Goal: Task Accomplishment & Management: Manage account settings

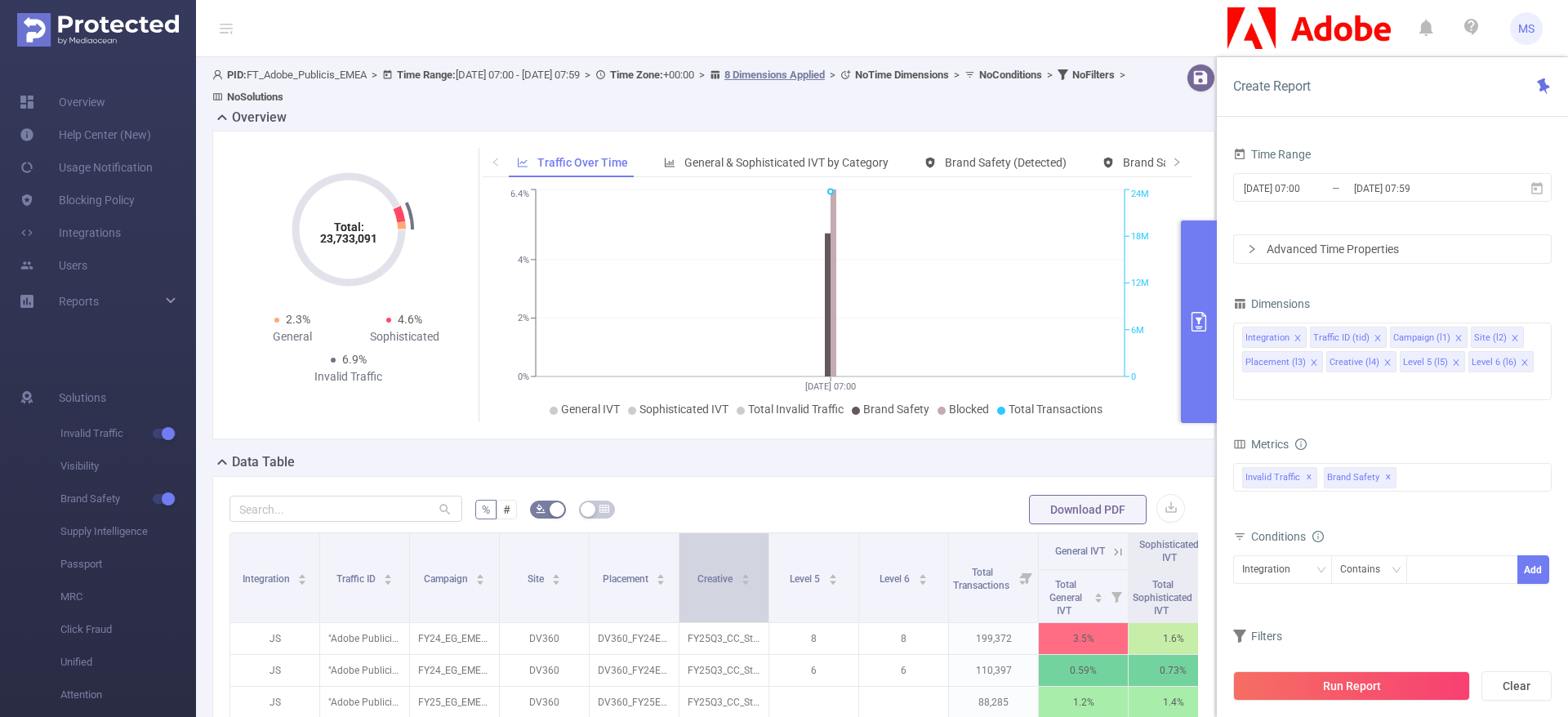
click at [750, 586] on div "Creative" at bounding box center [723, 577] width 53 height 17
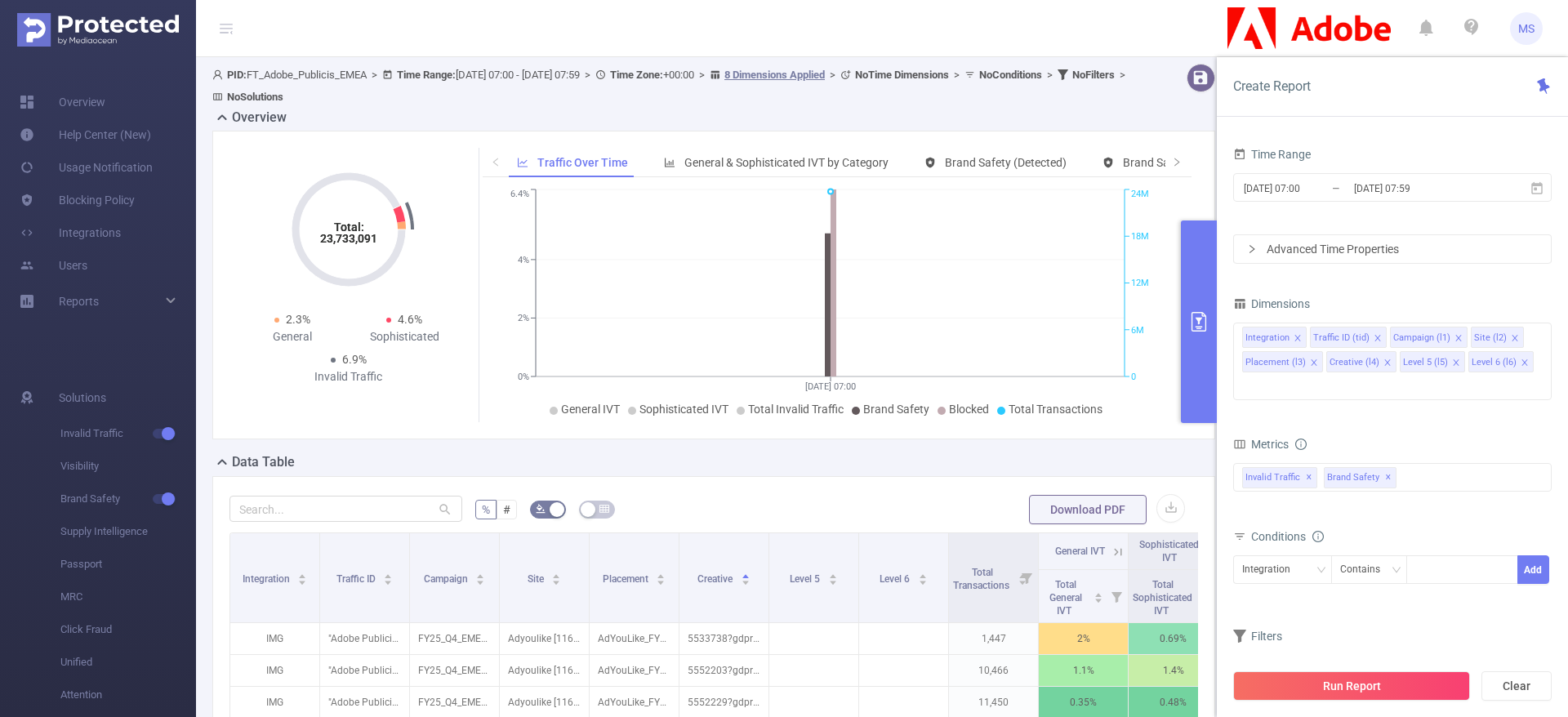
click at [115, 31] on img at bounding box center [98, 30] width 162 height 33
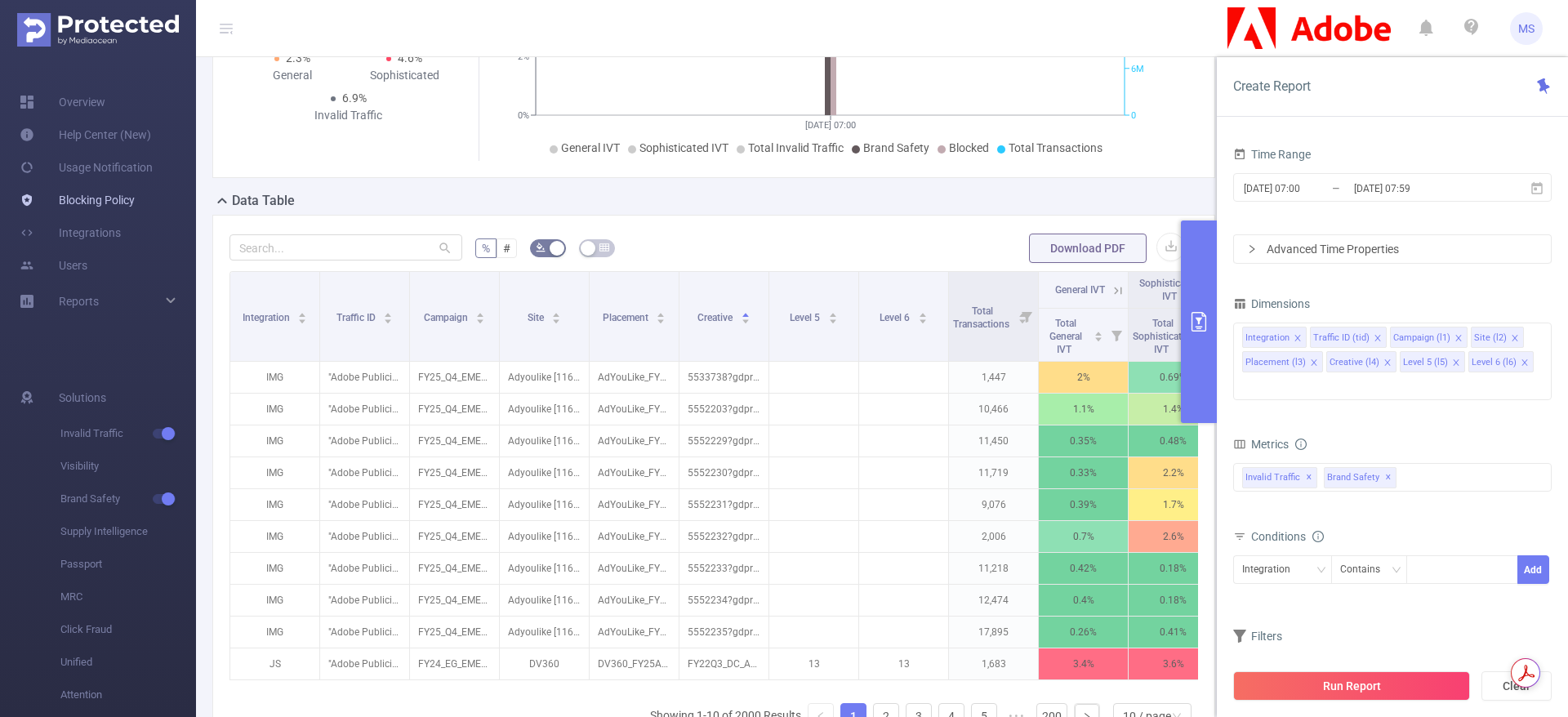
click at [100, 200] on link "Blocking Policy" at bounding box center [77, 200] width 115 height 32
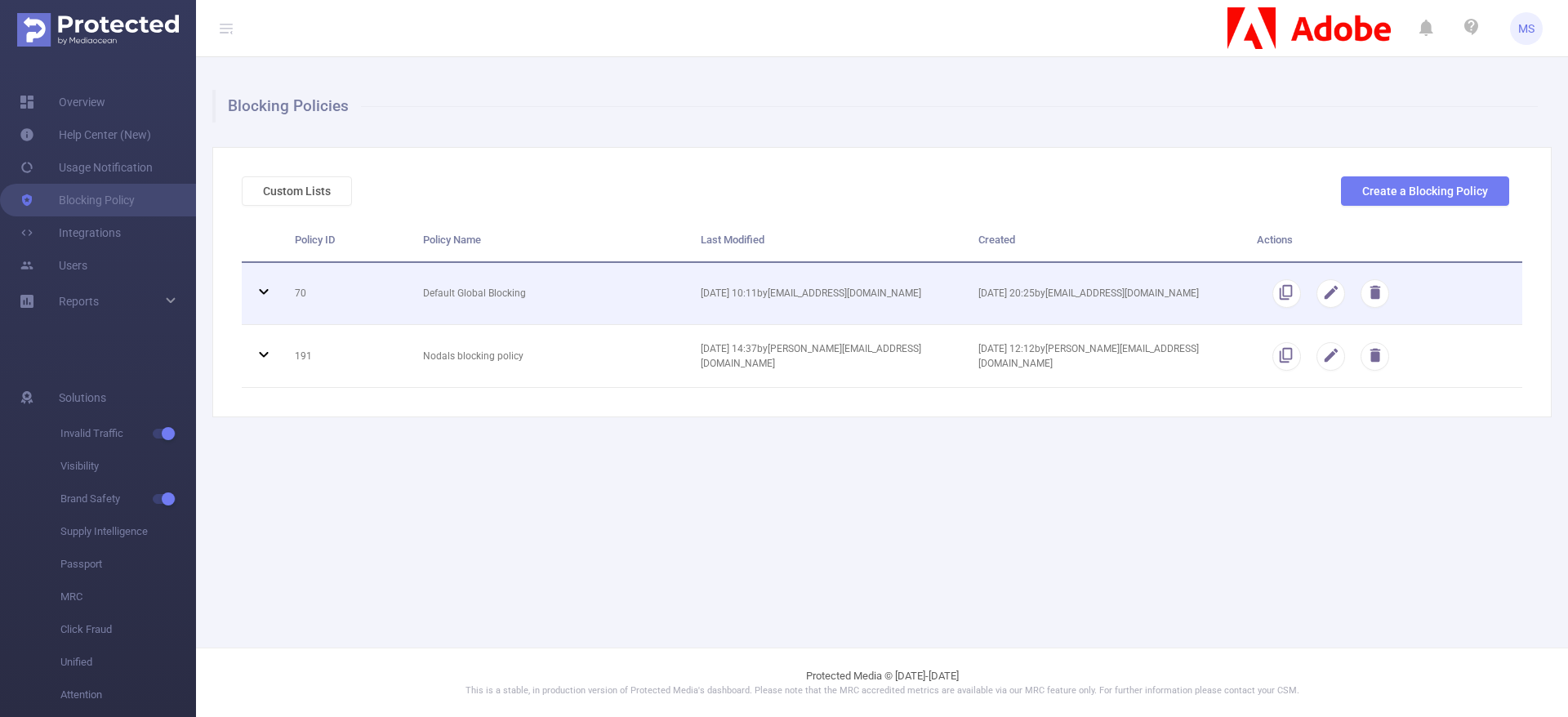
click at [263, 291] on icon at bounding box center [264, 291] width 19 height 19
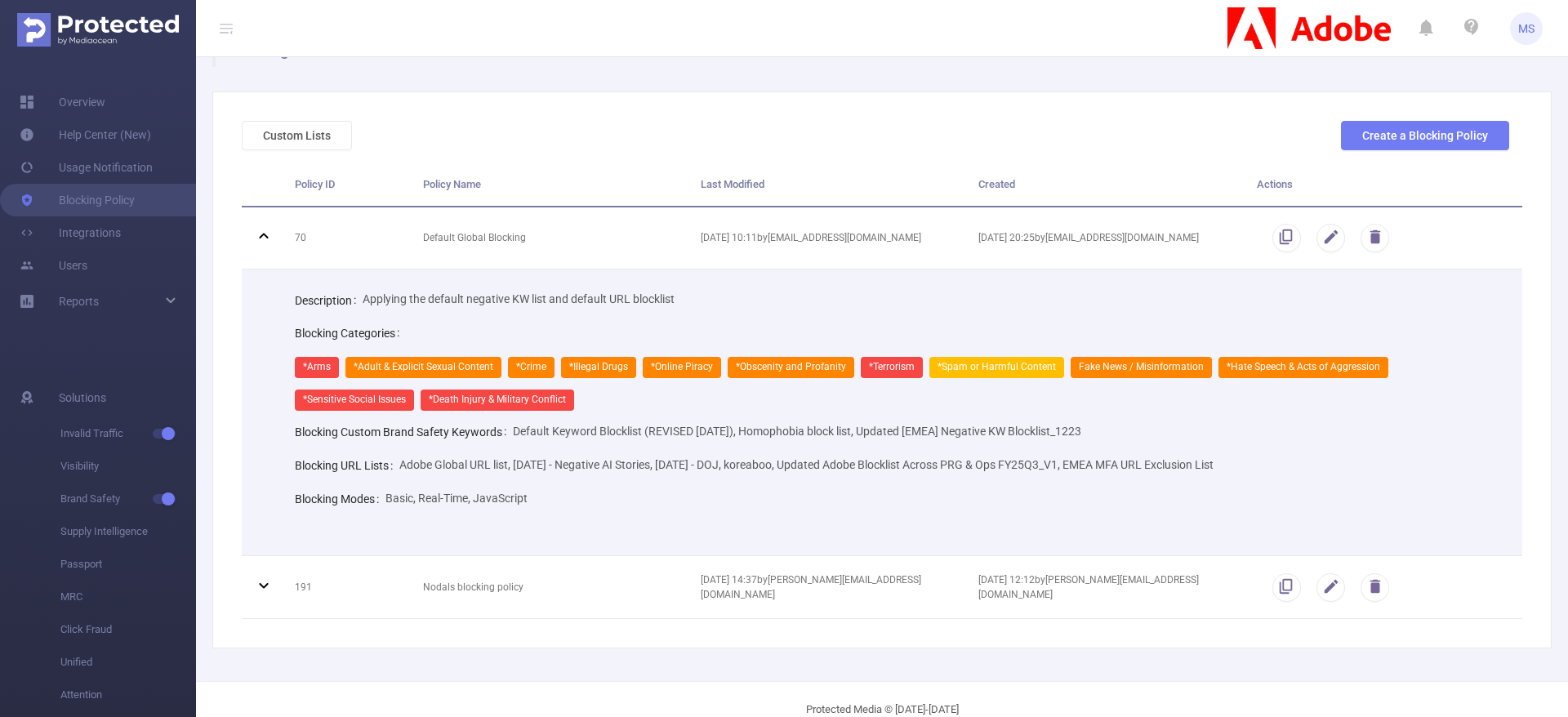
scroll to position [86, 0]
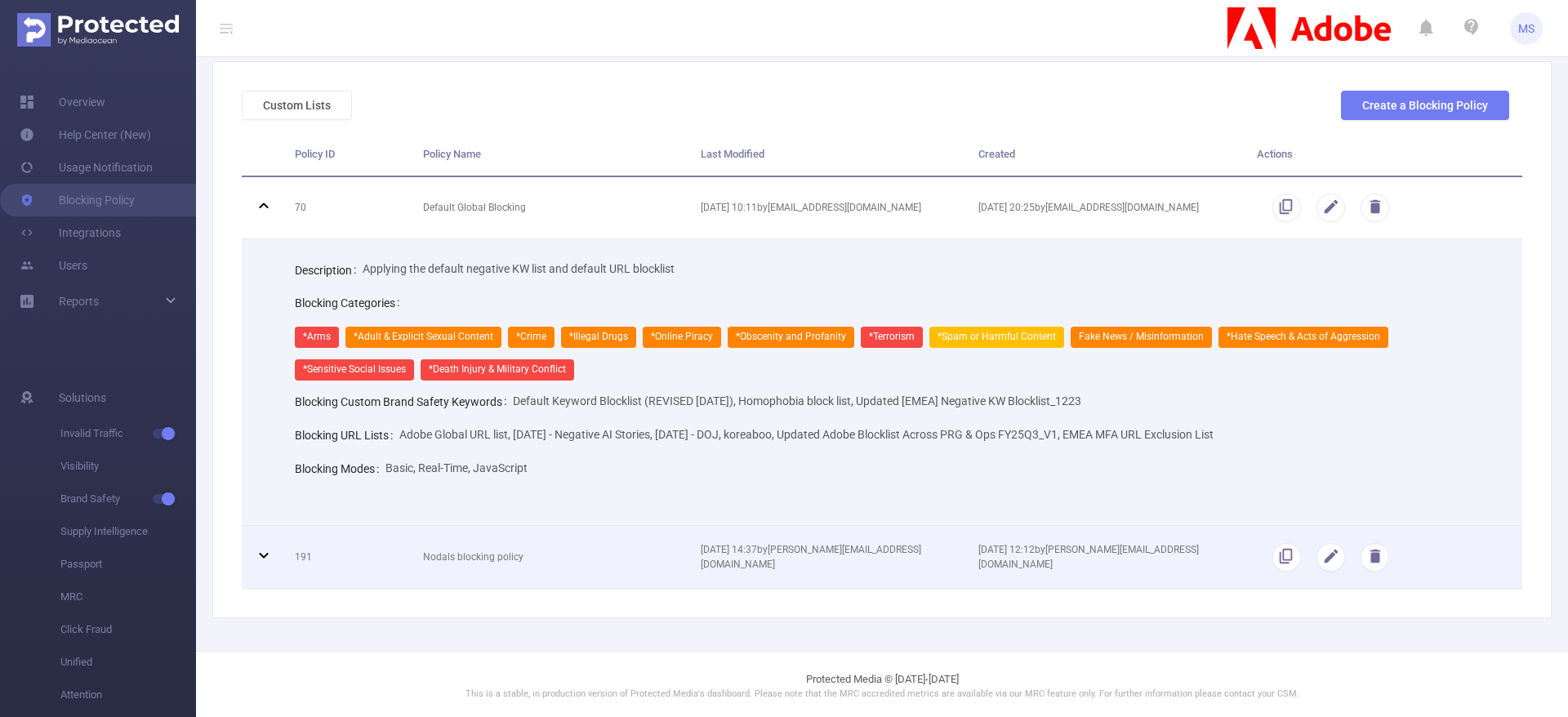
click at [242, 555] on td at bounding box center [262, 558] width 41 height 63
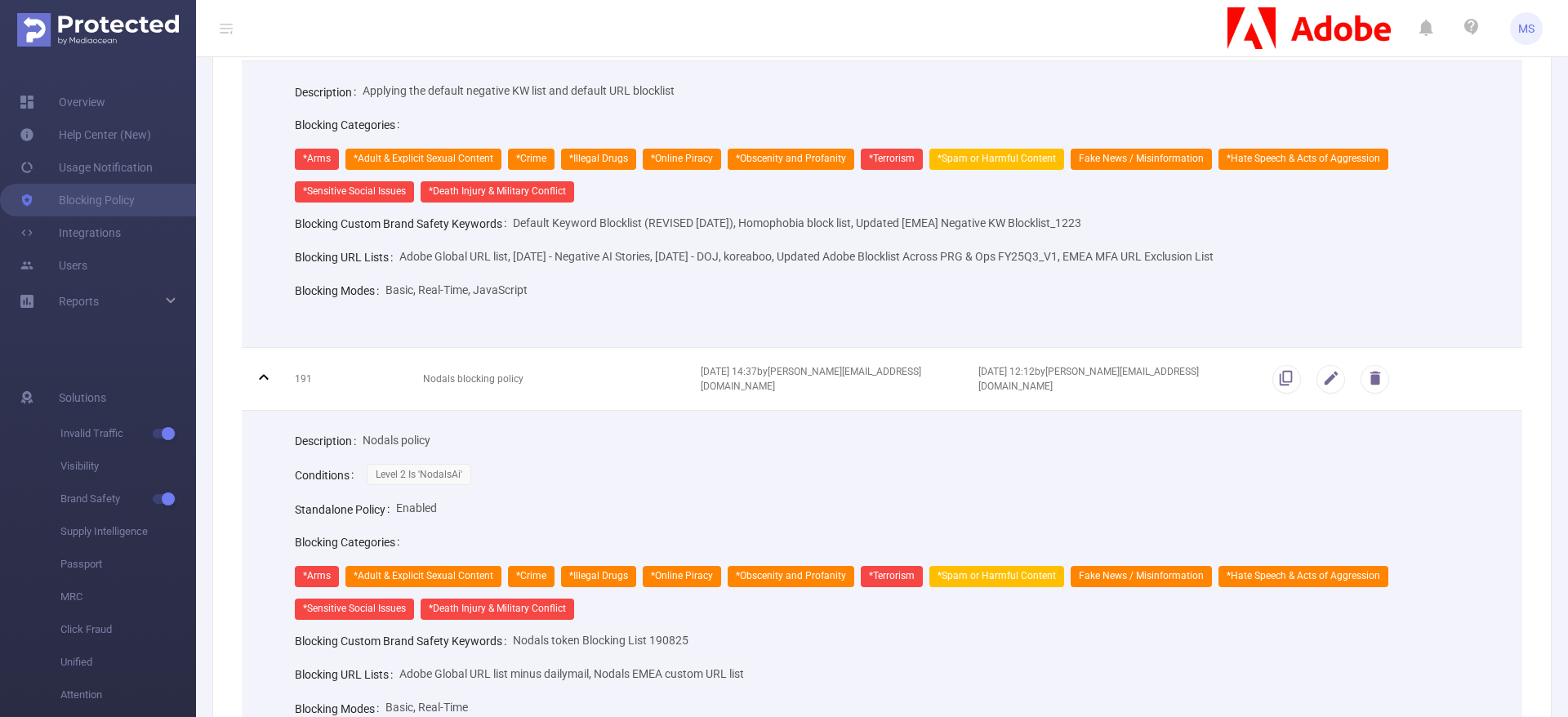
scroll to position [436, 0]
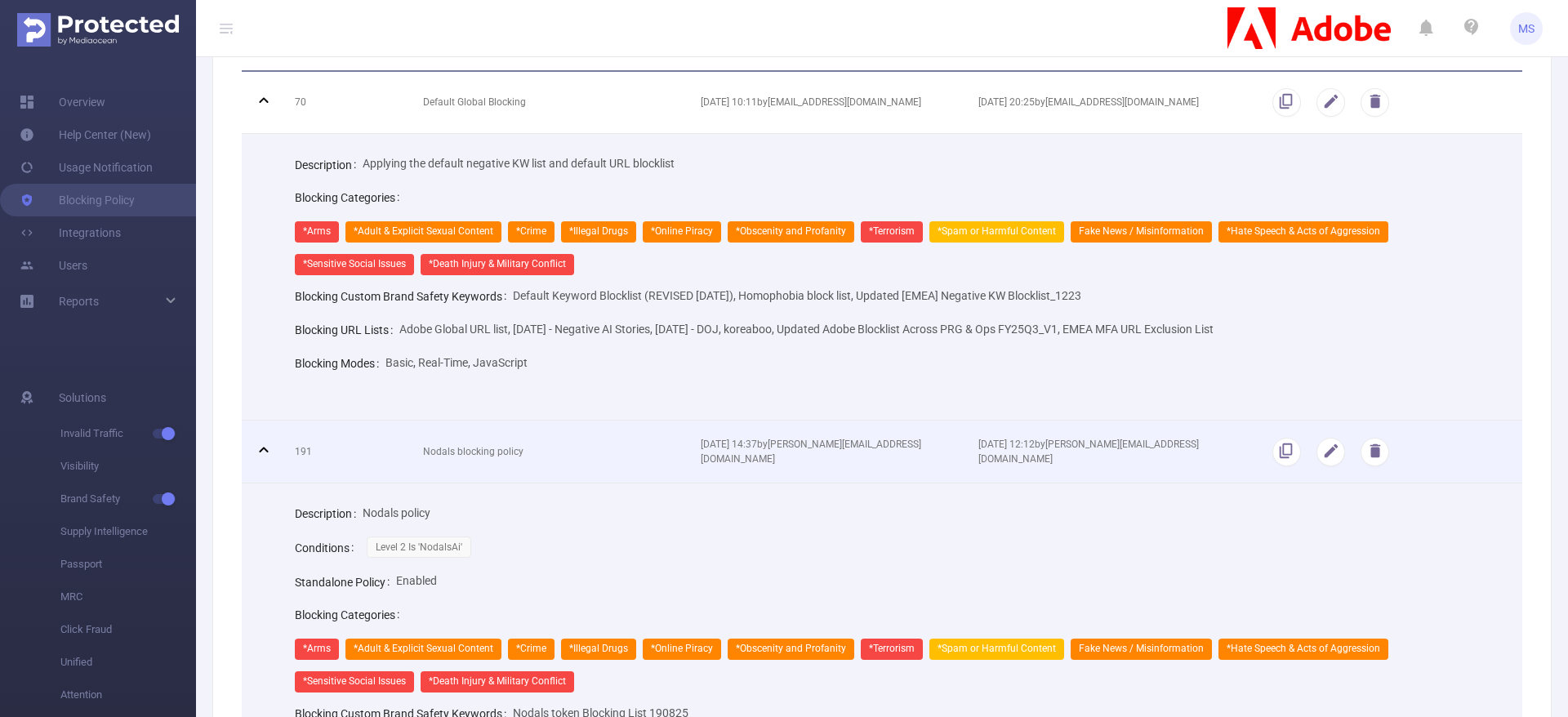
click at [265, 449] on icon at bounding box center [264, 450] width 19 height 19
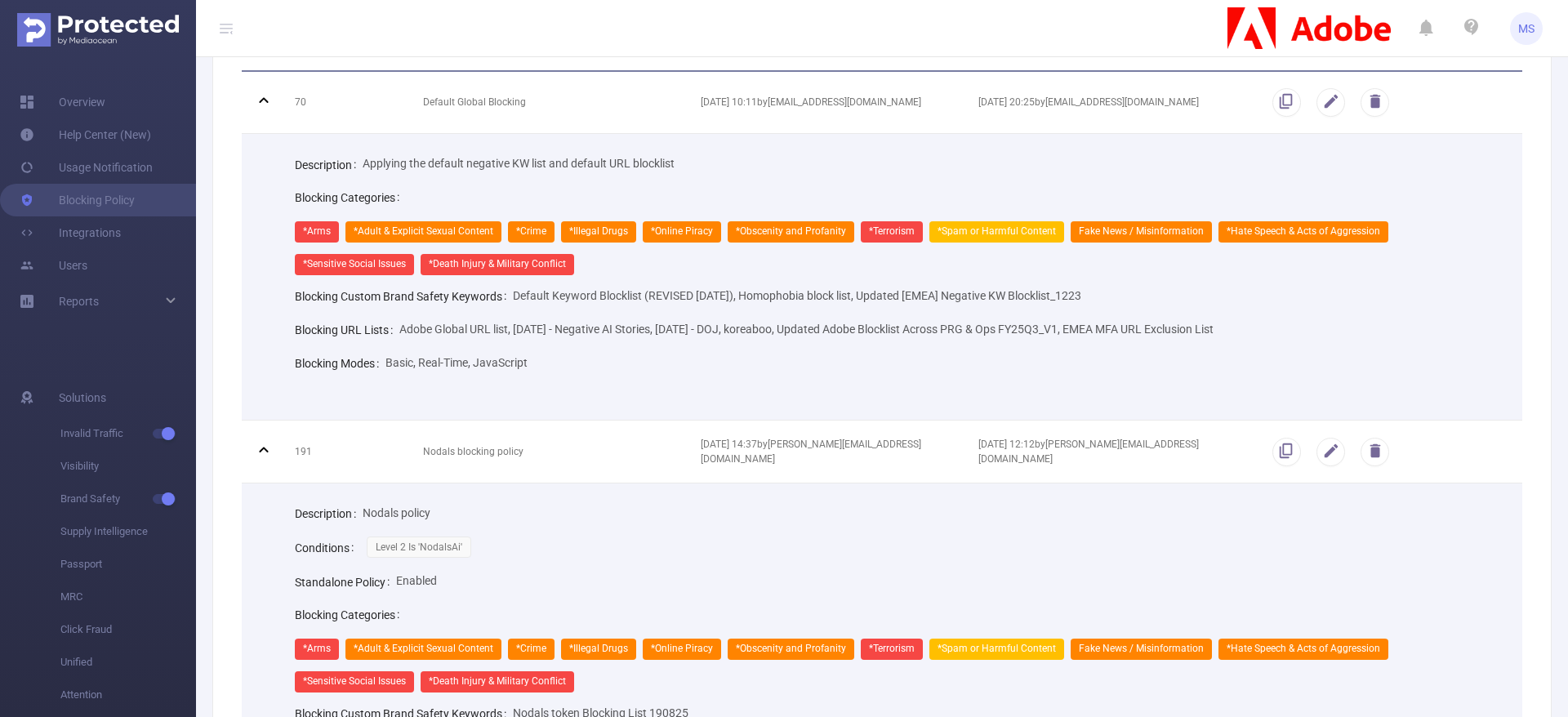
scroll to position [86, 0]
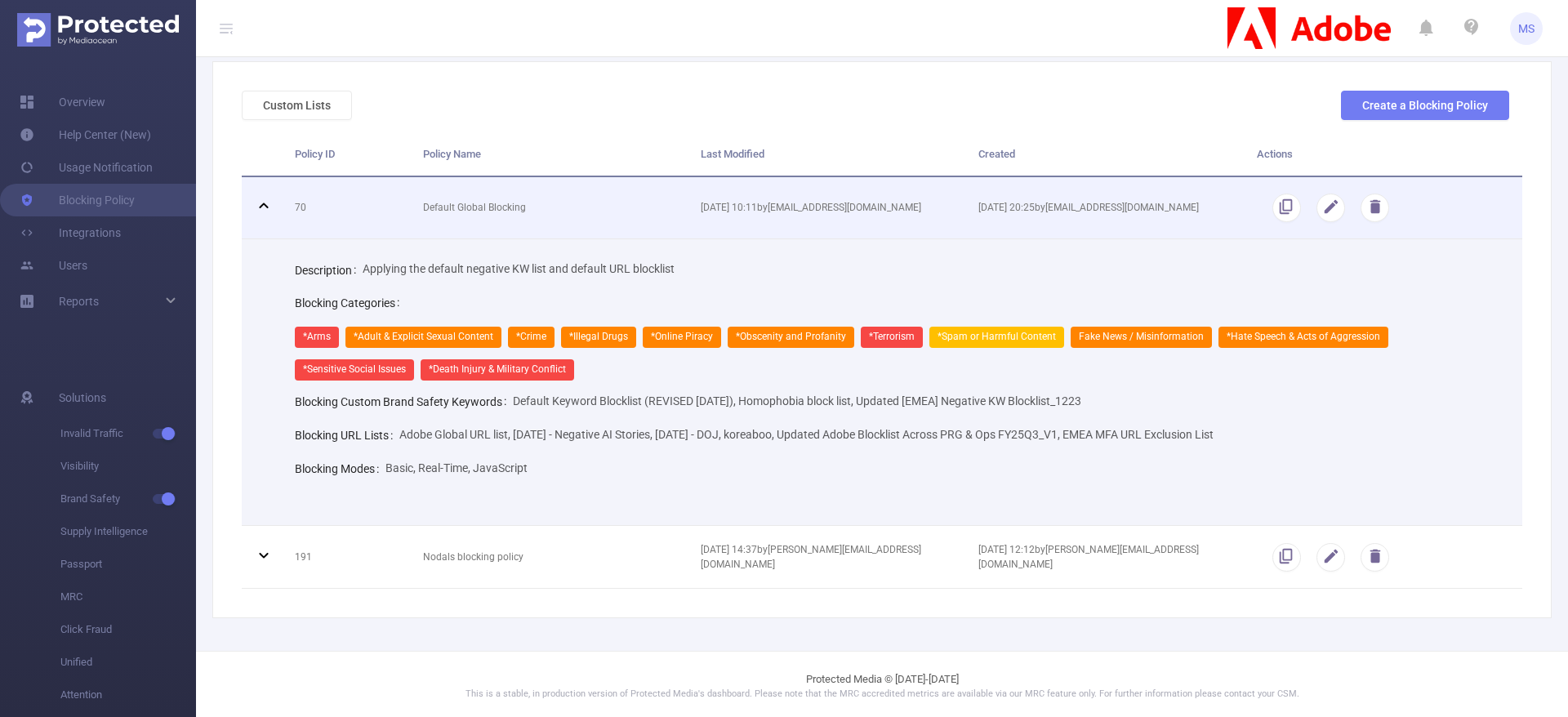
click at [257, 204] on icon at bounding box center [264, 205] width 19 height 19
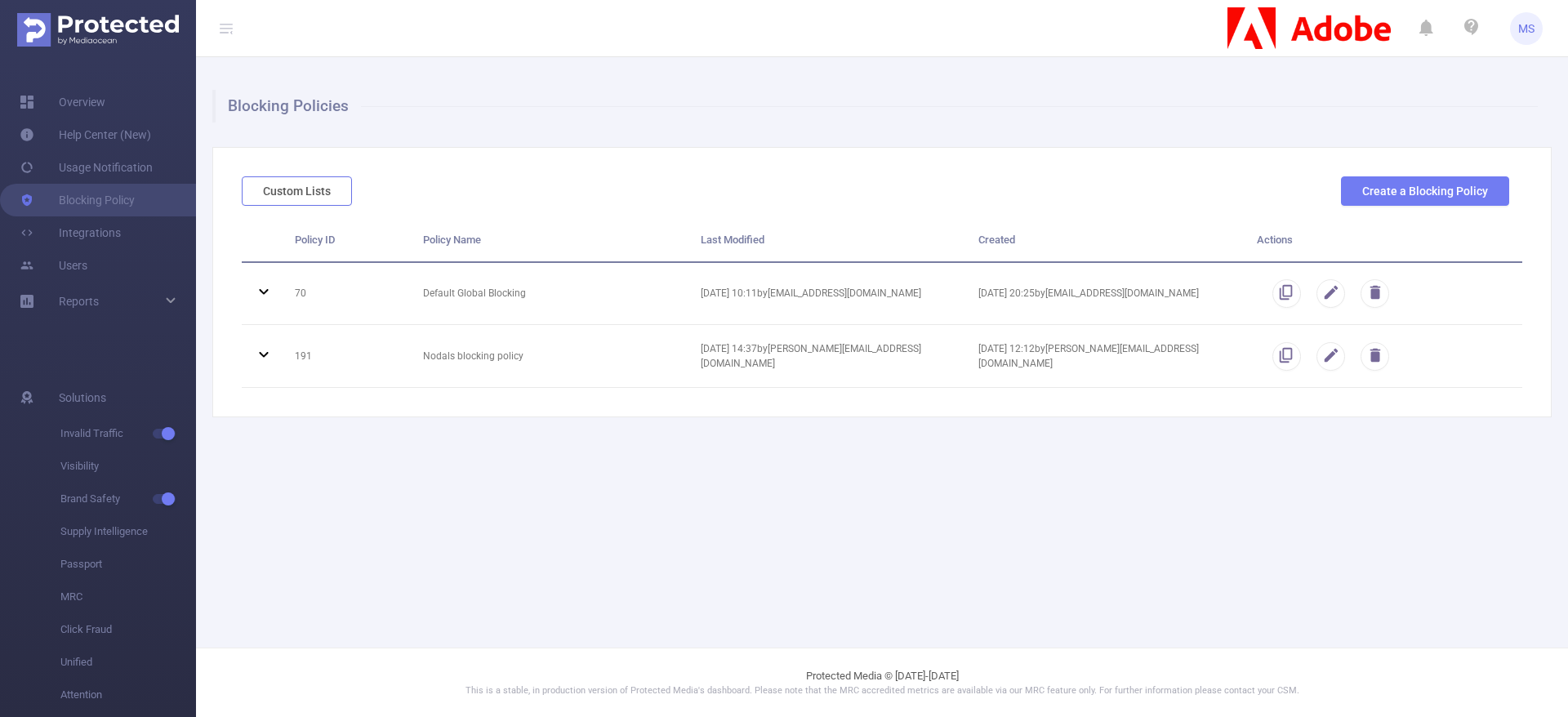
click at [324, 193] on button "Custom Lists" at bounding box center [296, 192] width 110 height 30
click at [274, 198] on button "Custom Lists" at bounding box center [296, 192] width 110 height 30
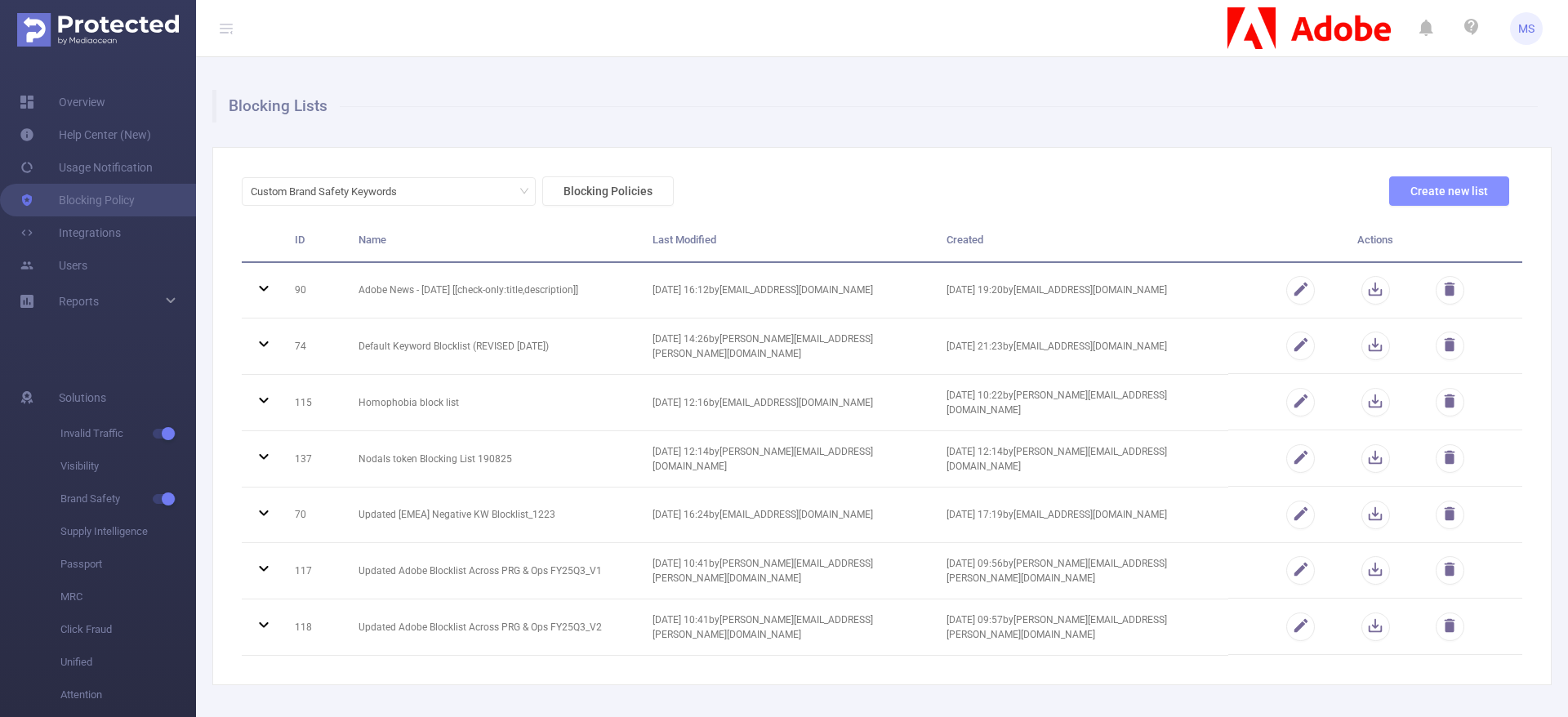
click at [1463, 199] on button "Create new list" at bounding box center [1450, 192] width 120 height 30
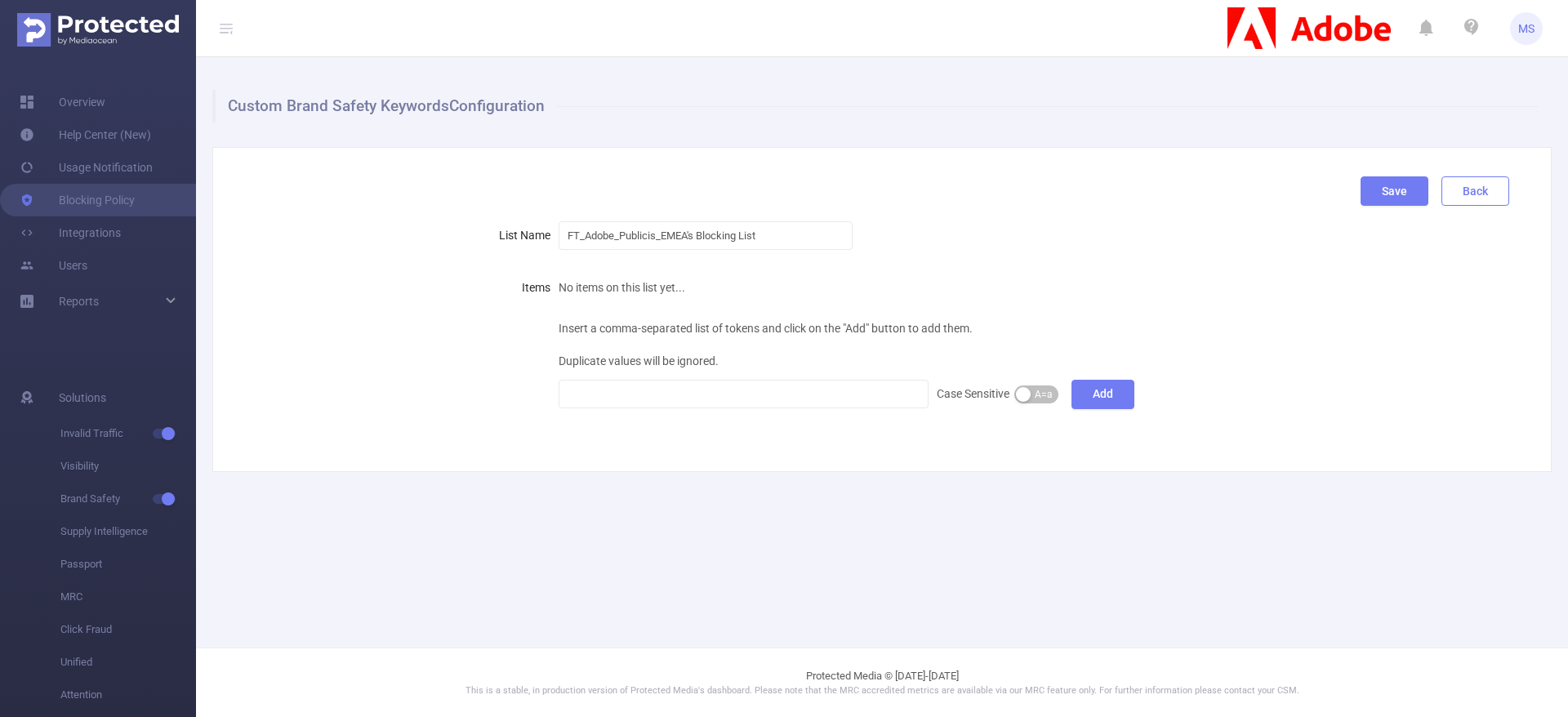
click at [1482, 189] on button "Back" at bounding box center [1475, 192] width 68 height 30
click at [1486, 192] on button "Back" at bounding box center [1475, 192] width 68 height 30
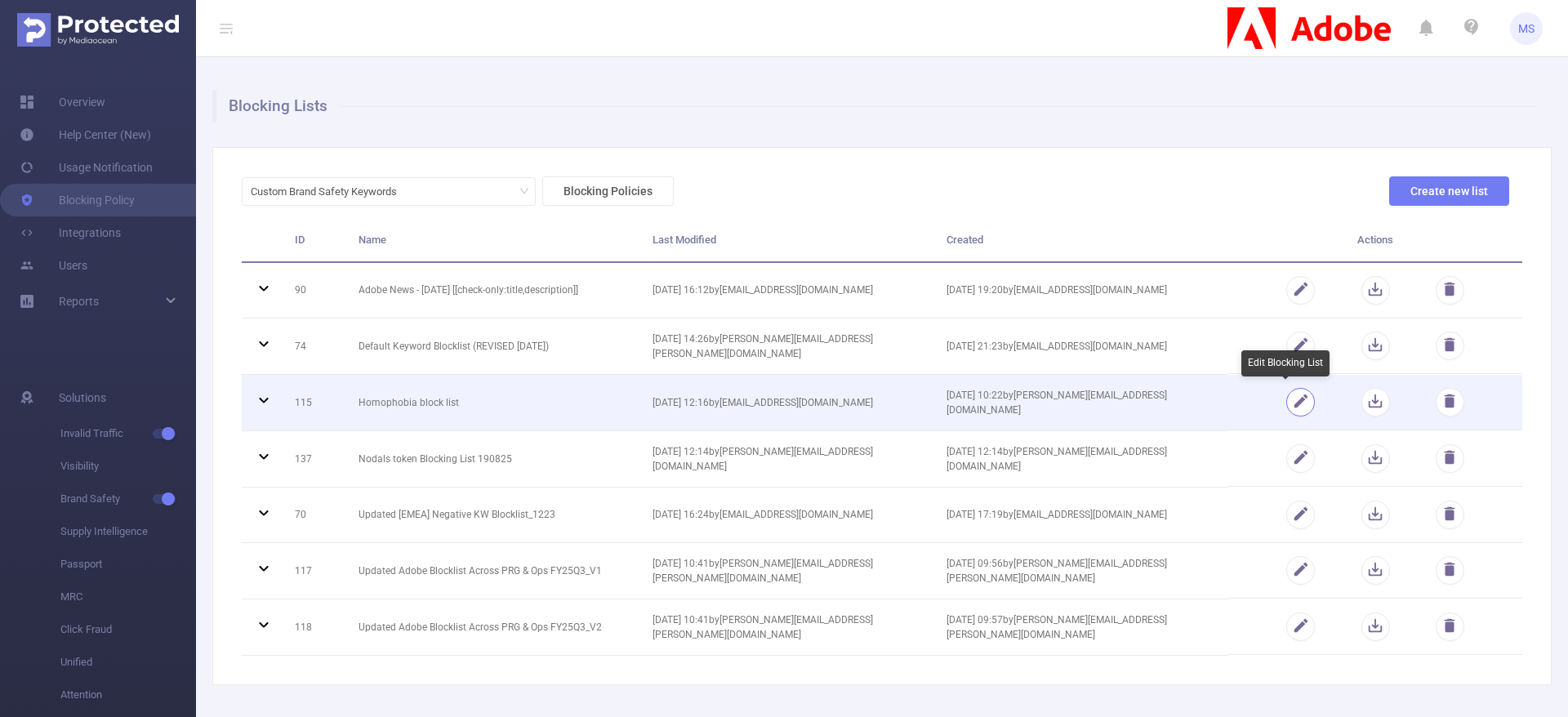
click at [1291, 403] on button "button" at bounding box center [1301, 402] width 29 height 29
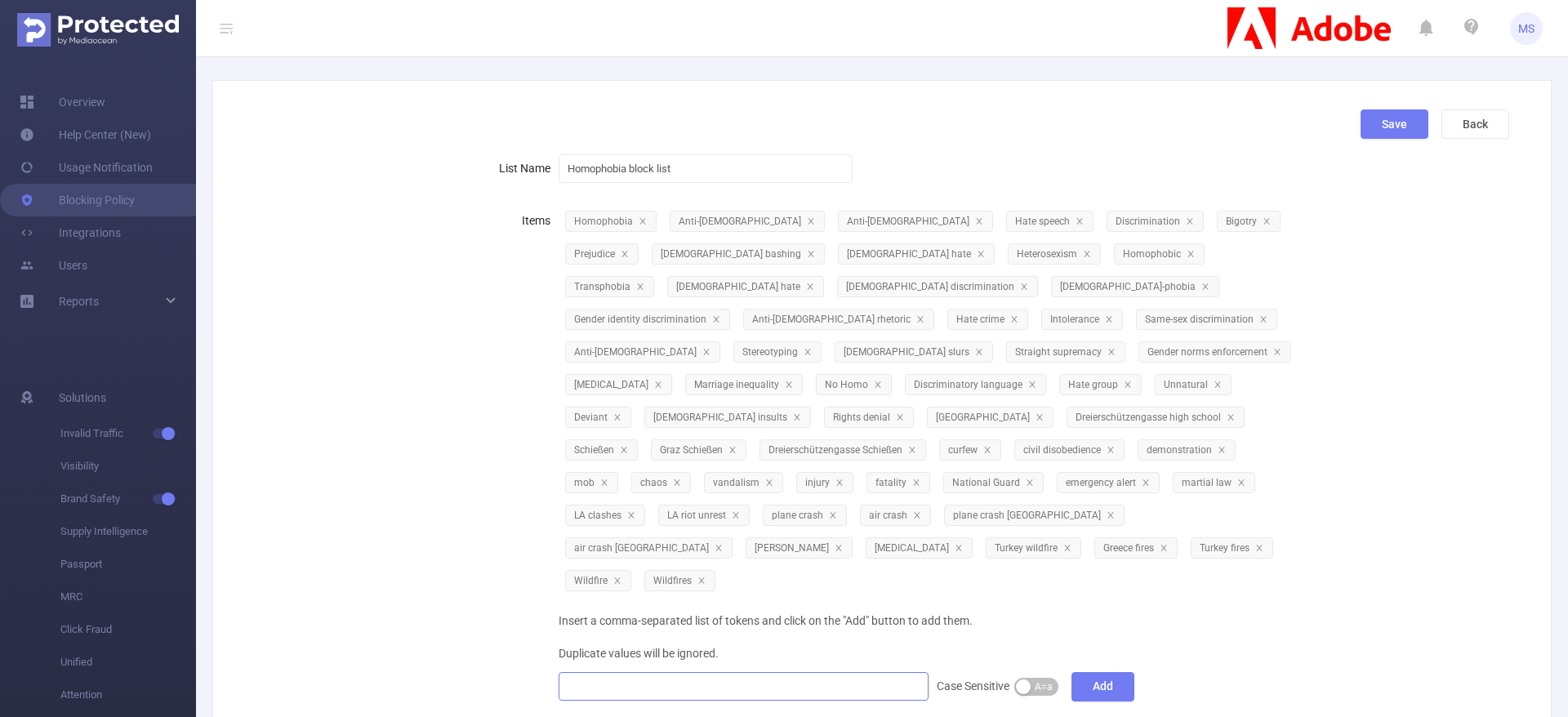
scroll to position [122, 0]
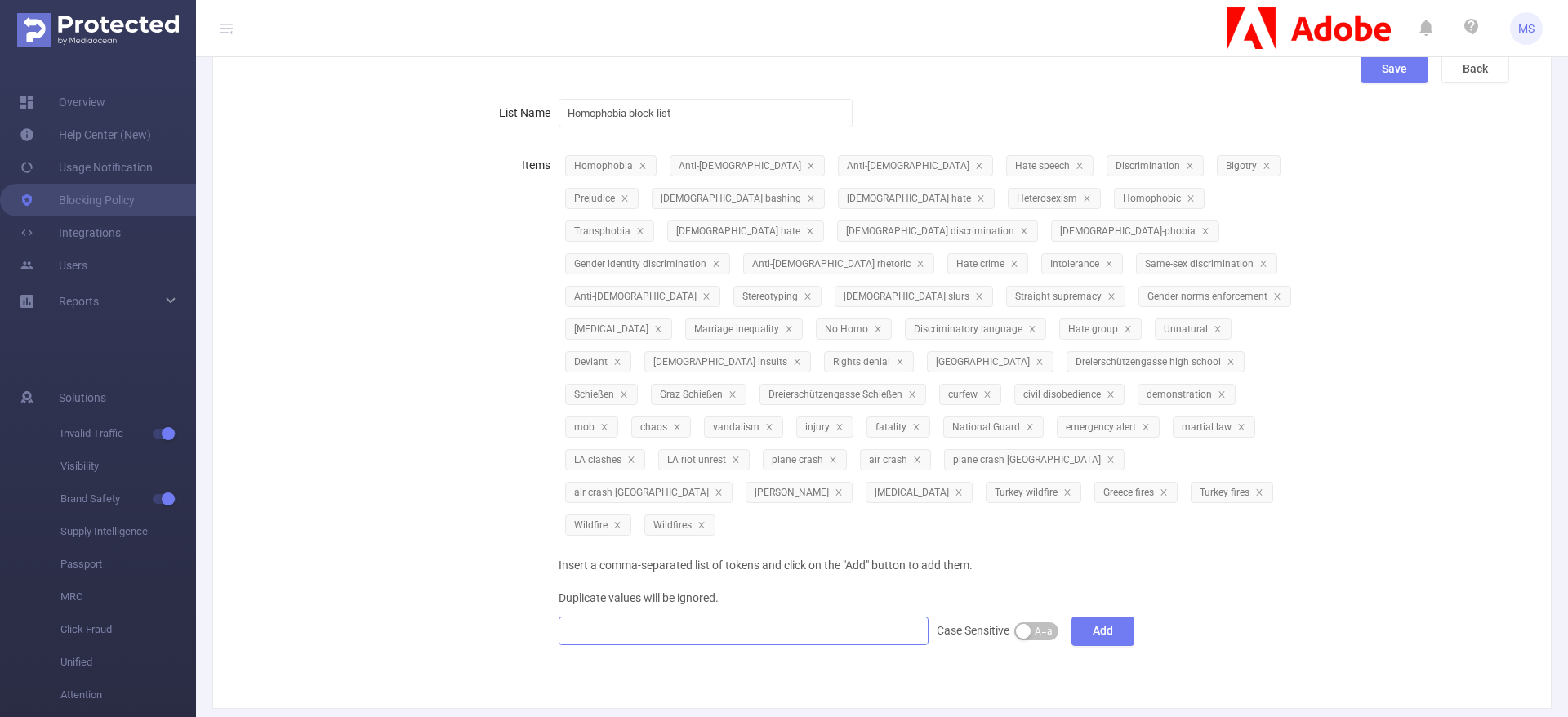
click at [743, 617] on div at bounding box center [744, 630] width 352 height 27
click at [1316, 492] on div "Items Homophobia Anti-[DEMOGRAPHIC_DATA] Anti-[DEMOGRAPHIC_DATA] Hate speech Di…" at bounding box center [875, 398] width 1267 height 499
click at [1472, 73] on button "Back" at bounding box center [1475, 68] width 68 height 30
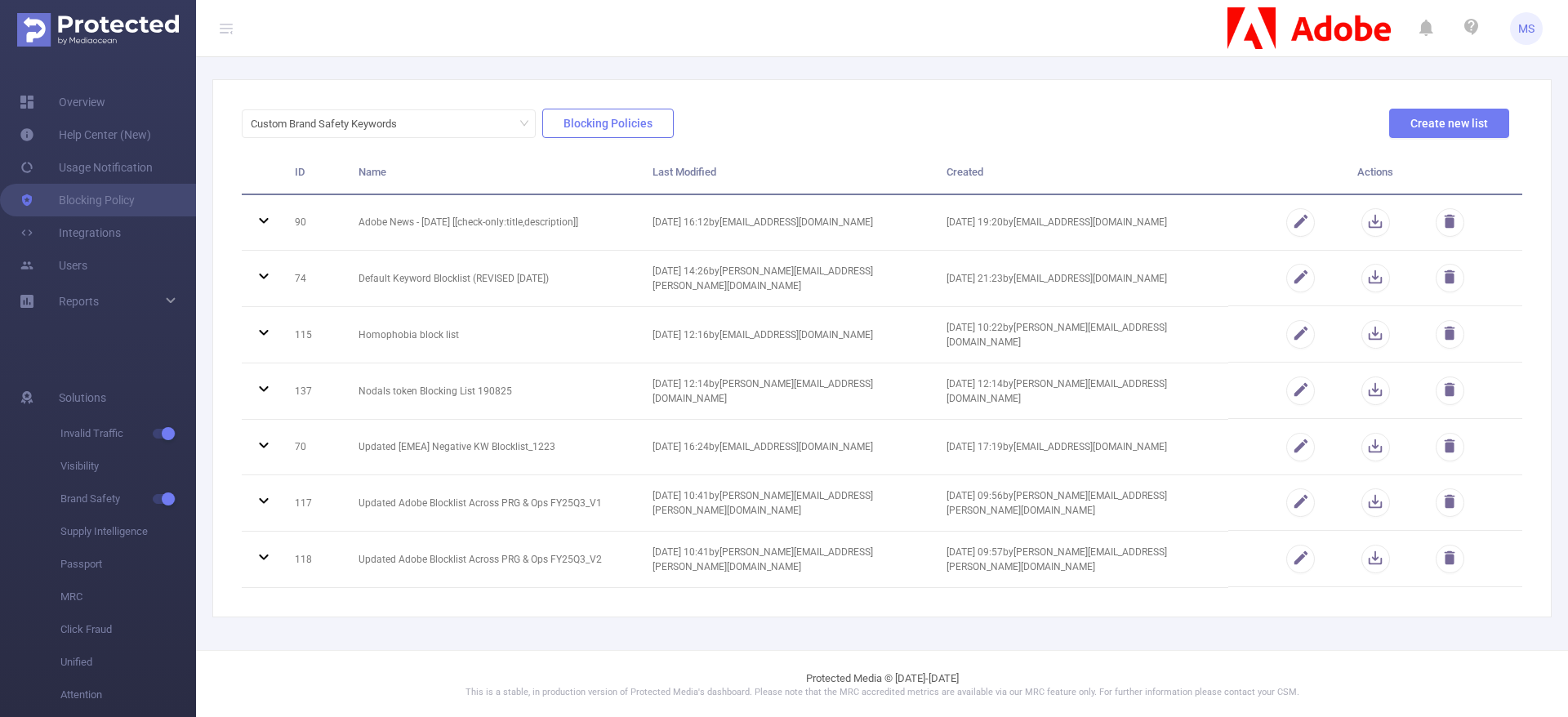
click at [610, 119] on button "Blocking Policies" at bounding box center [608, 123] width 131 height 30
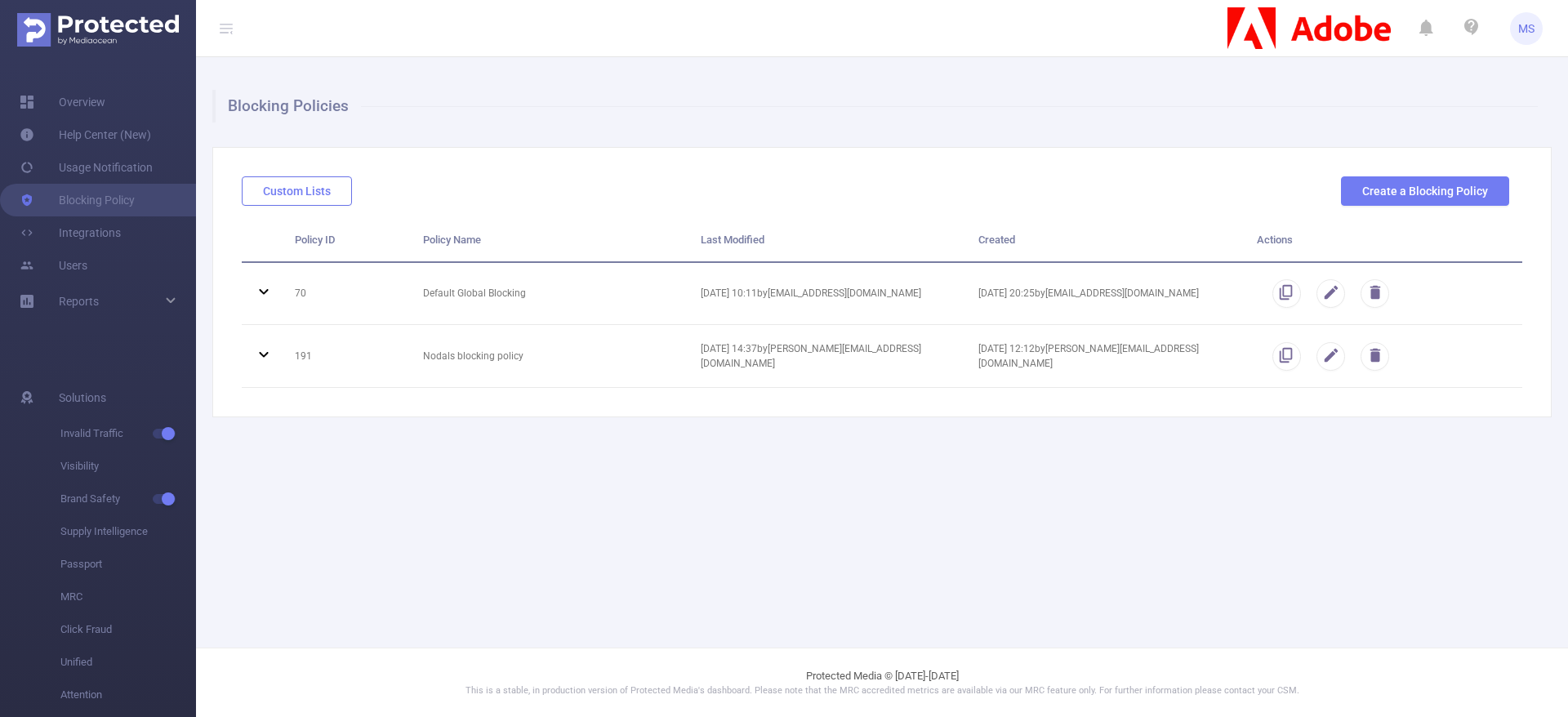
click at [268, 192] on button "Custom Lists" at bounding box center [296, 192] width 110 height 30
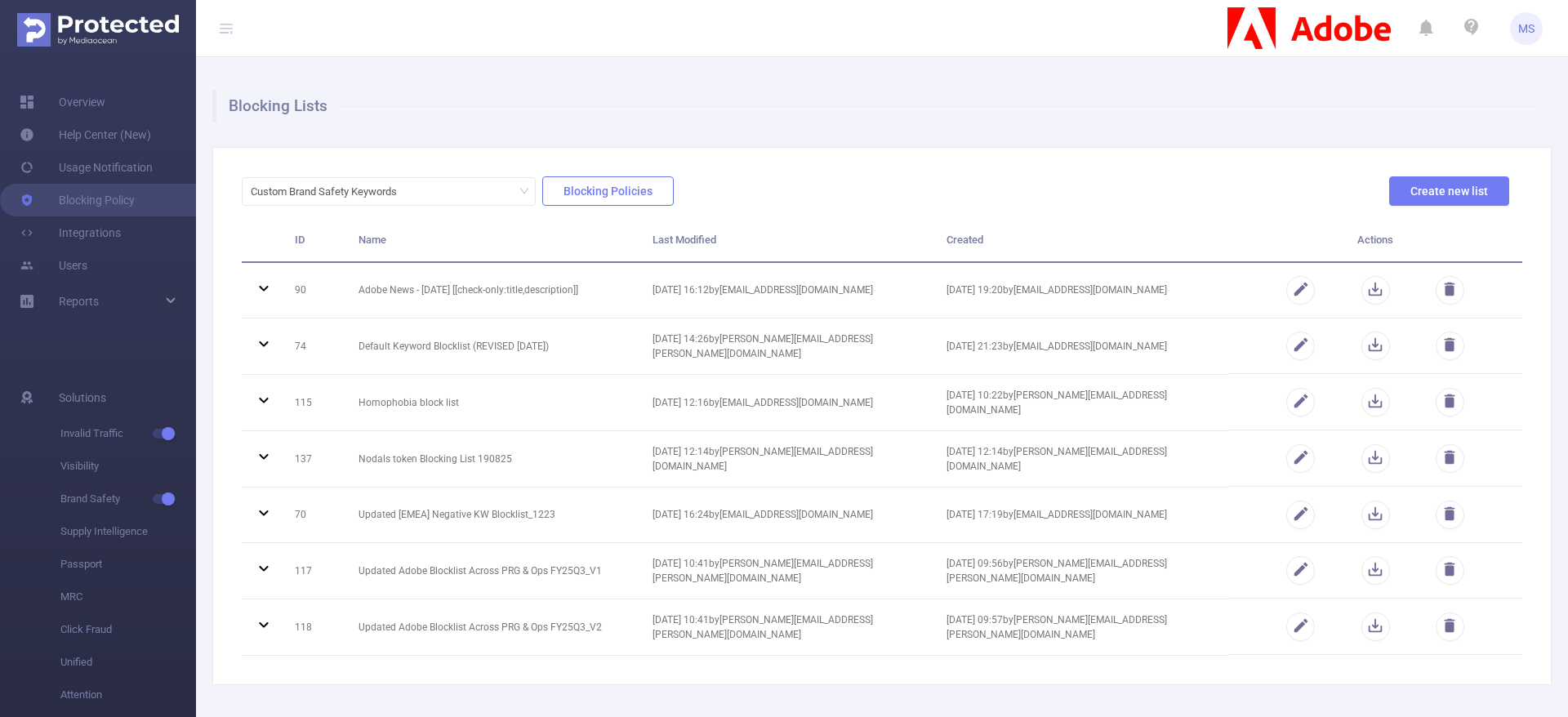
click at [585, 185] on button "Blocking Policies" at bounding box center [608, 192] width 131 height 30
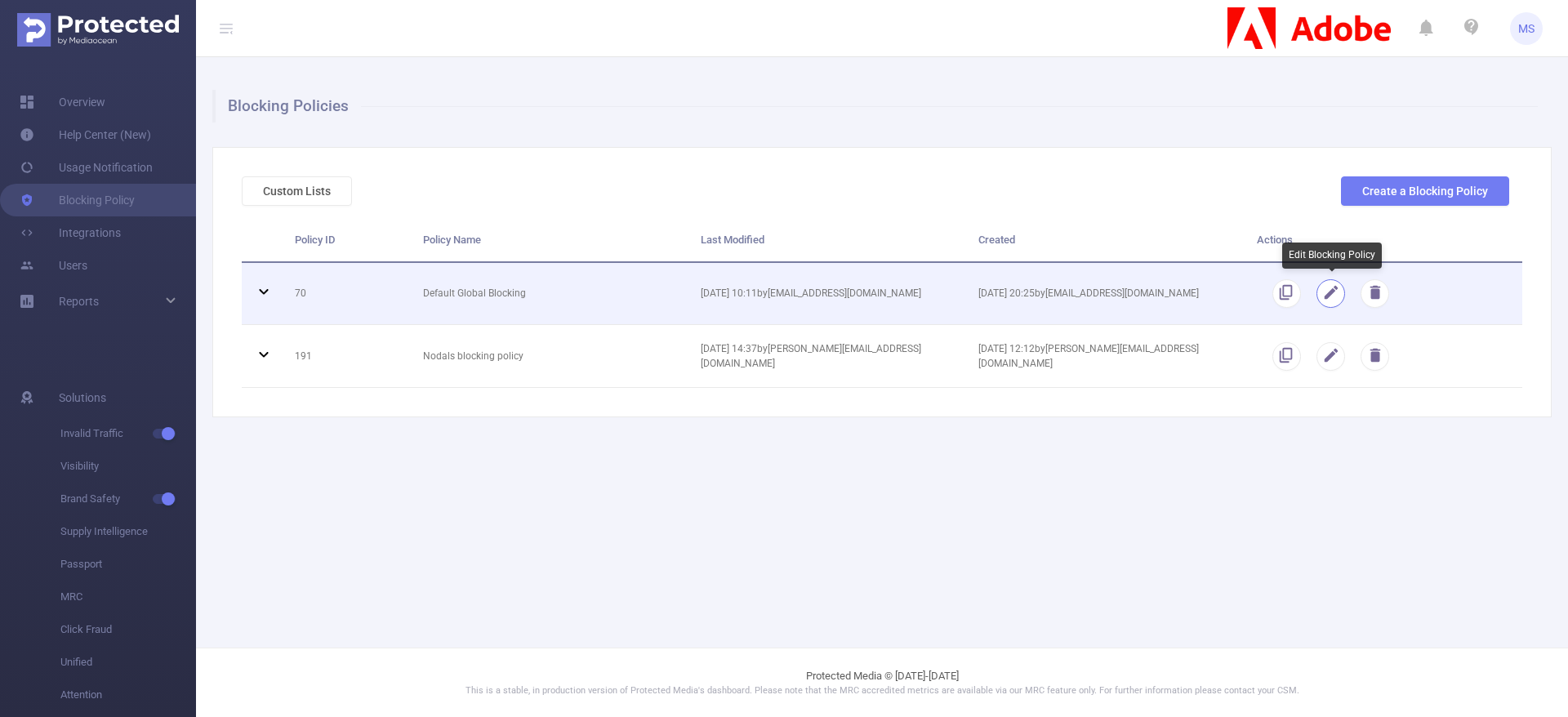
click at [1326, 290] on button "button" at bounding box center [1330, 293] width 29 height 29
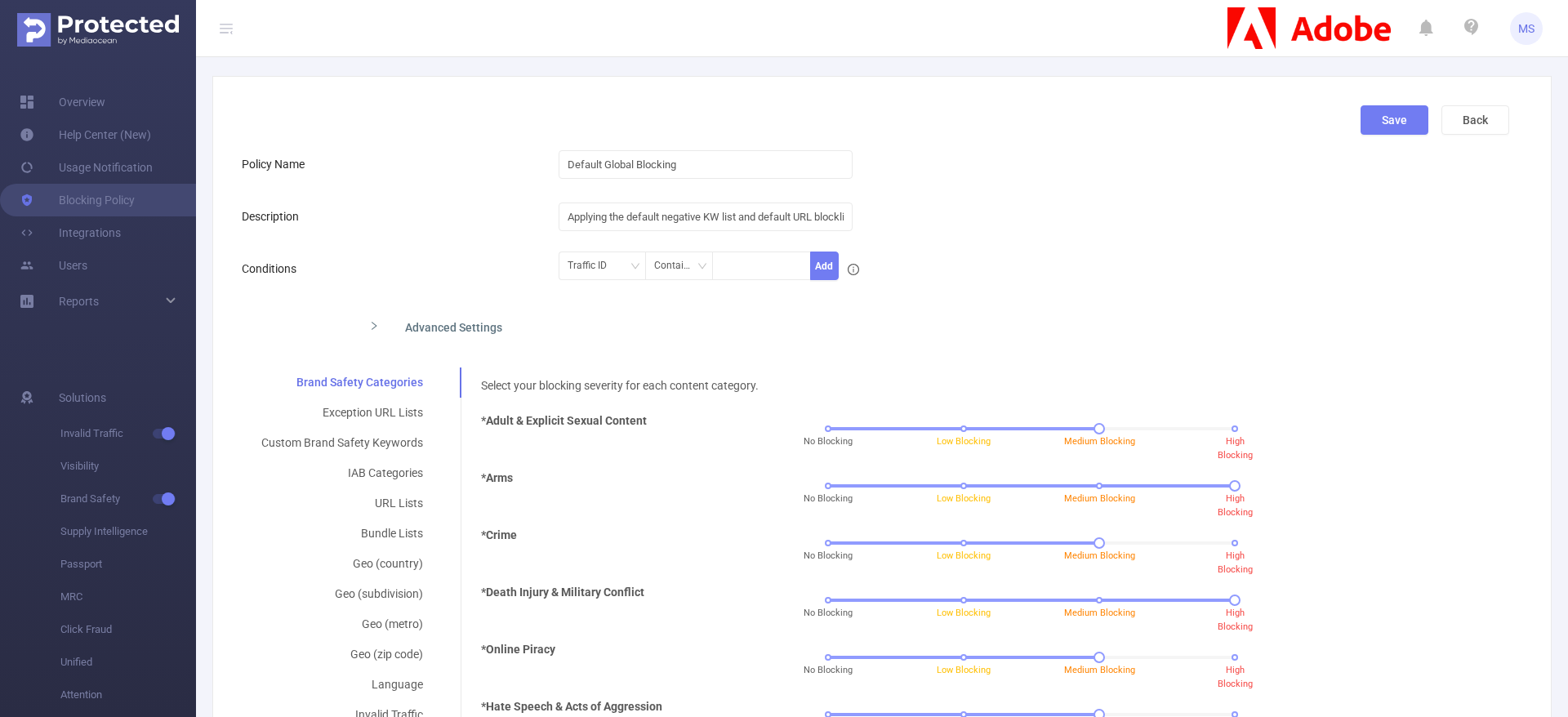
scroll to position [122, 0]
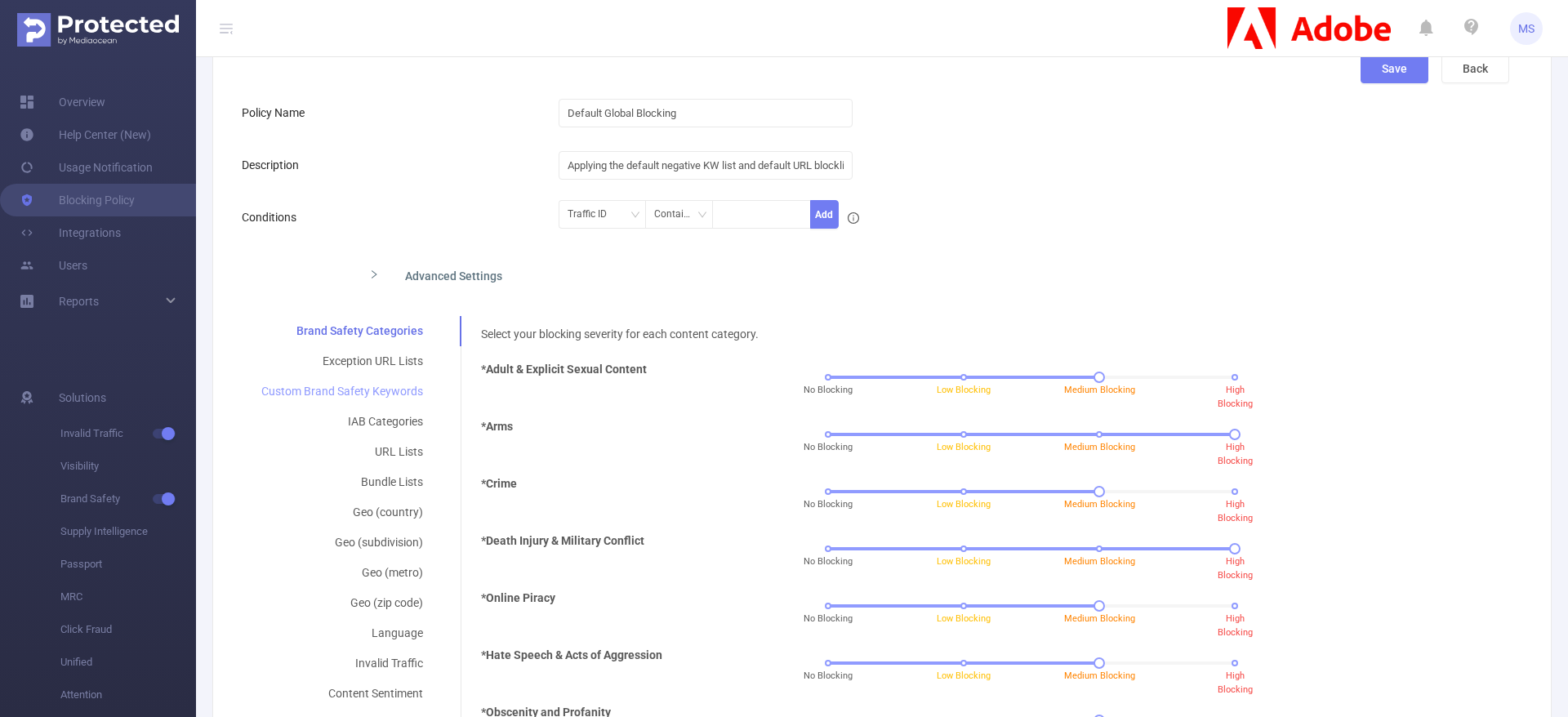
click at [377, 393] on div "Custom Brand Safety Keywords" at bounding box center [341, 391] width 201 height 31
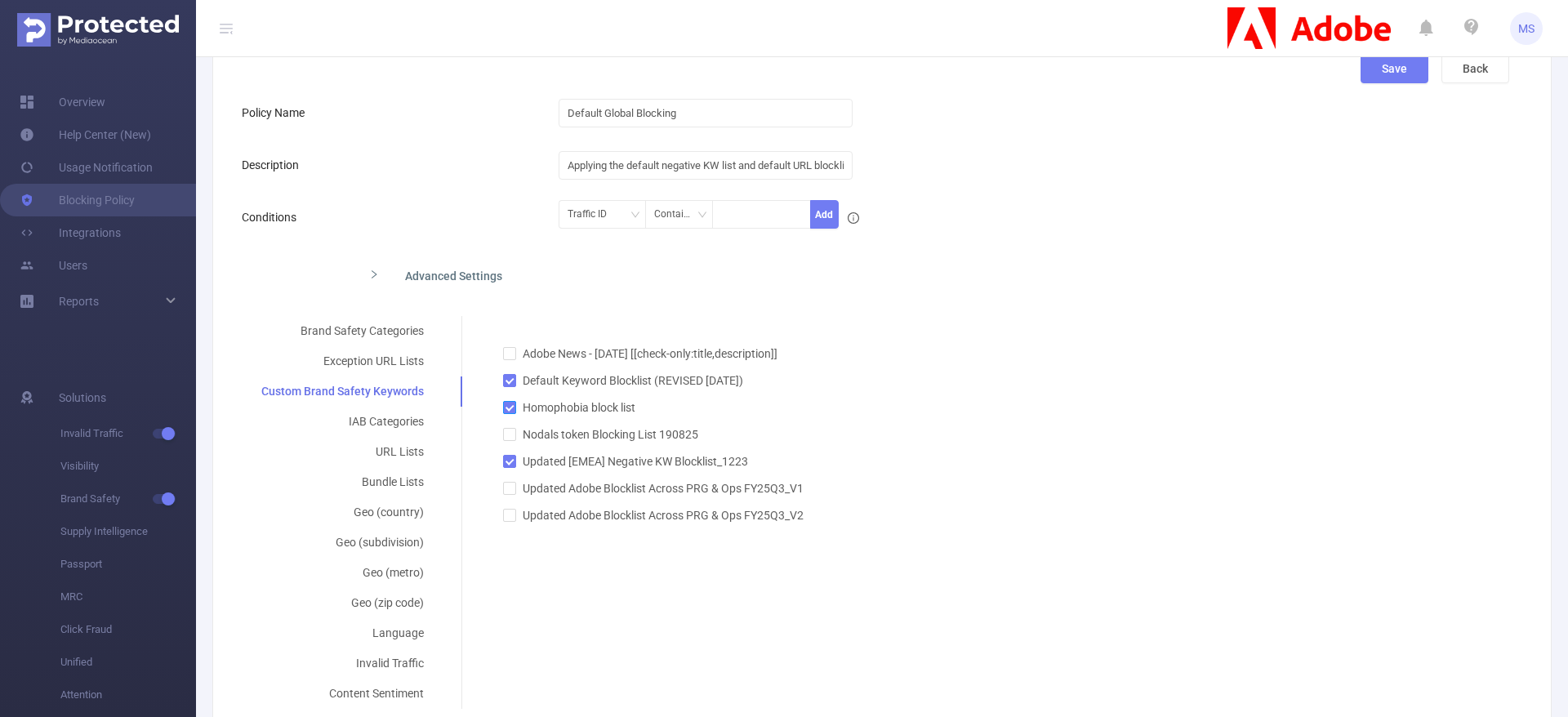
click at [509, 412] on input "Homophobia block list" at bounding box center [509, 407] width 11 height 11
checkbox input "true"
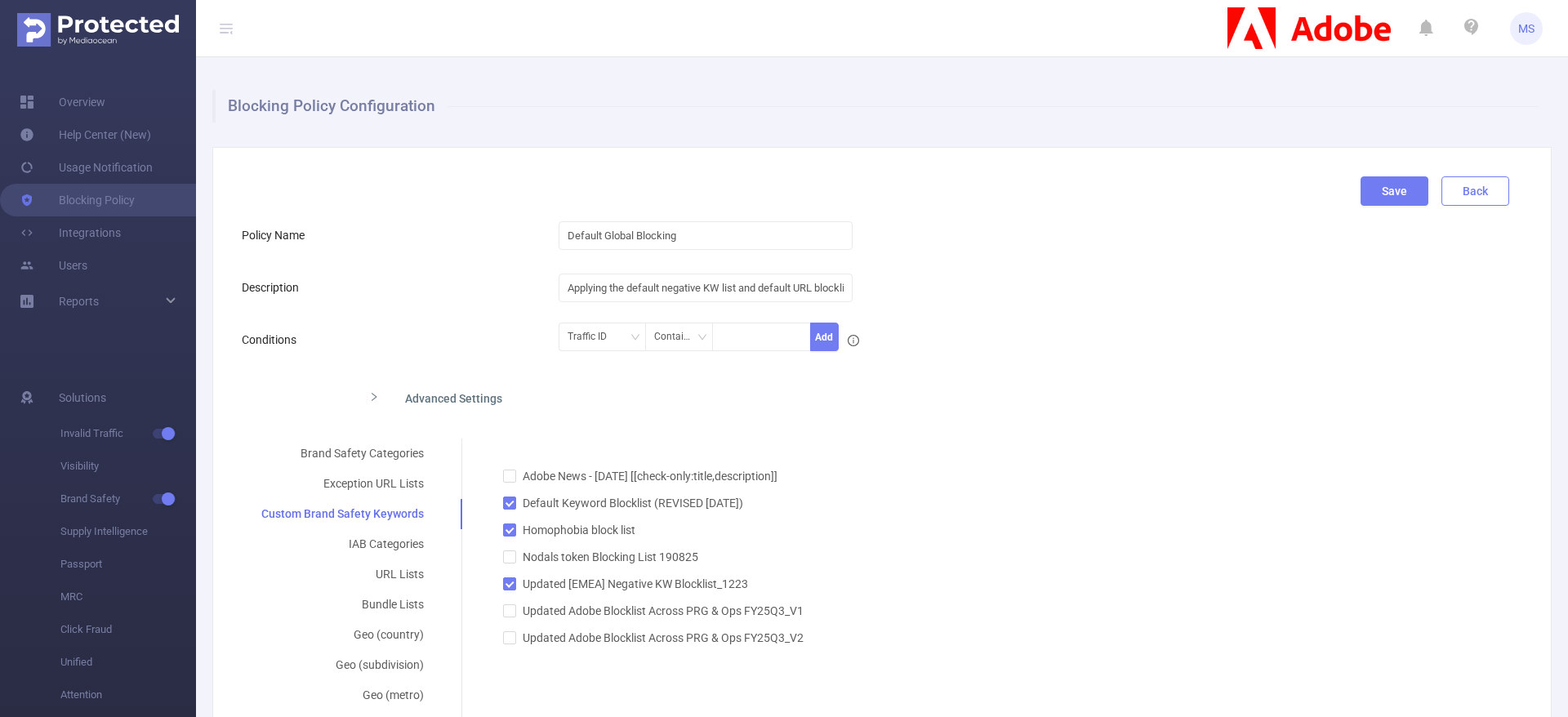
click at [1465, 192] on button "Back" at bounding box center [1475, 192] width 68 height 30
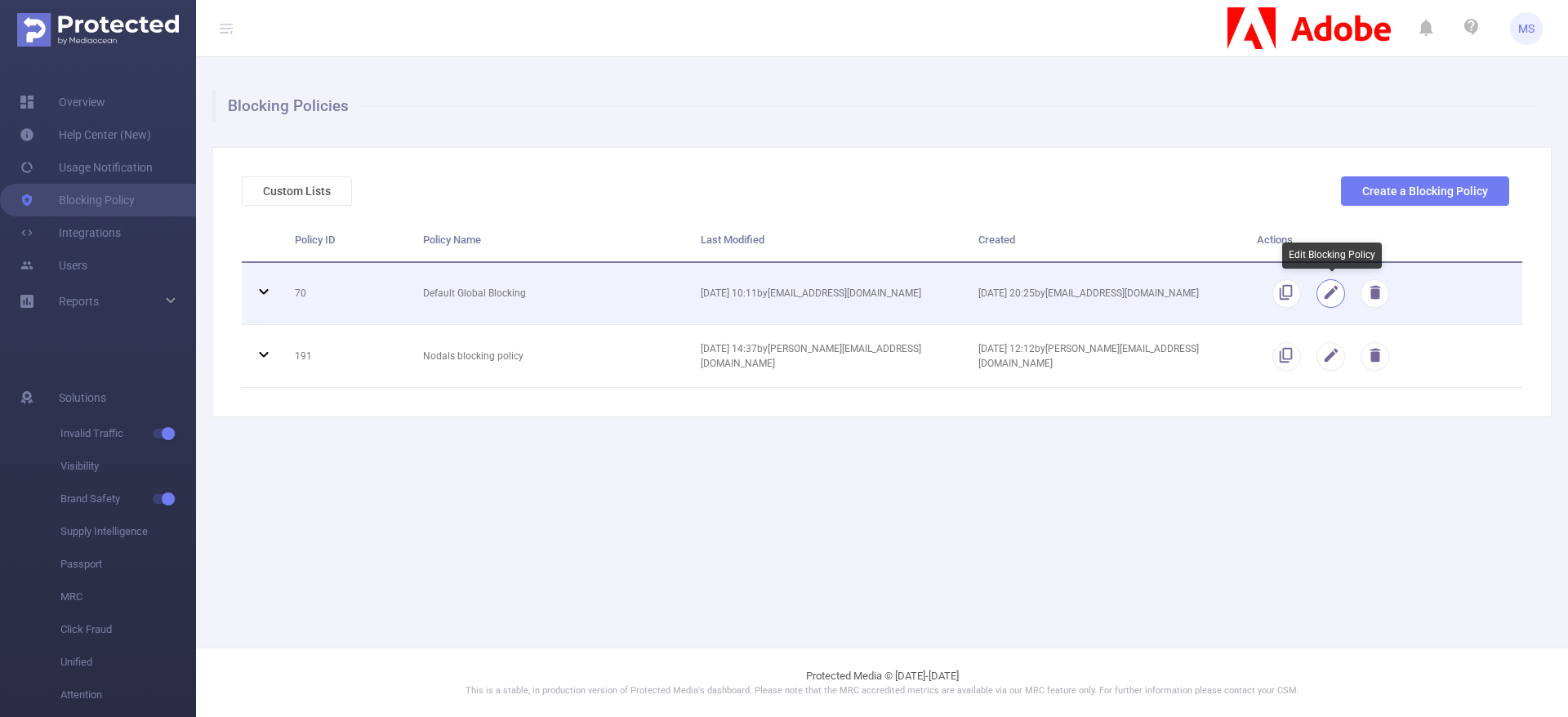
click at [1330, 287] on button "button" at bounding box center [1330, 293] width 29 height 29
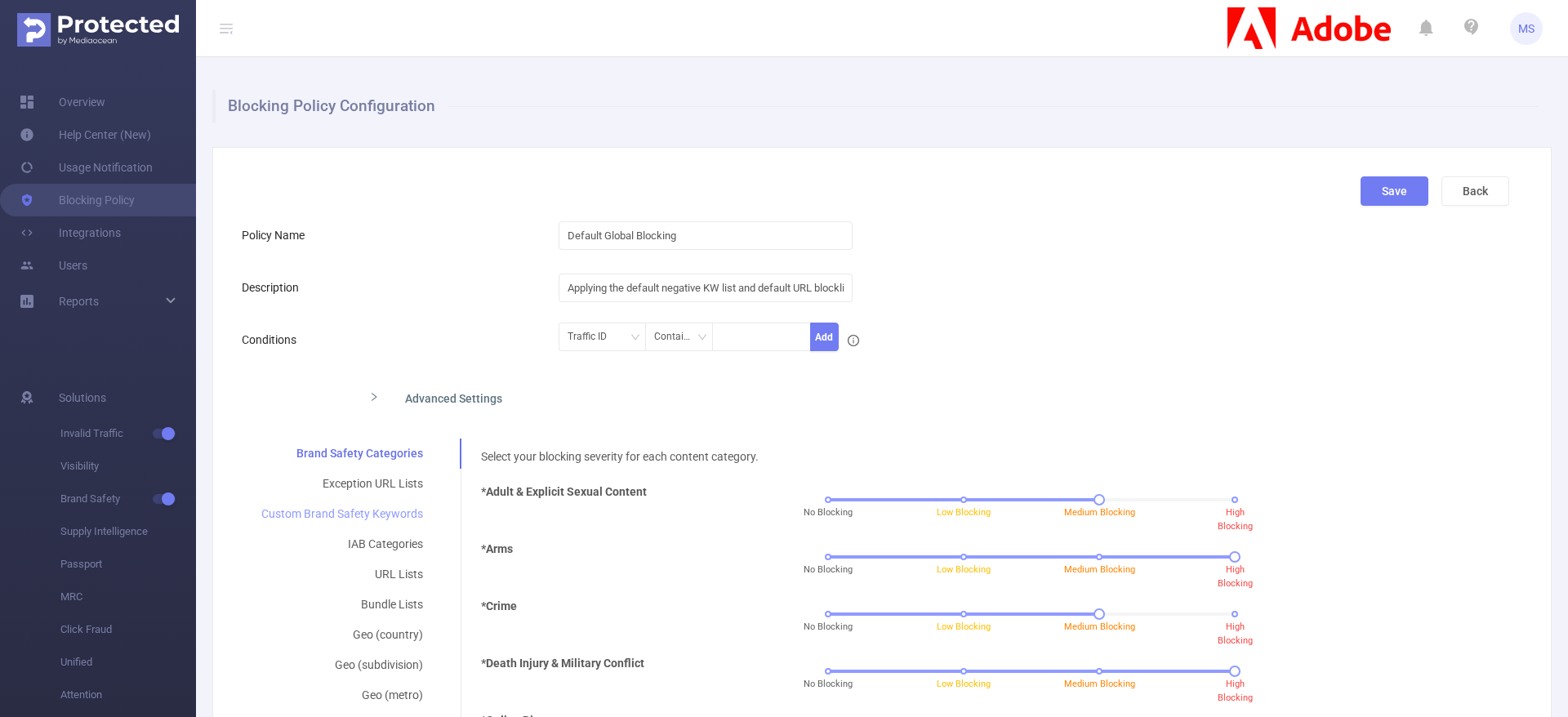
click at [352, 507] on div "Custom Brand Safety Keywords" at bounding box center [341, 513] width 201 height 31
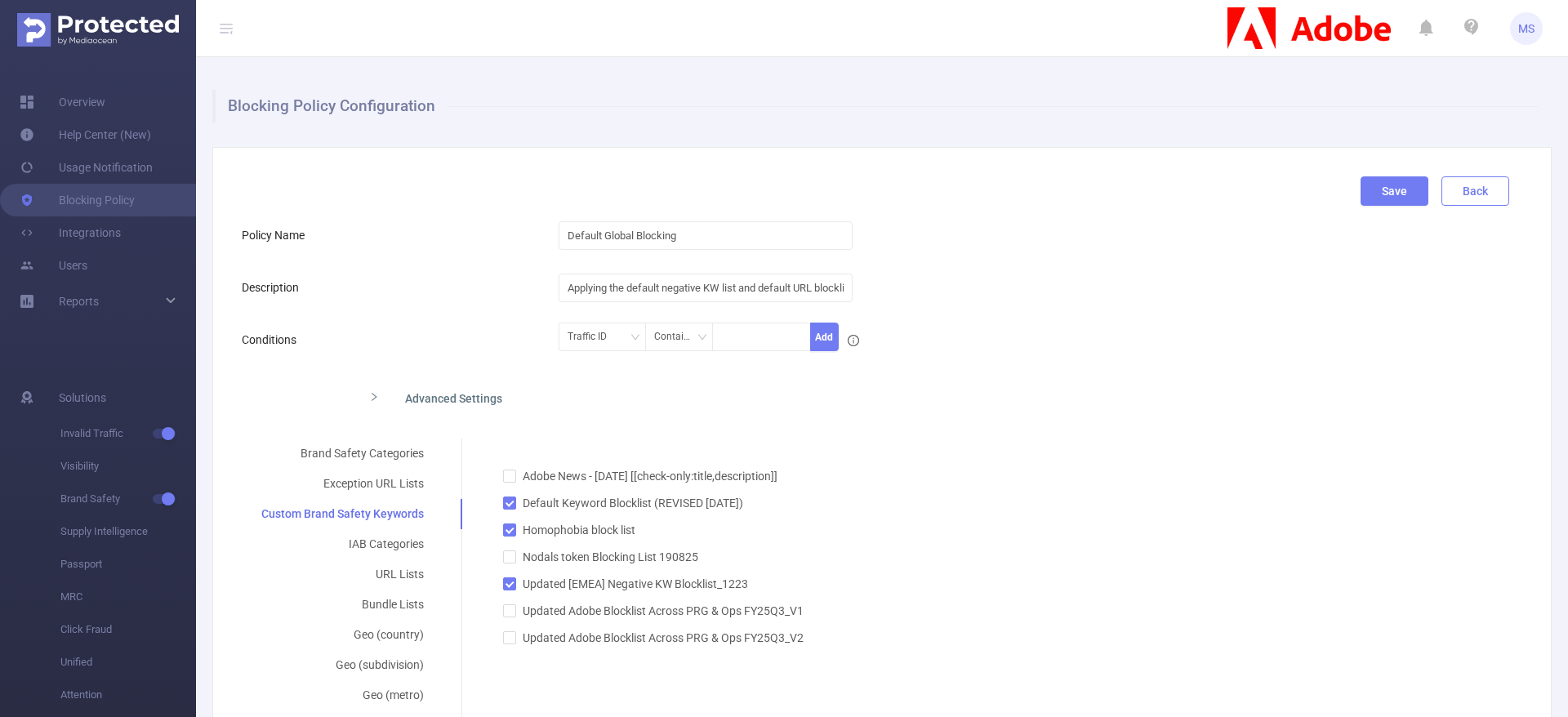
click at [1453, 185] on button "Back" at bounding box center [1475, 192] width 68 height 30
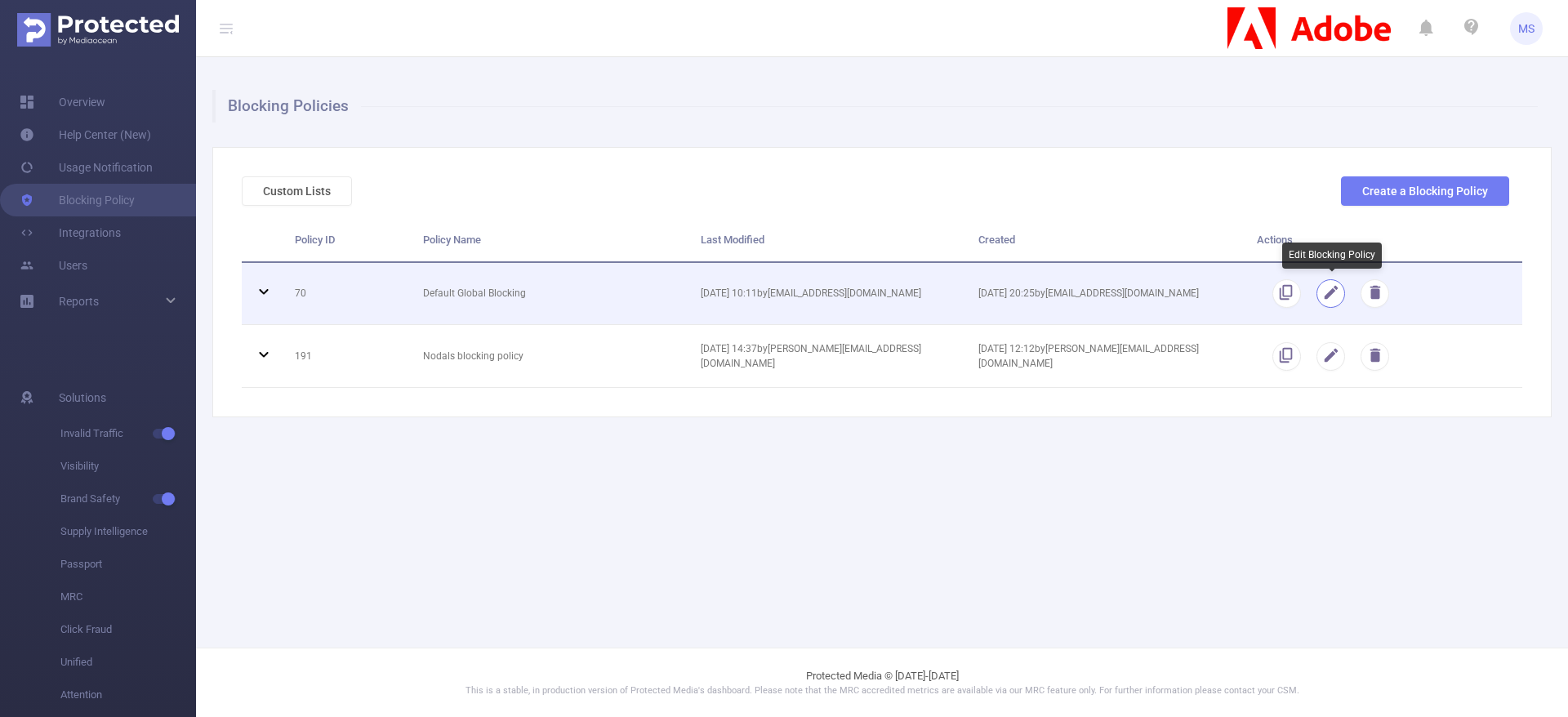
click at [1322, 296] on button "button" at bounding box center [1330, 293] width 29 height 29
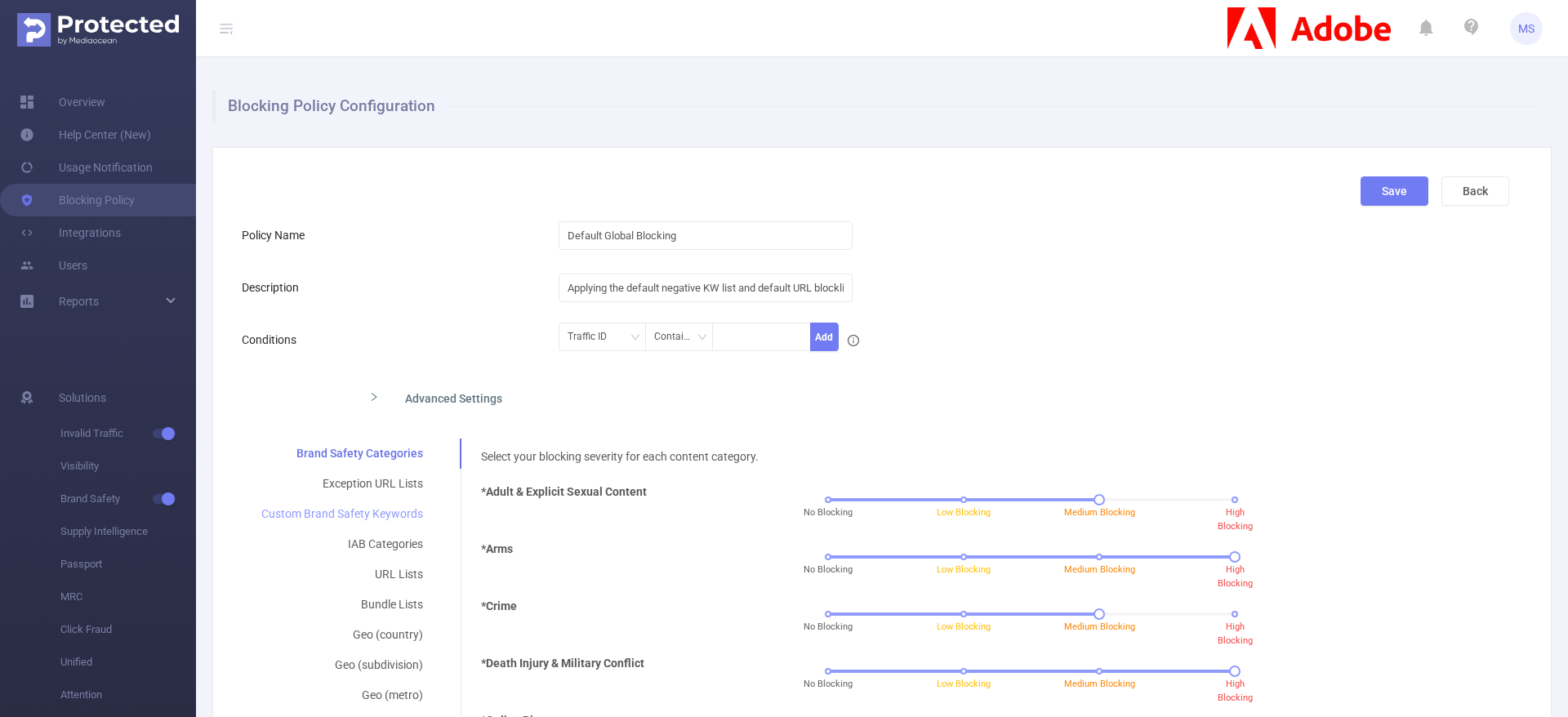
click at [360, 513] on div "Custom Brand Safety Keywords" at bounding box center [341, 513] width 201 height 31
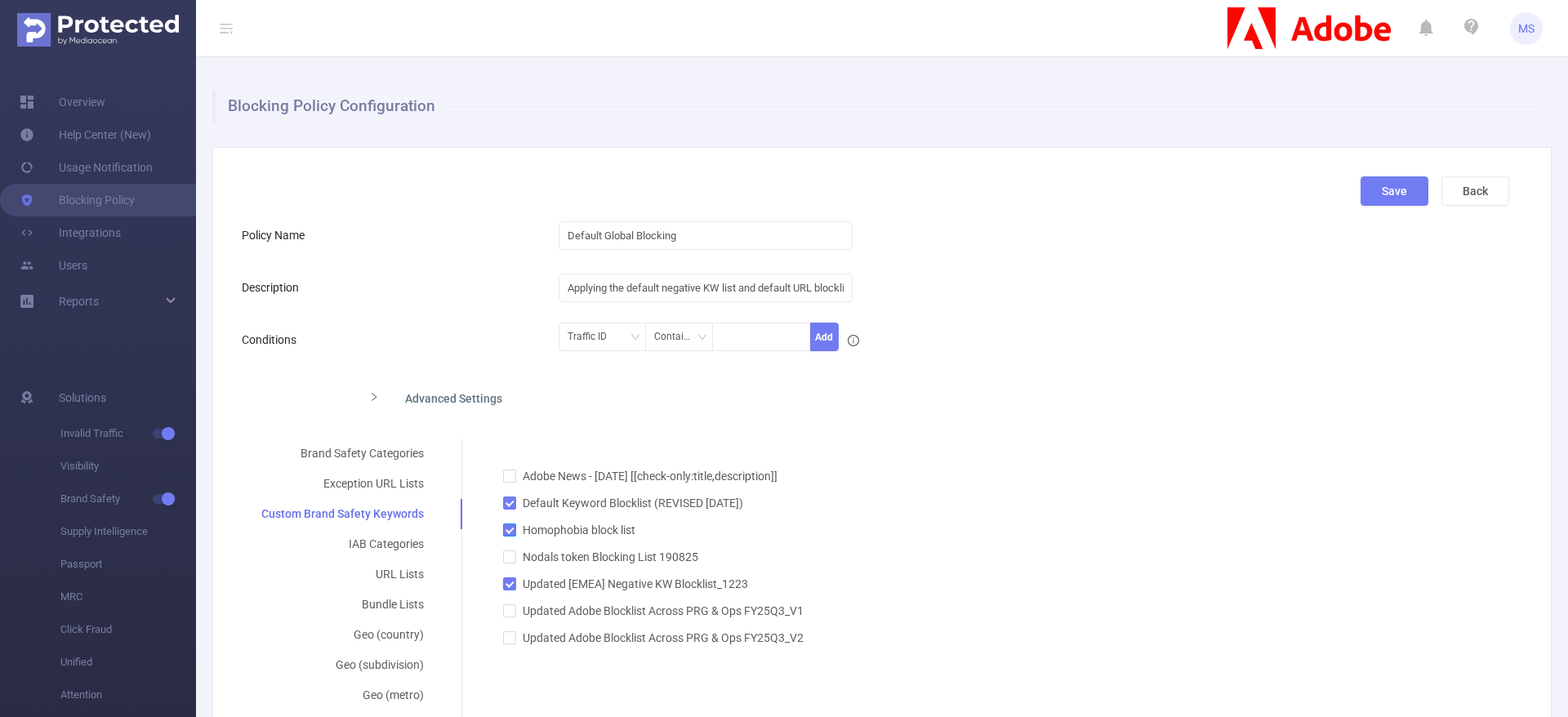
click at [509, 528] on input "Homophobia block list" at bounding box center [509, 529] width 11 height 11
click at [509, 529] on input "Homophobia block list" at bounding box center [509, 529] width 11 height 11
checkbox input "true"
click at [1391, 197] on button "Save" at bounding box center [1394, 192] width 68 height 30
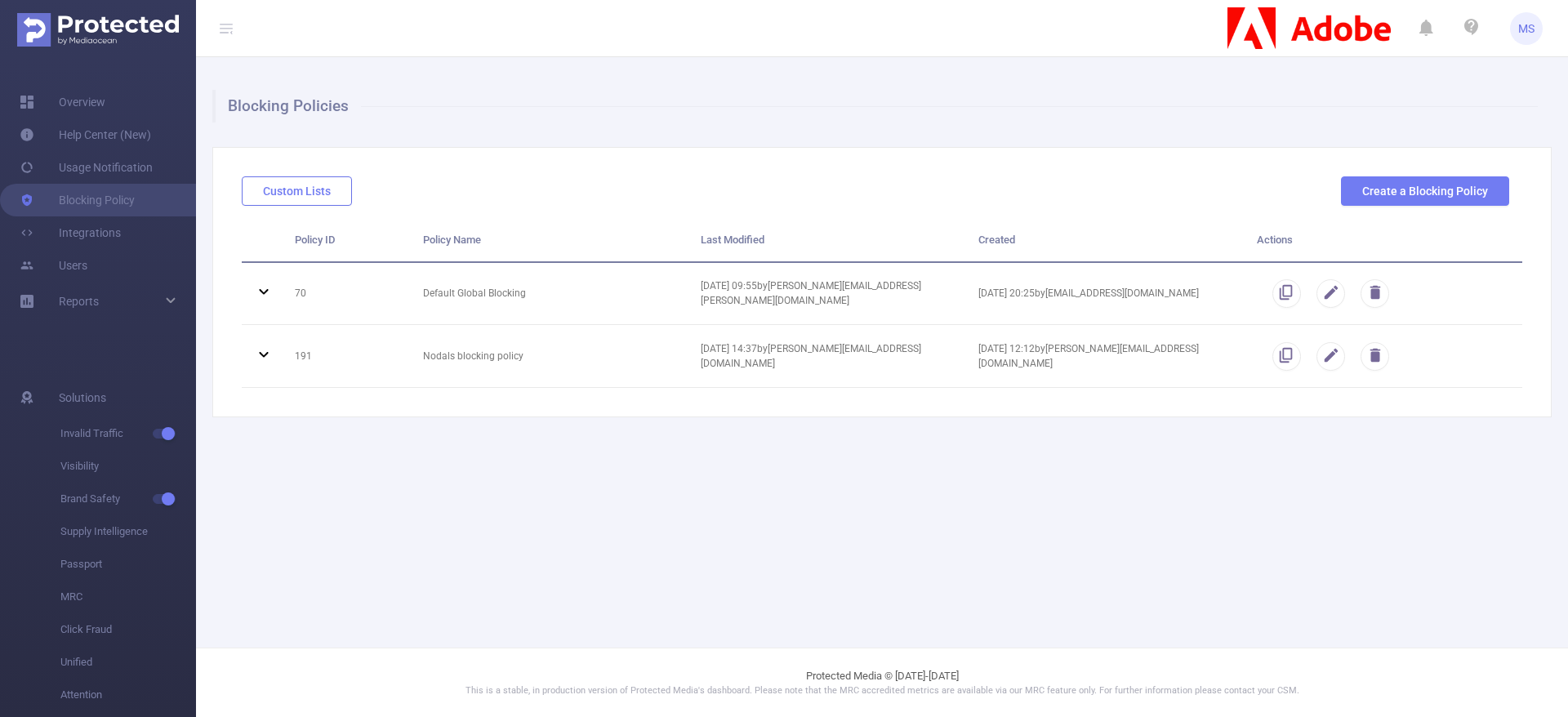
click at [294, 191] on button "Custom Lists" at bounding box center [296, 192] width 110 height 30
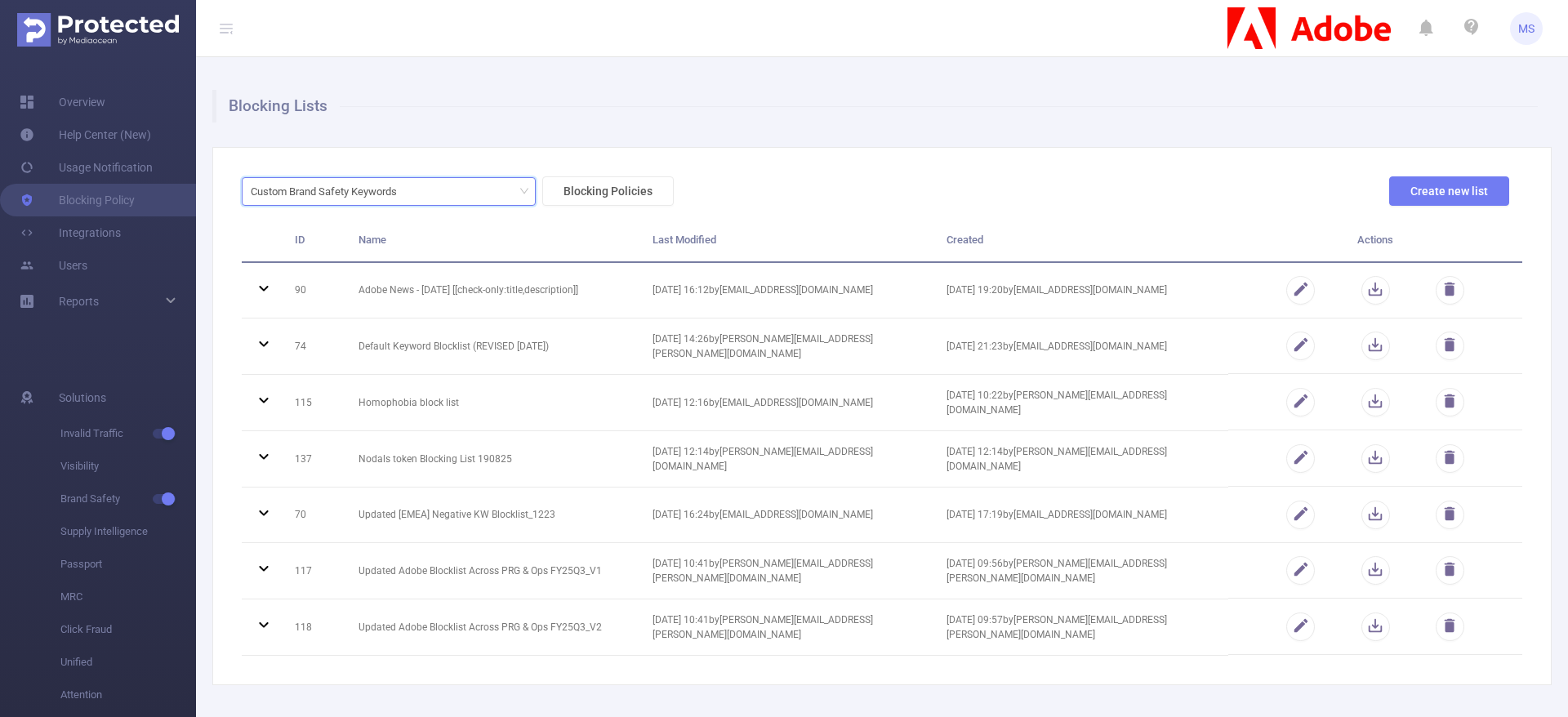
click at [488, 201] on div "Custom Brand Safety Keywords" at bounding box center [389, 191] width 276 height 27
click at [359, 253] on li "URL Lists" at bounding box center [389, 251] width 294 height 26
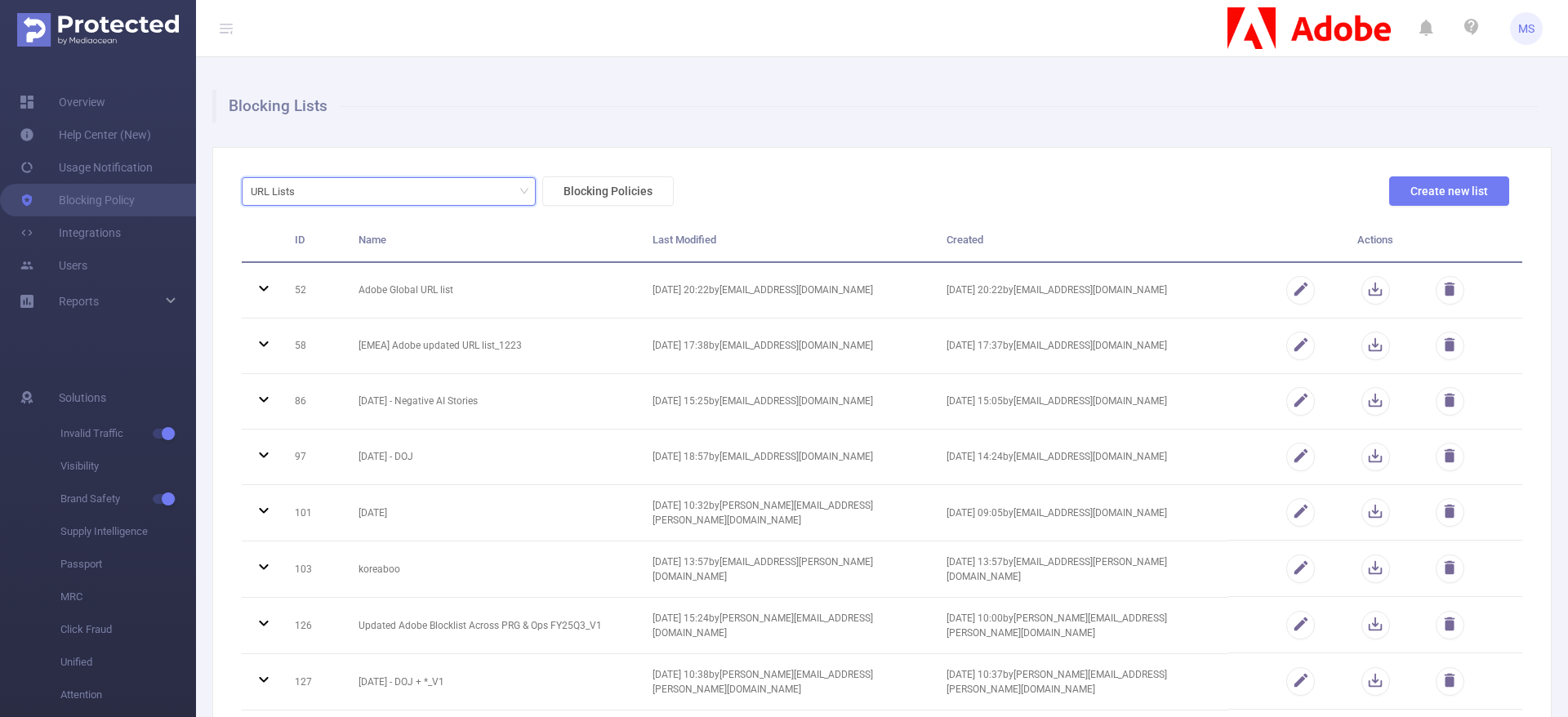
click at [513, 185] on div "URL Lists" at bounding box center [389, 191] width 276 height 27
click at [279, 253] on li "URL Lists" at bounding box center [389, 251] width 294 height 26
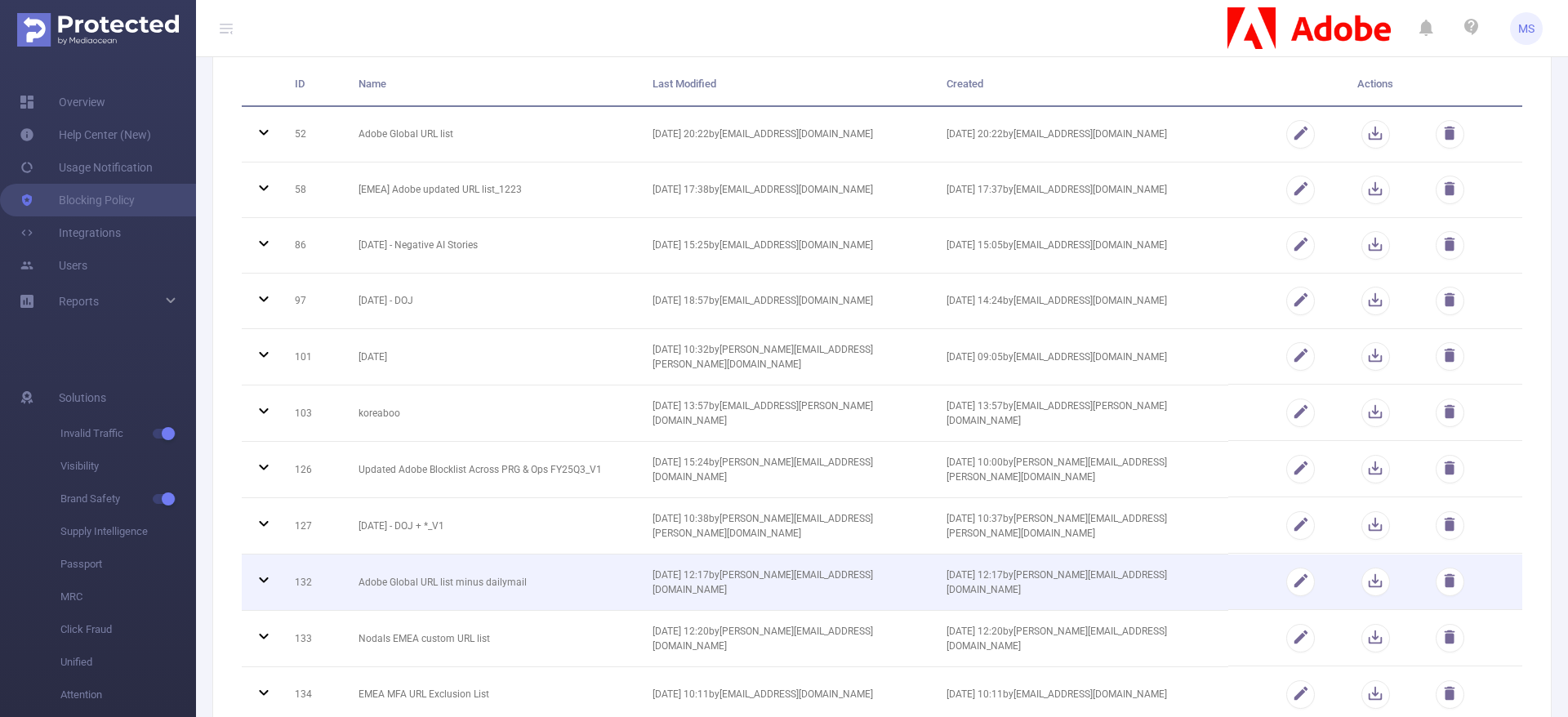
scroll to position [245, 0]
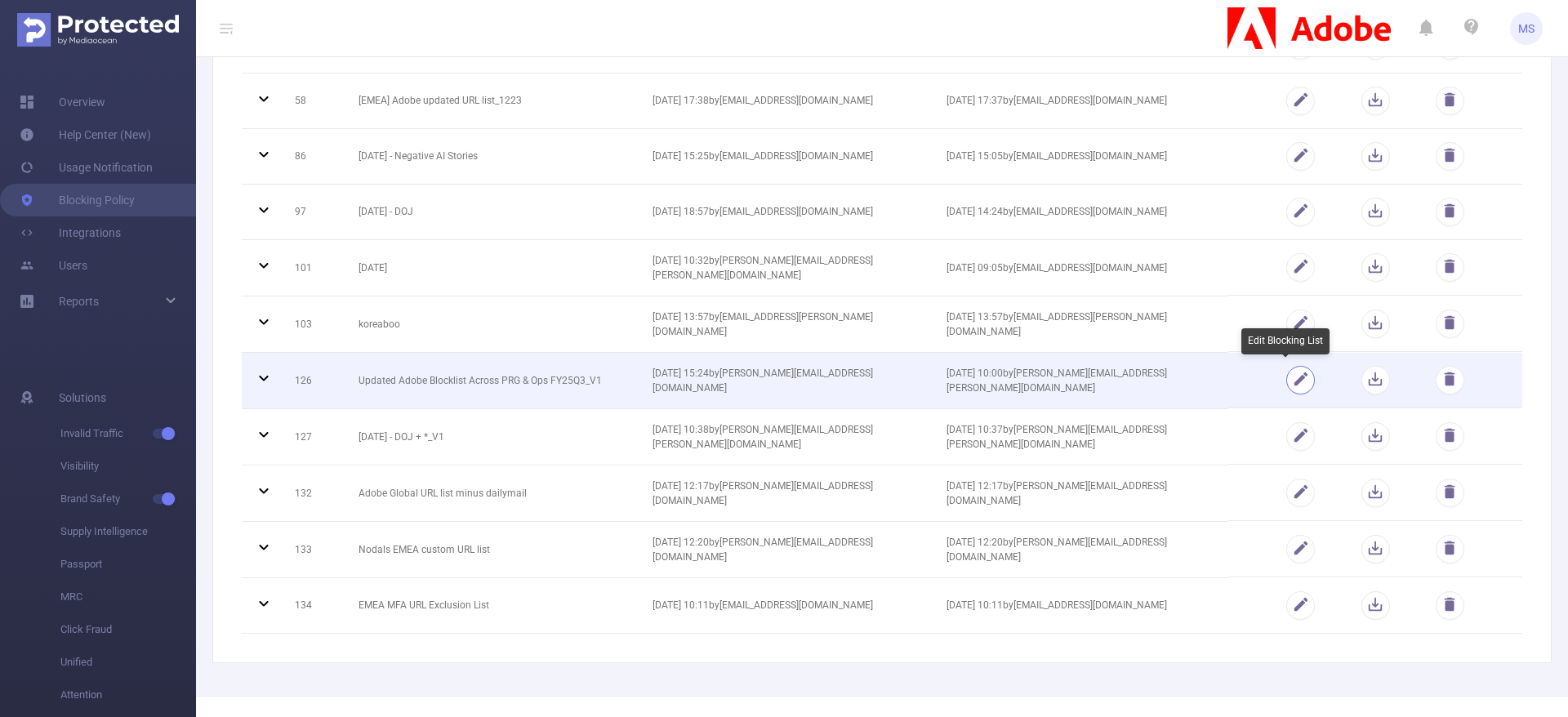
click at [1287, 379] on button "button" at bounding box center [1301, 380] width 29 height 29
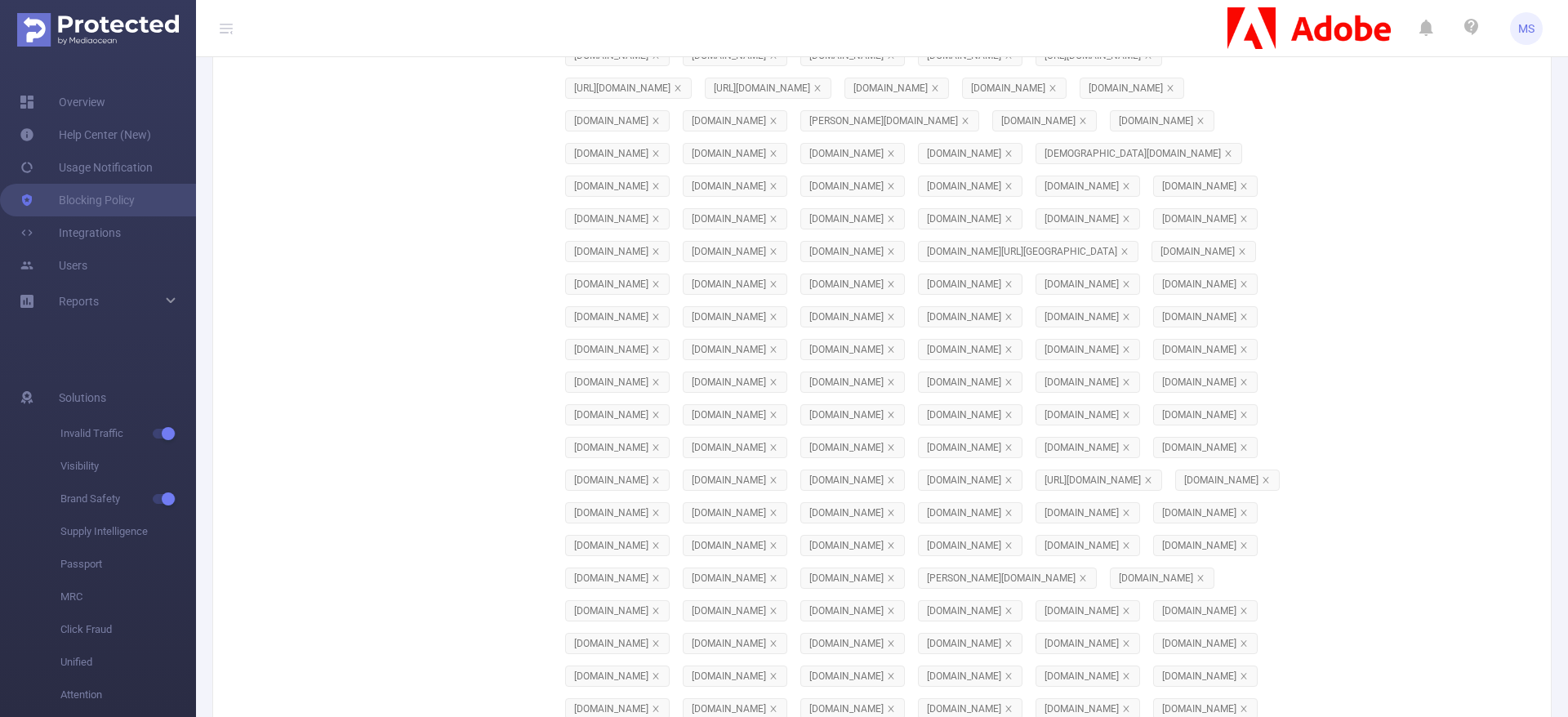
scroll to position [14933, 0]
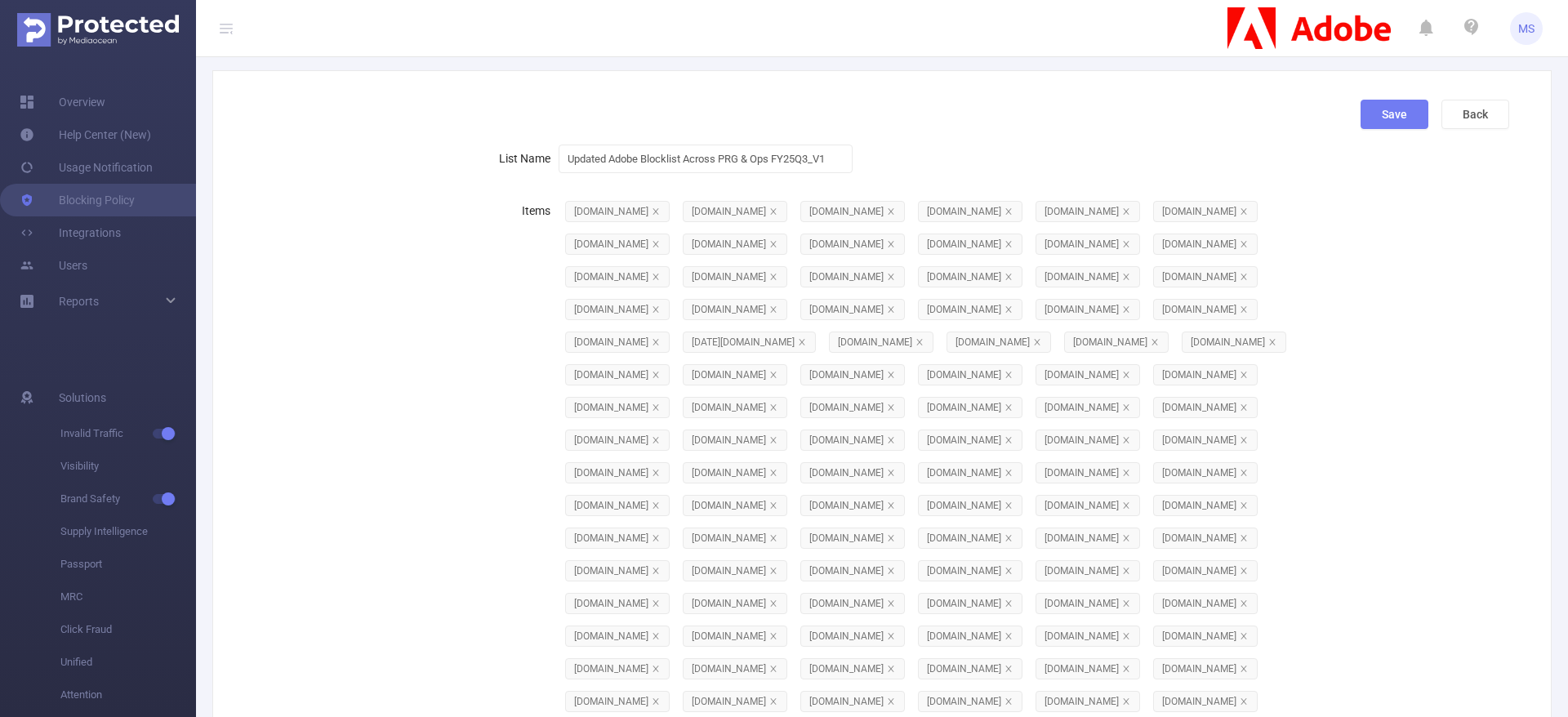
scroll to position [0, 0]
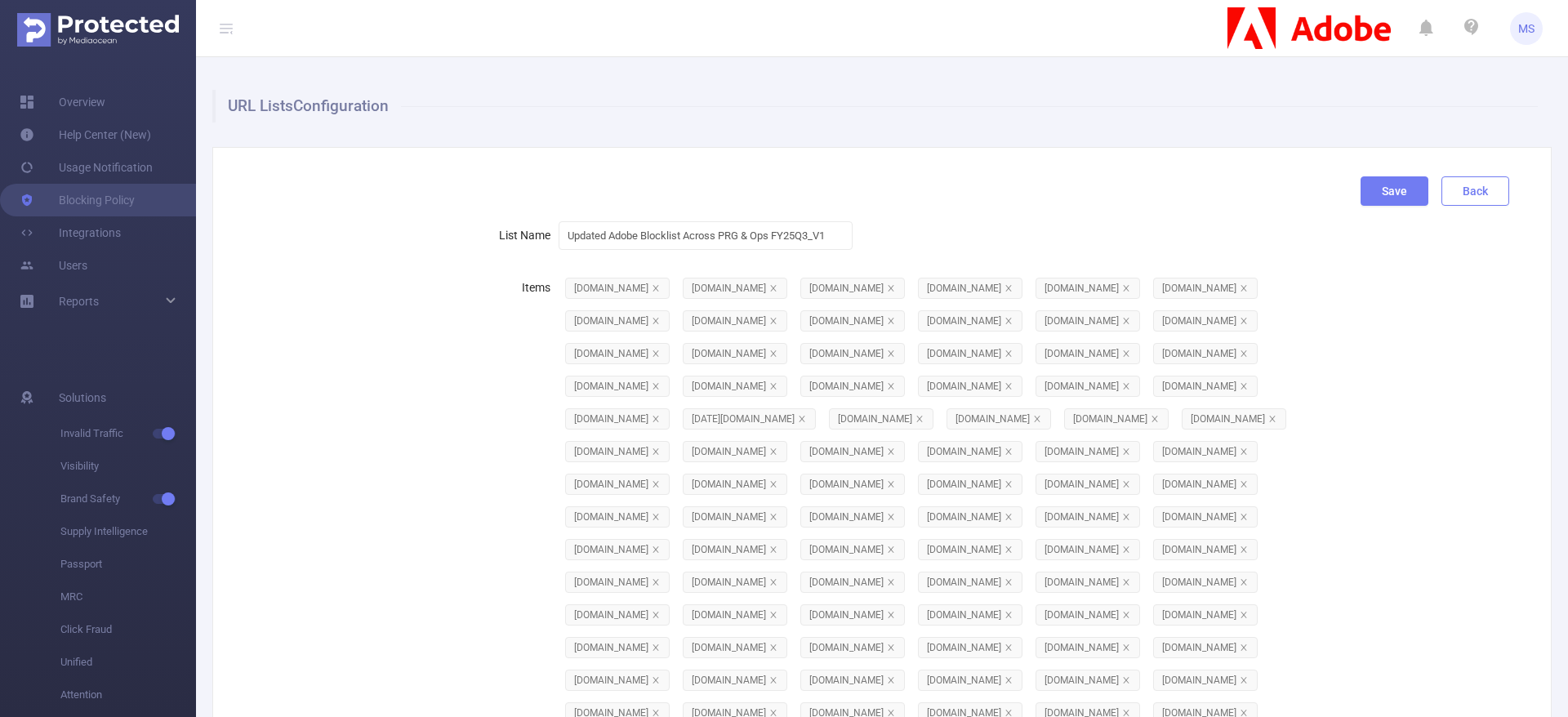
click at [1441, 193] on button "Back" at bounding box center [1475, 192] width 68 height 30
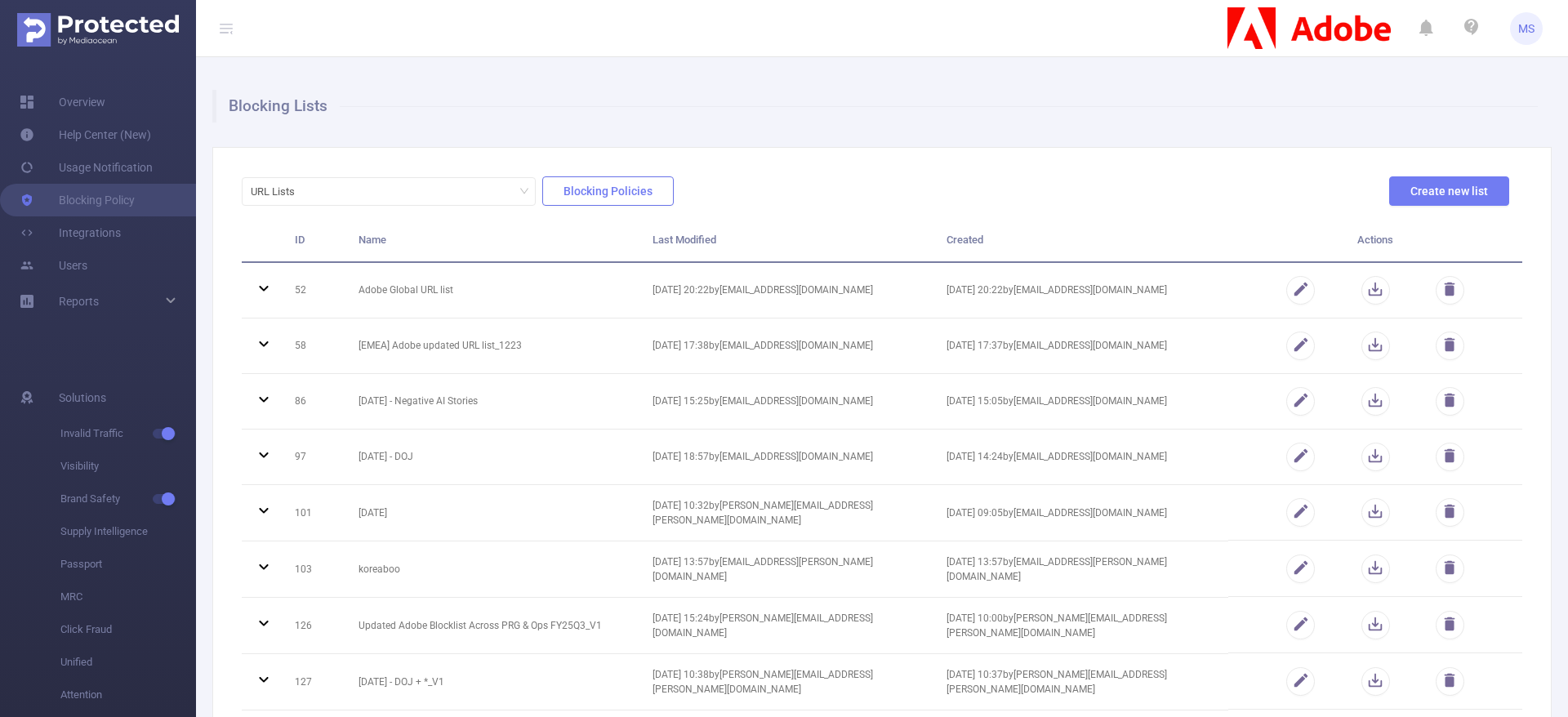
click at [609, 192] on button "Blocking Policies" at bounding box center [608, 192] width 131 height 30
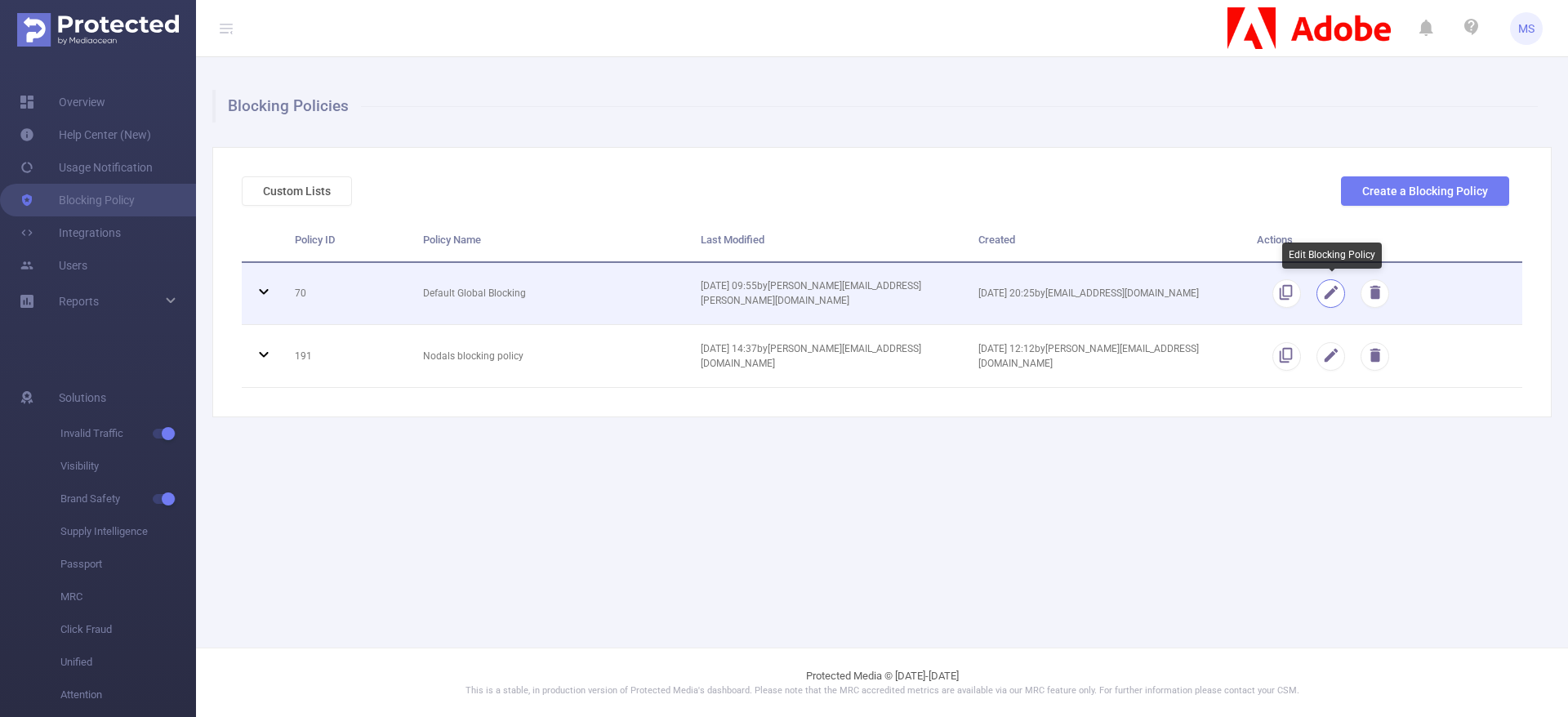
click at [1336, 294] on button "button" at bounding box center [1330, 293] width 29 height 29
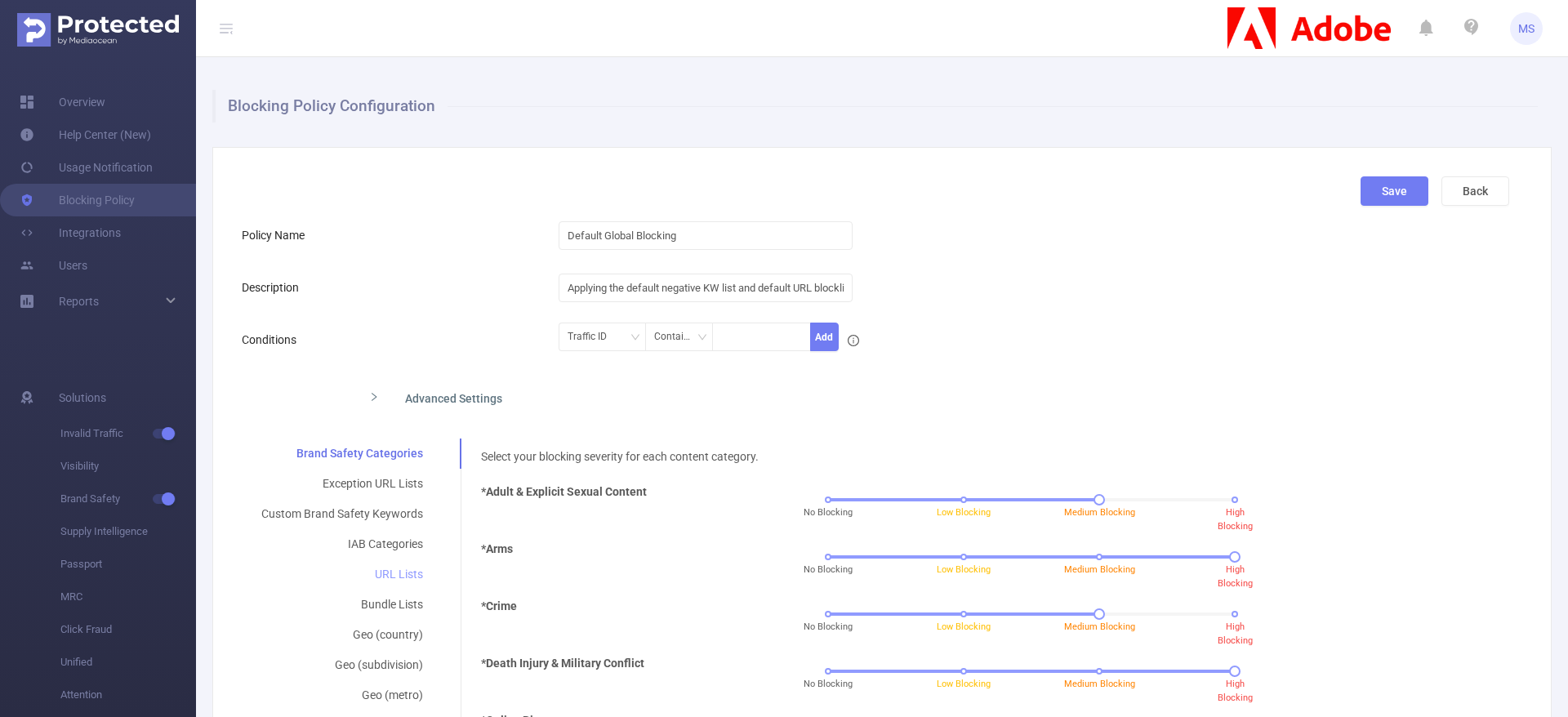
click at [389, 569] on div "URL Lists" at bounding box center [341, 575] width 201 height 31
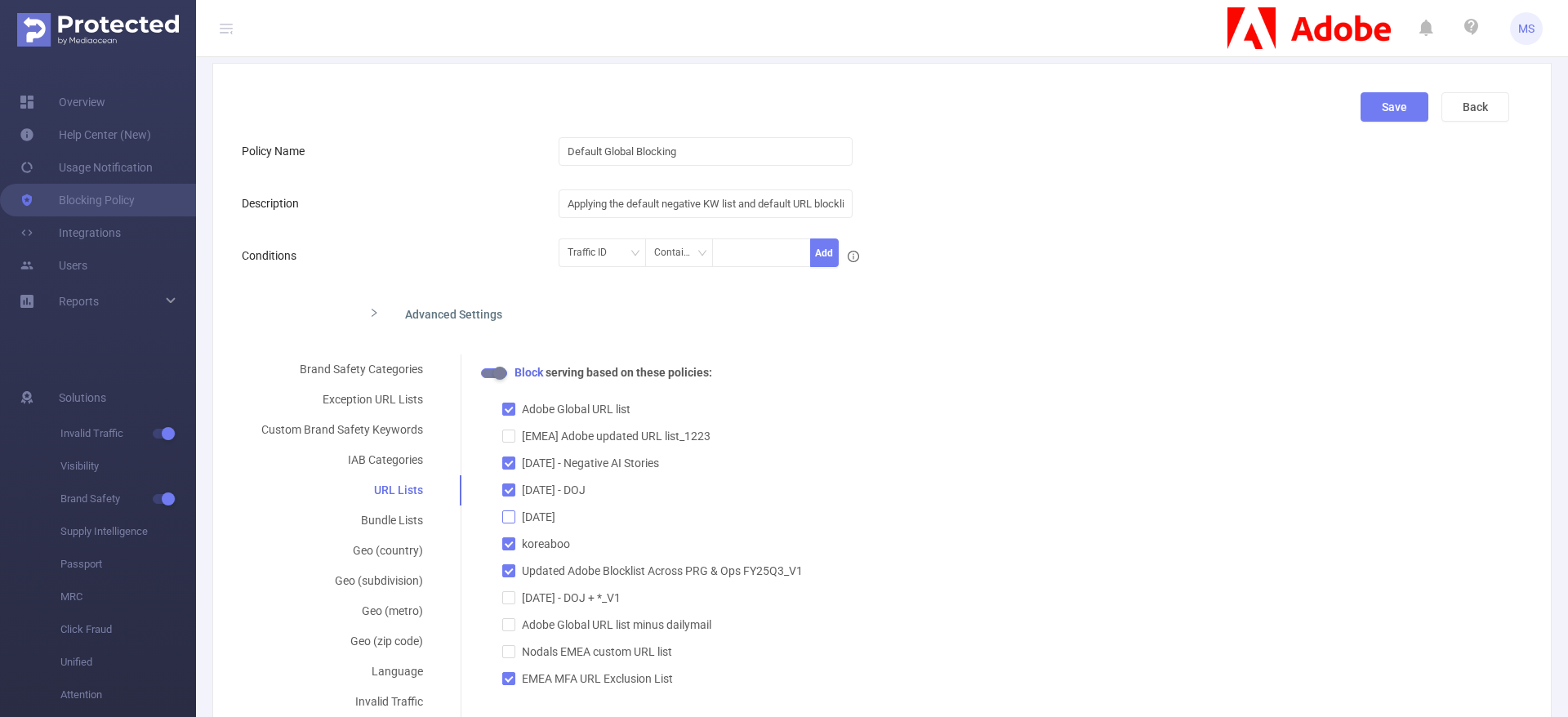
scroll to position [122, 0]
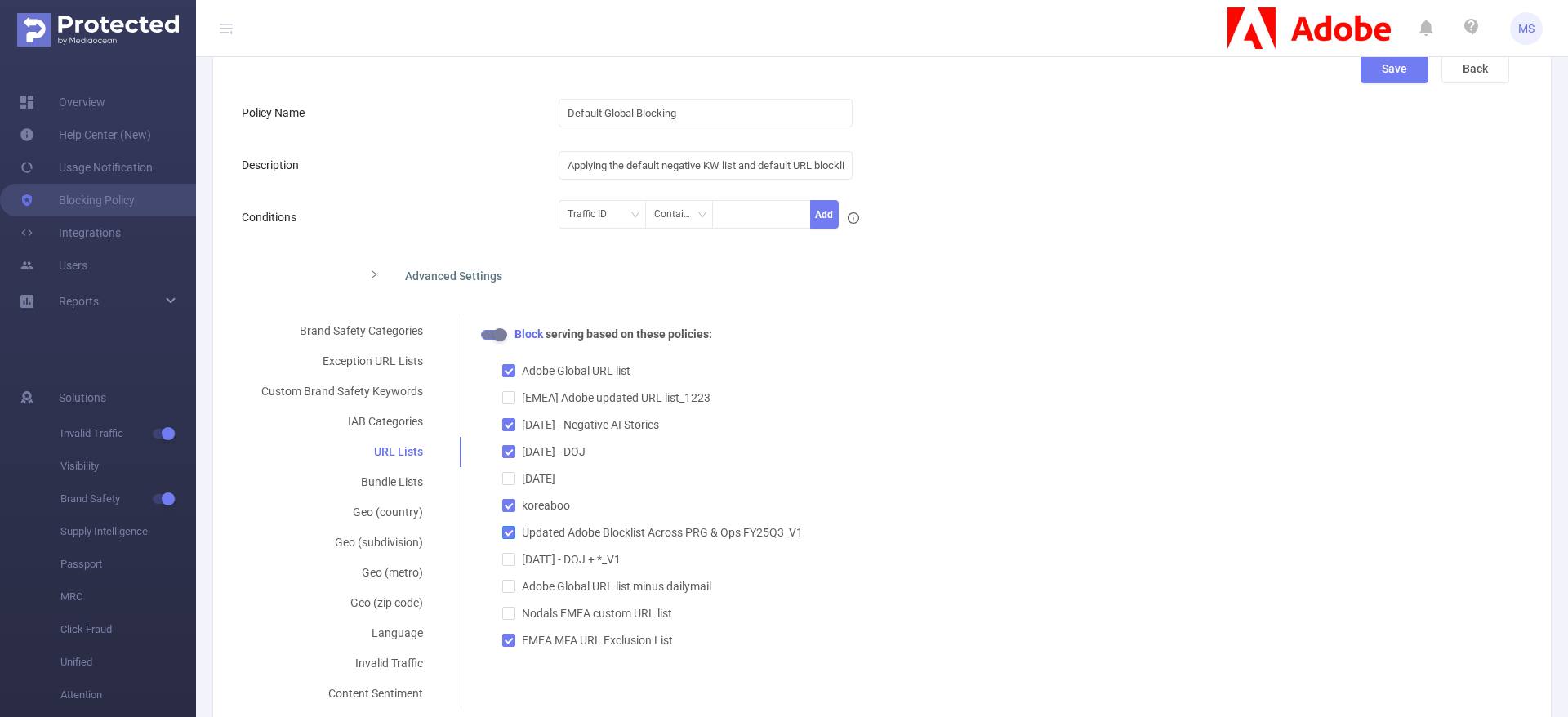
click at [510, 534] on input "Updated Adobe Blocklist Across PRG & Ops FY25Q3_V1" at bounding box center [508, 532] width 11 height 11
checkbox input "true"
click at [1467, 75] on button "Back" at bounding box center [1475, 68] width 68 height 30
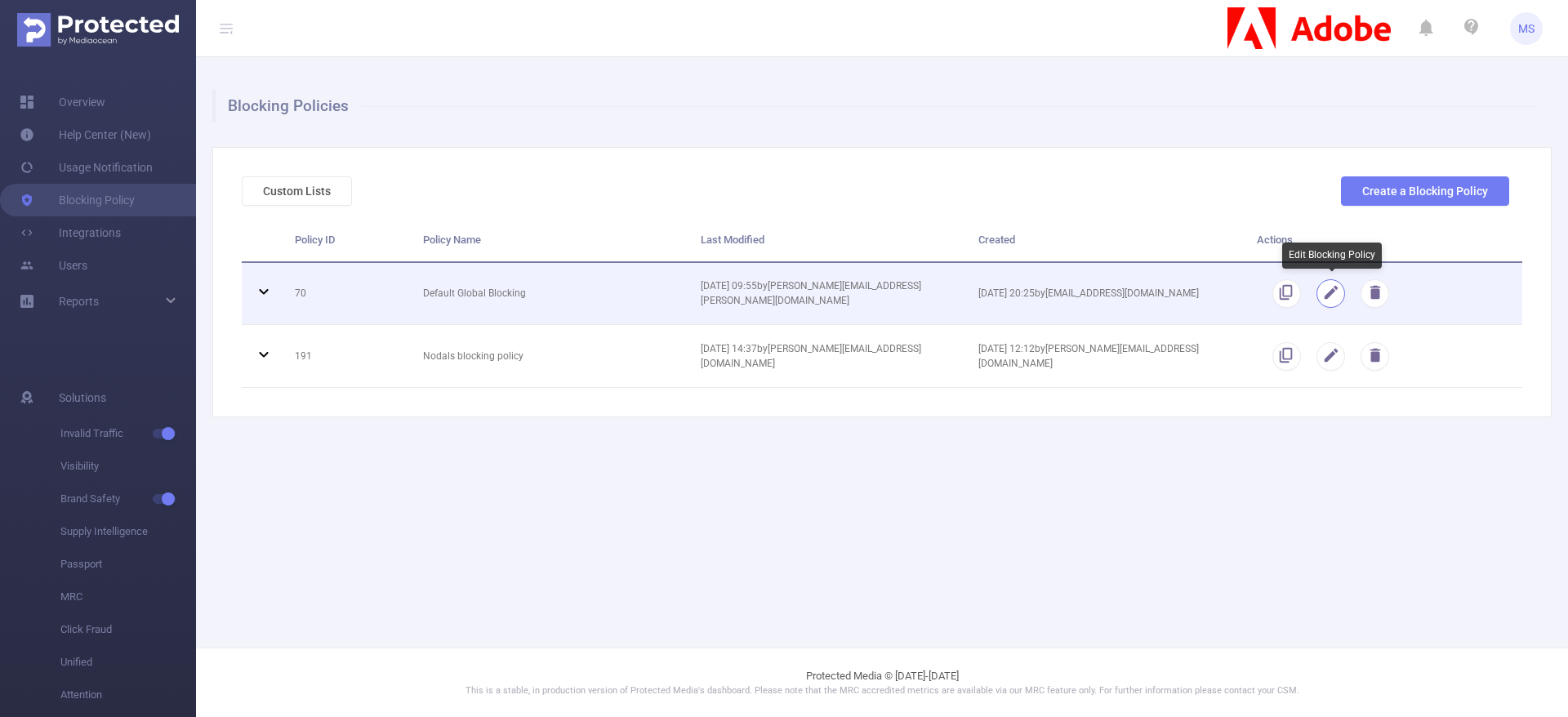
click at [1329, 297] on button "button" at bounding box center [1330, 293] width 29 height 29
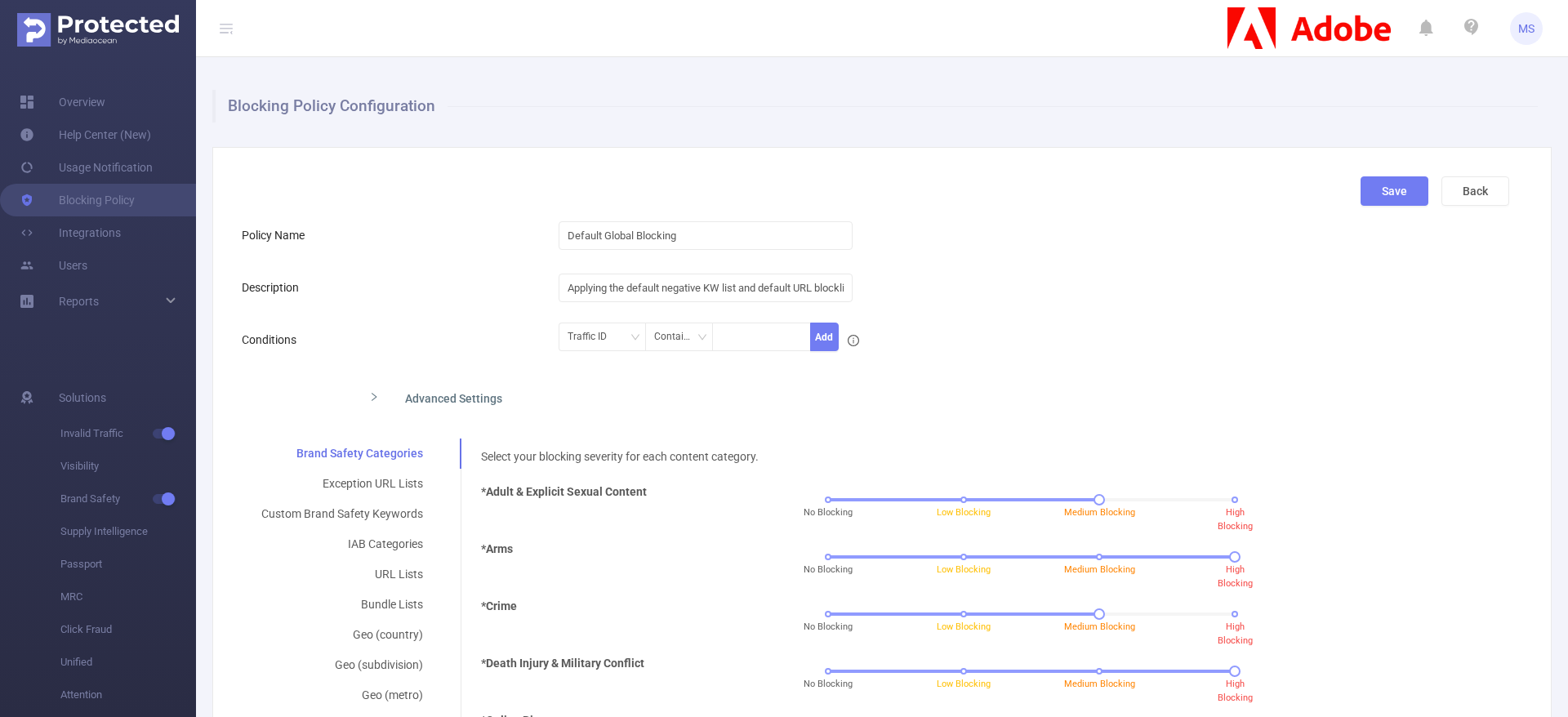
scroll to position [122, 0]
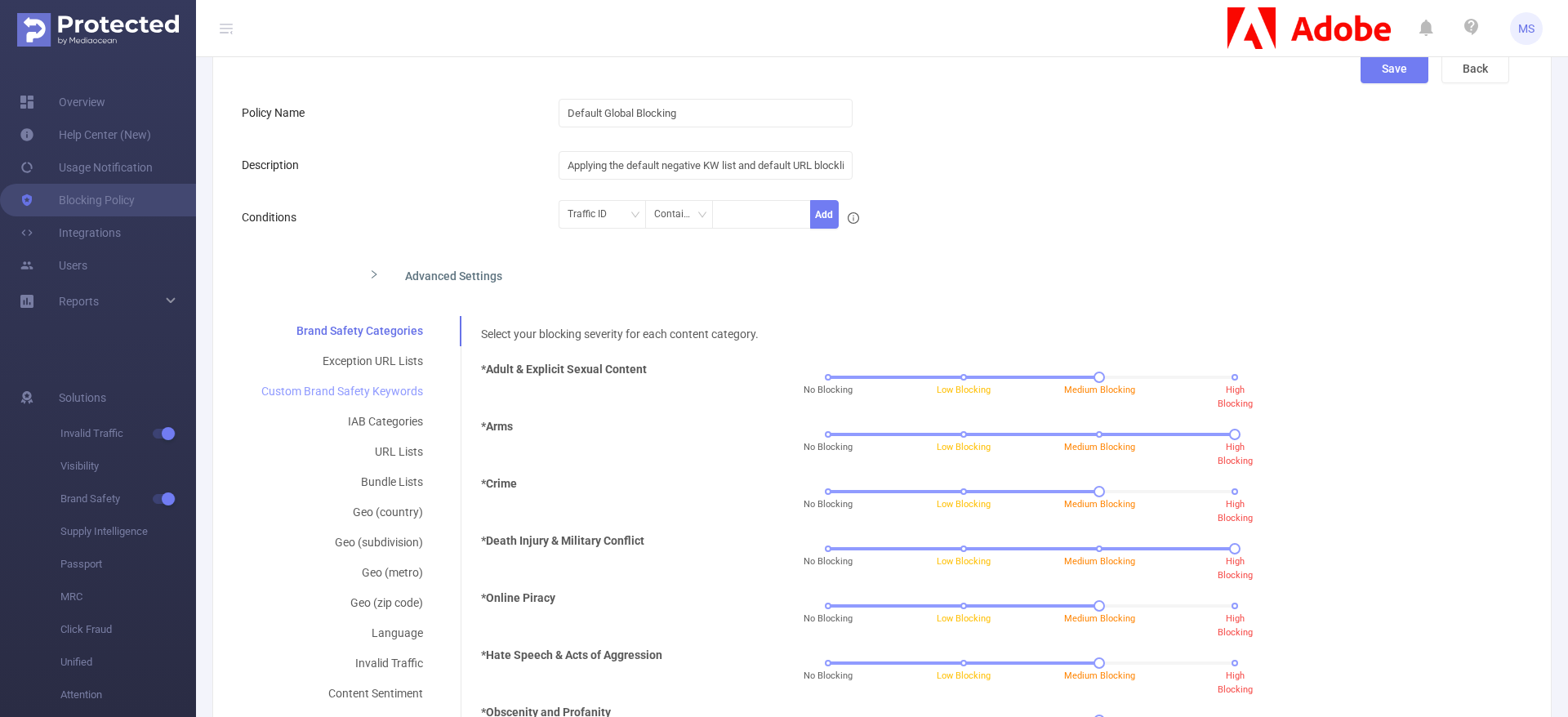
click at [363, 391] on div "Custom Brand Safety Keywords" at bounding box center [341, 391] width 201 height 31
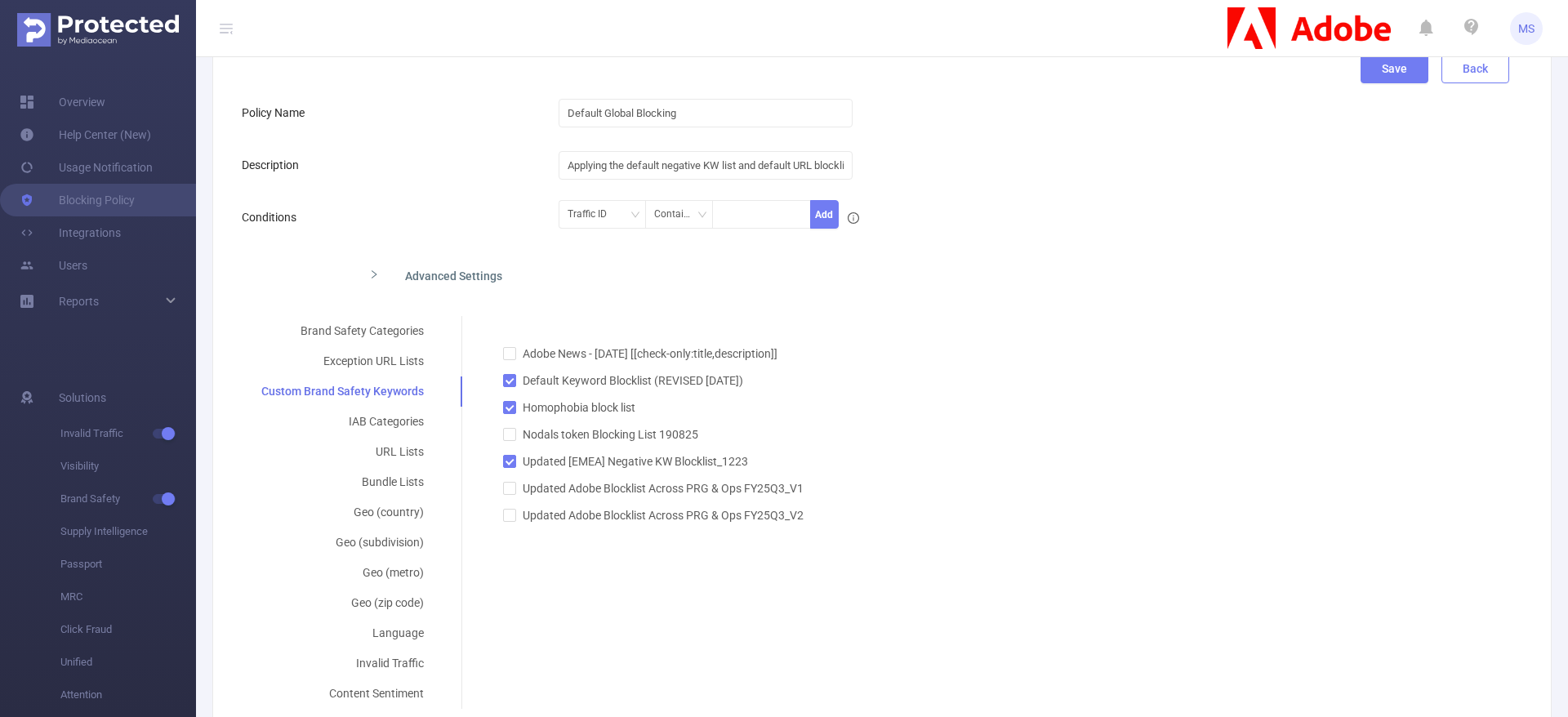
click at [1470, 76] on button "Back" at bounding box center [1475, 68] width 68 height 30
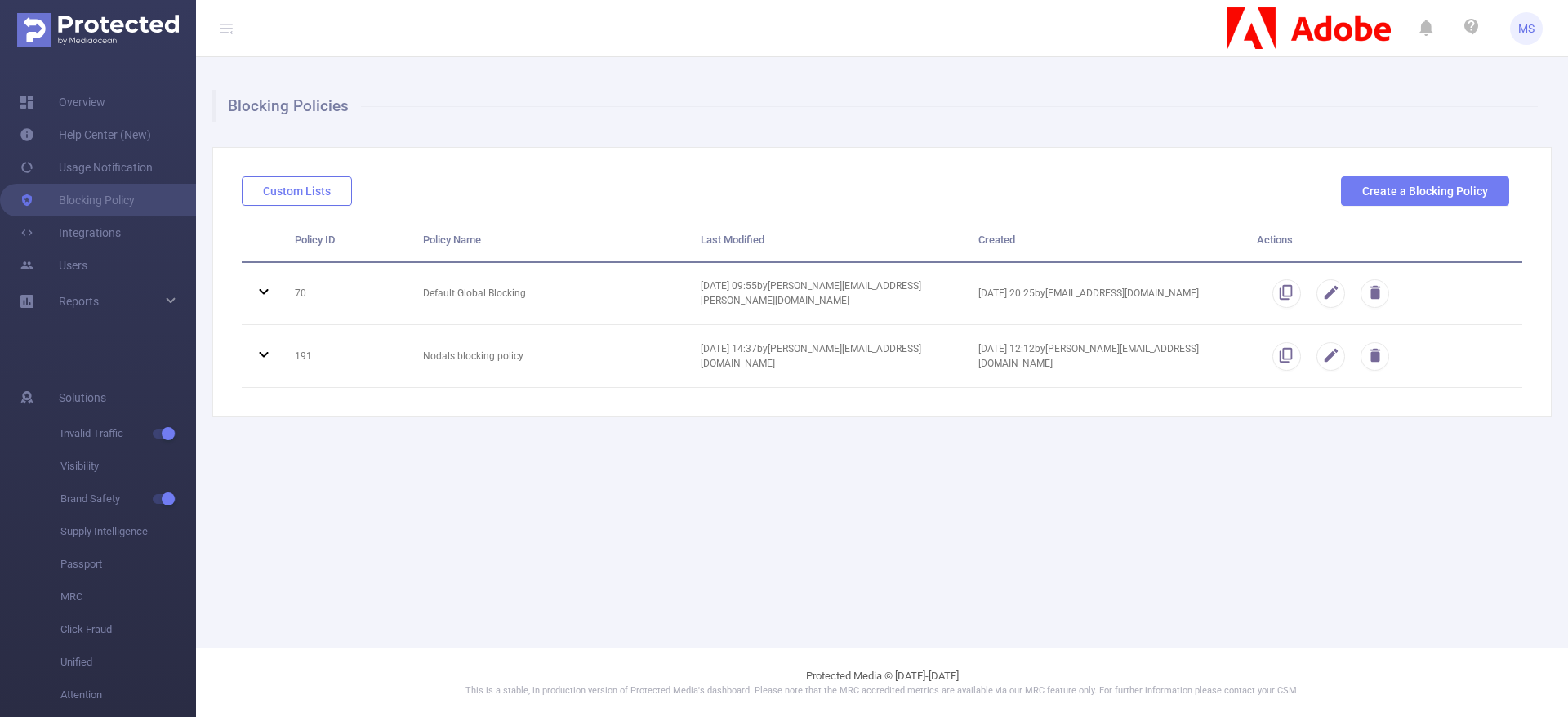
click at [270, 197] on button "Custom Lists" at bounding box center [296, 192] width 110 height 30
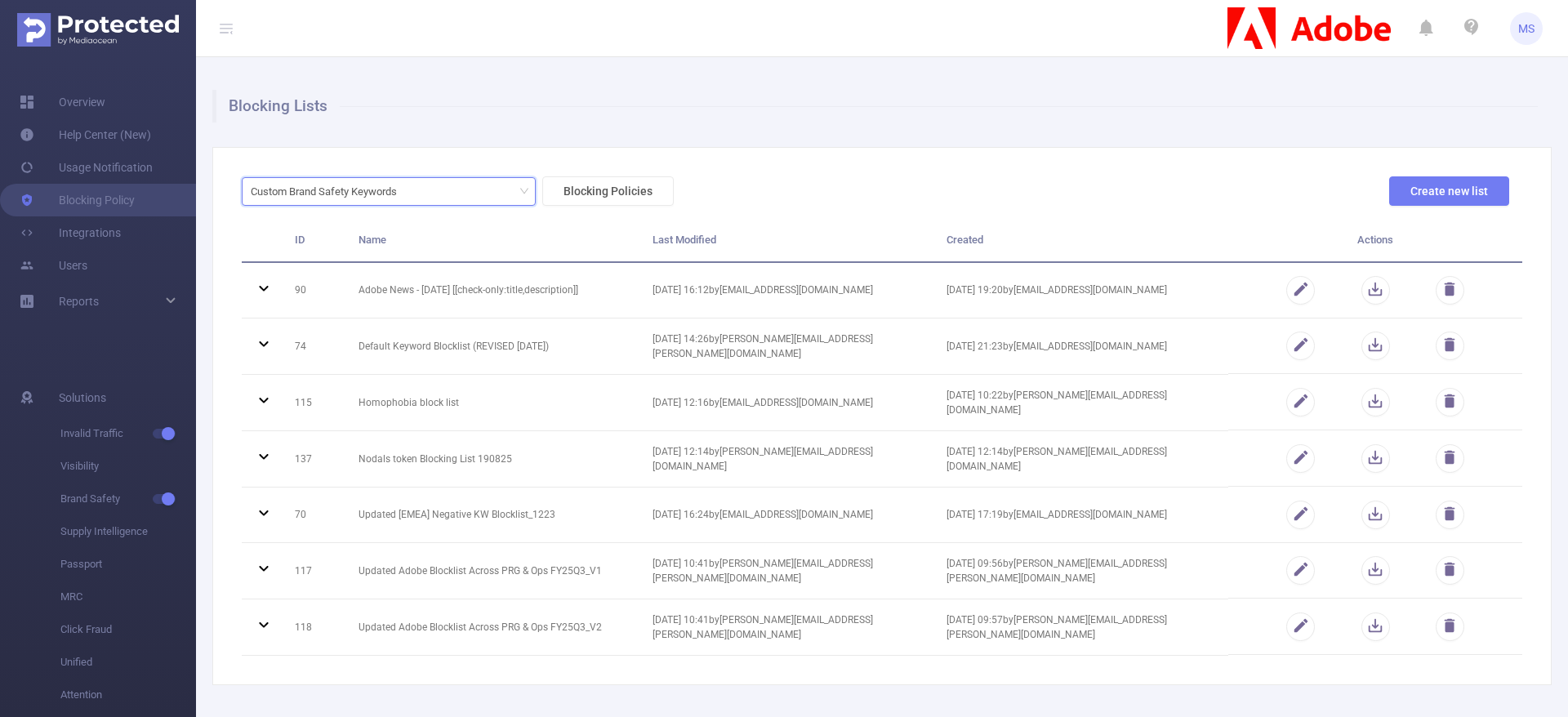
click at [363, 192] on div "Custom Brand Safety Keywords" at bounding box center [329, 191] width 157 height 27
click at [354, 268] on li "Bundle Lists" at bounding box center [389, 277] width 294 height 26
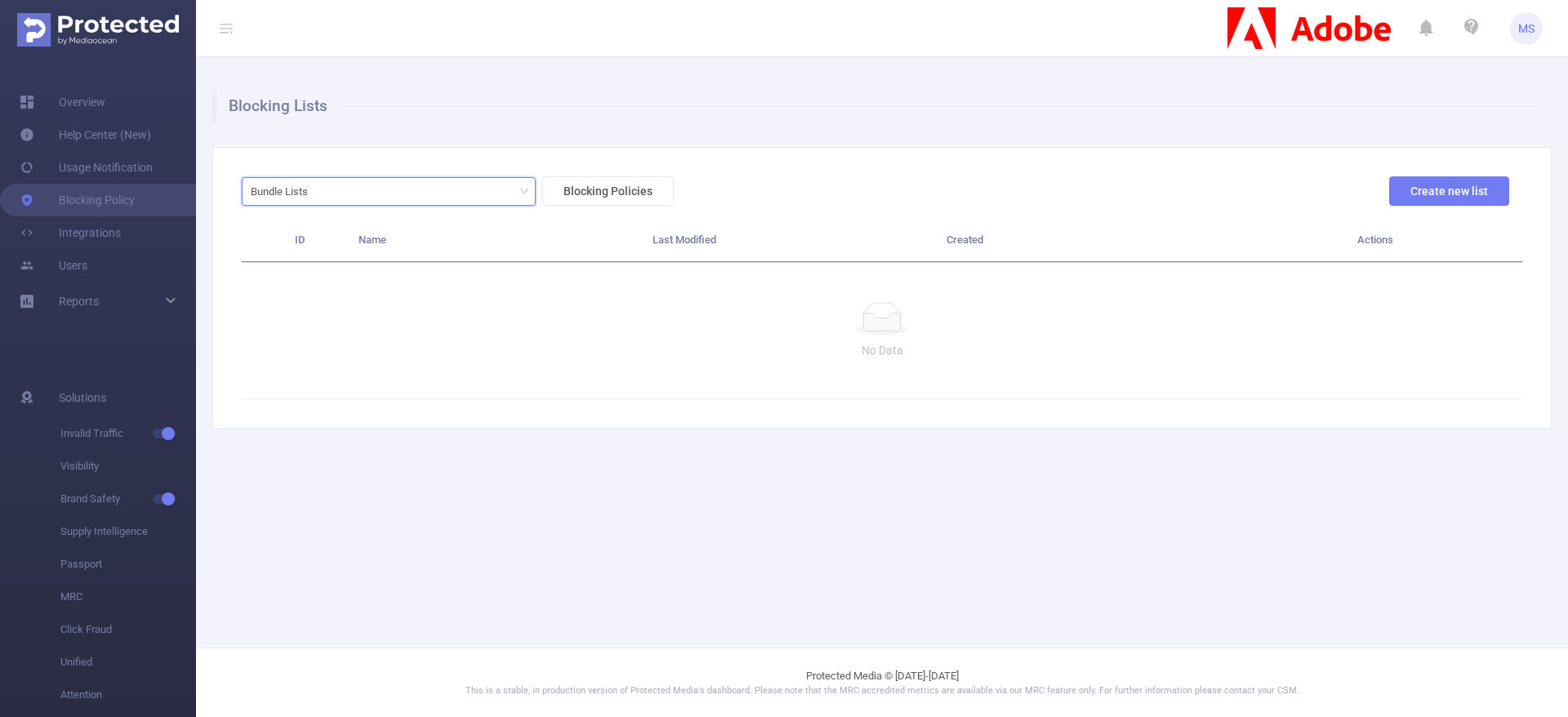
click at [442, 191] on div "Bundle Lists" at bounding box center [389, 191] width 276 height 27
click at [425, 226] on li "Custom Brand Safety Keywords" at bounding box center [389, 225] width 294 height 26
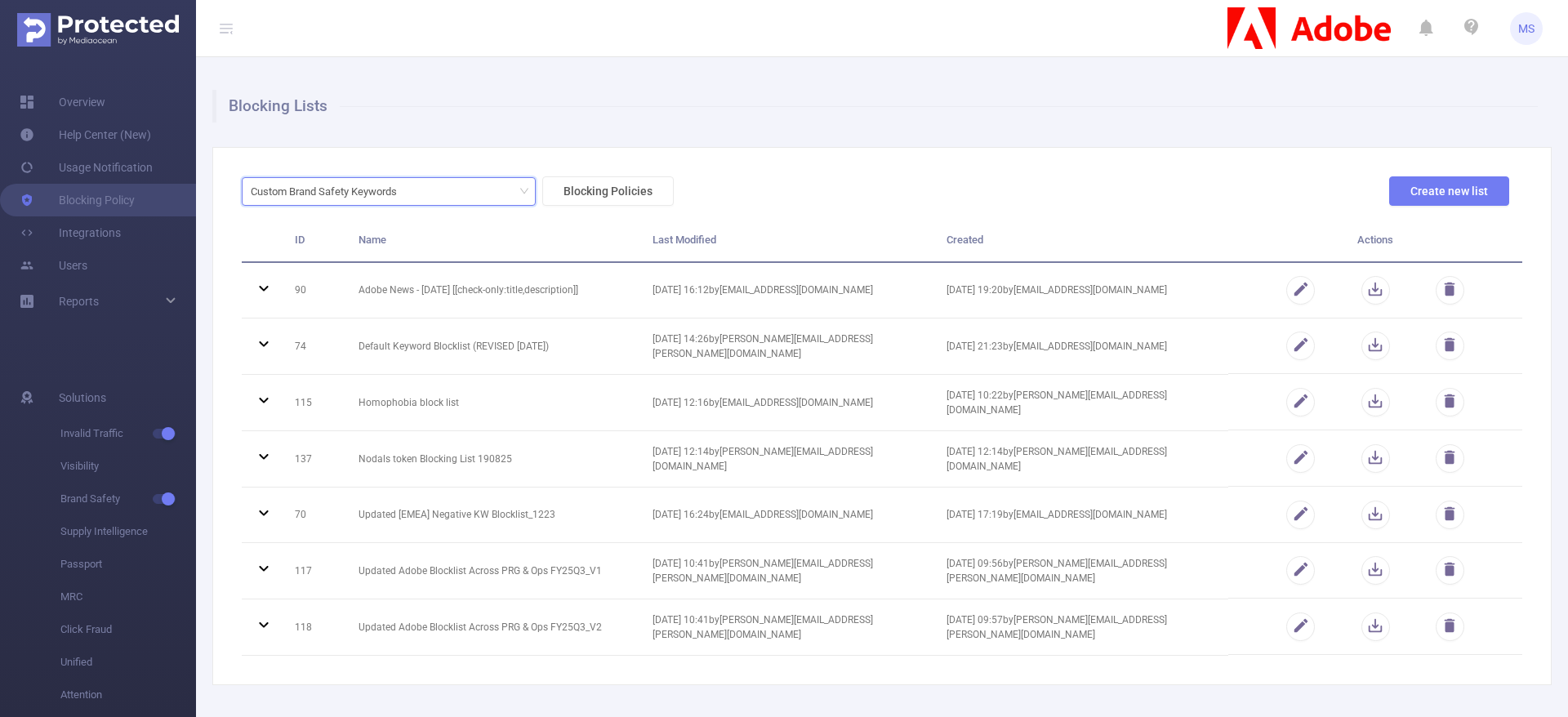
click at [408, 185] on div "Custom Brand Safety Keywords" at bounding box center [329, 191] width 157 height 27
click at [378, 248] on li "URL Lists" at bounding box center [389, 251] width 294 height 26
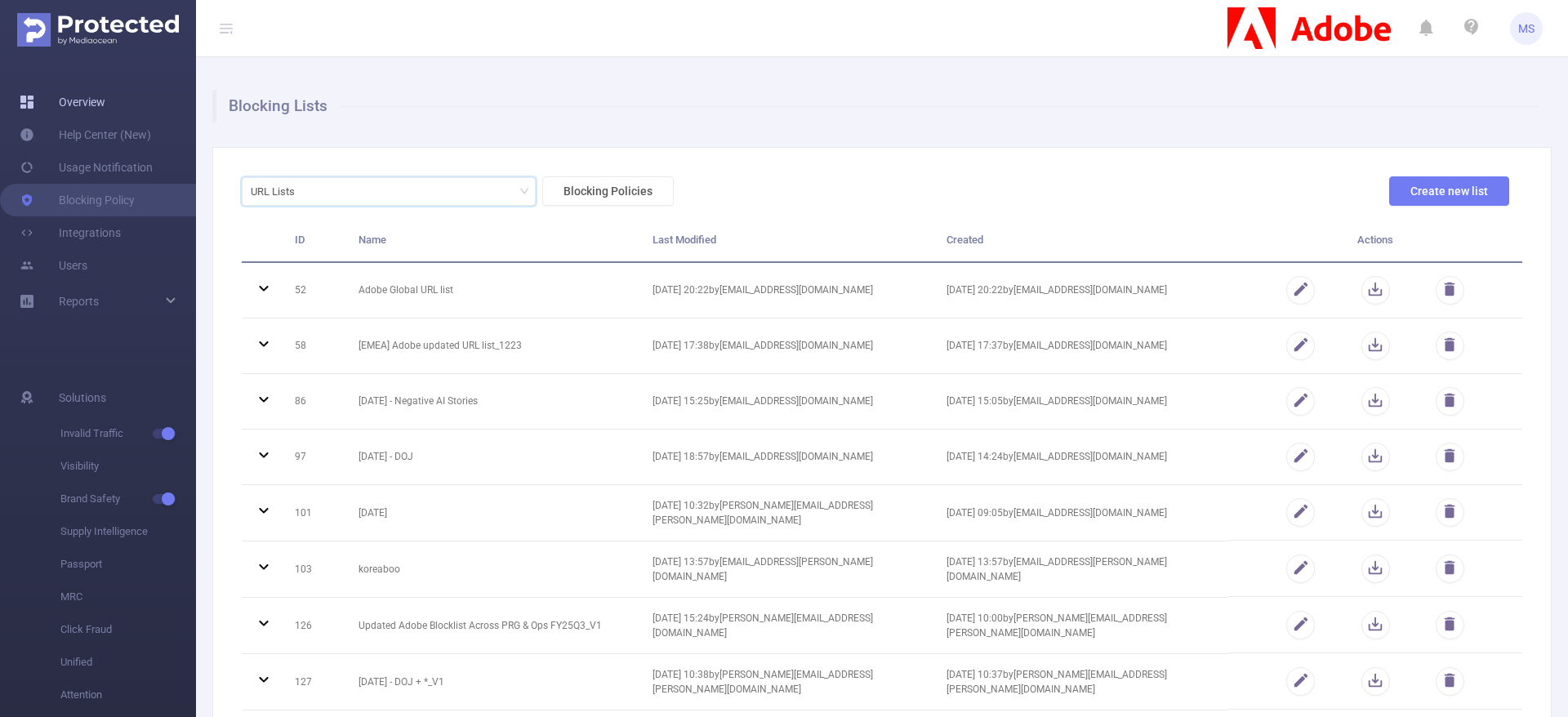
click at [80, 101] on link "Overview" at bounding box center [62, 102] width 86 height 32
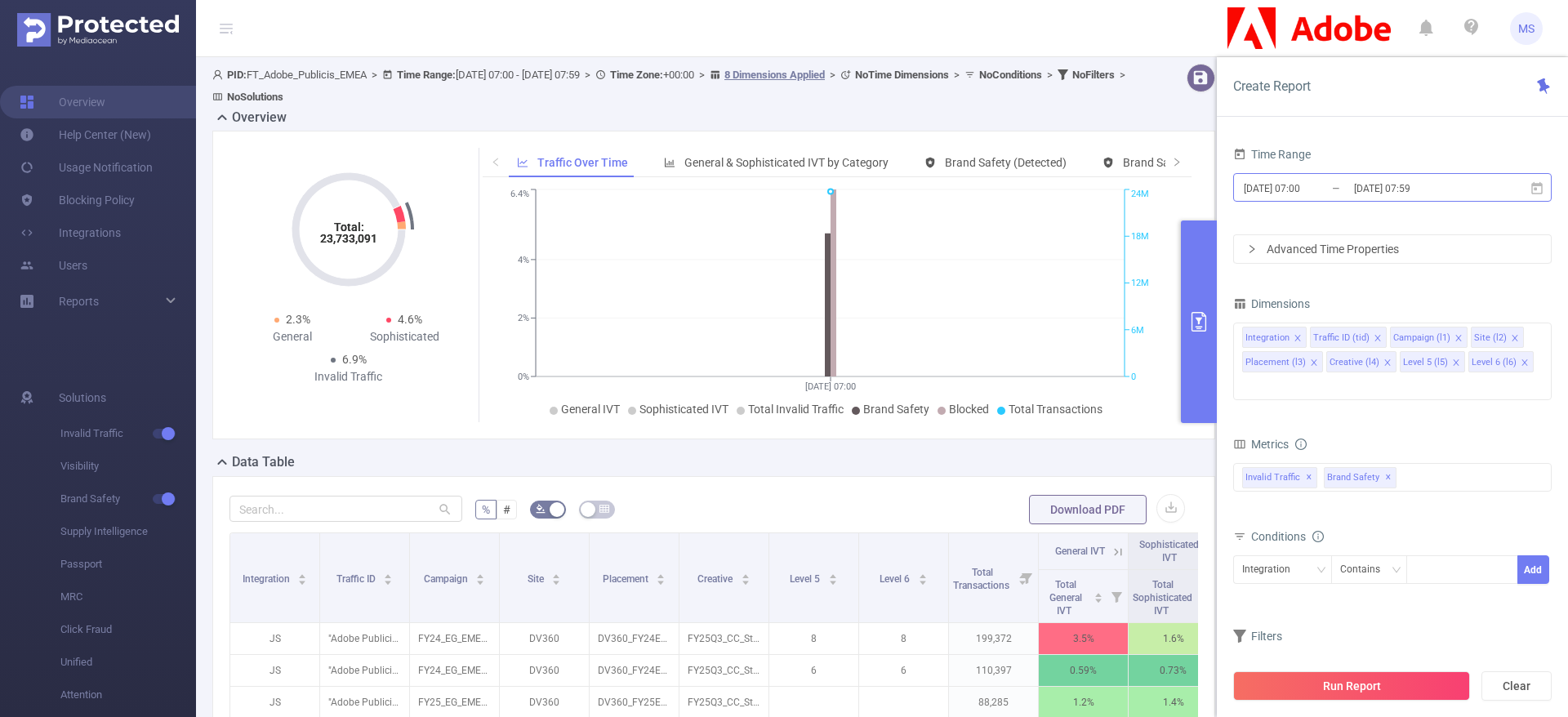
click at [1329, 184] on input "[DATE] 07:00" at bounding box center [1308, 189] width 132 height 22
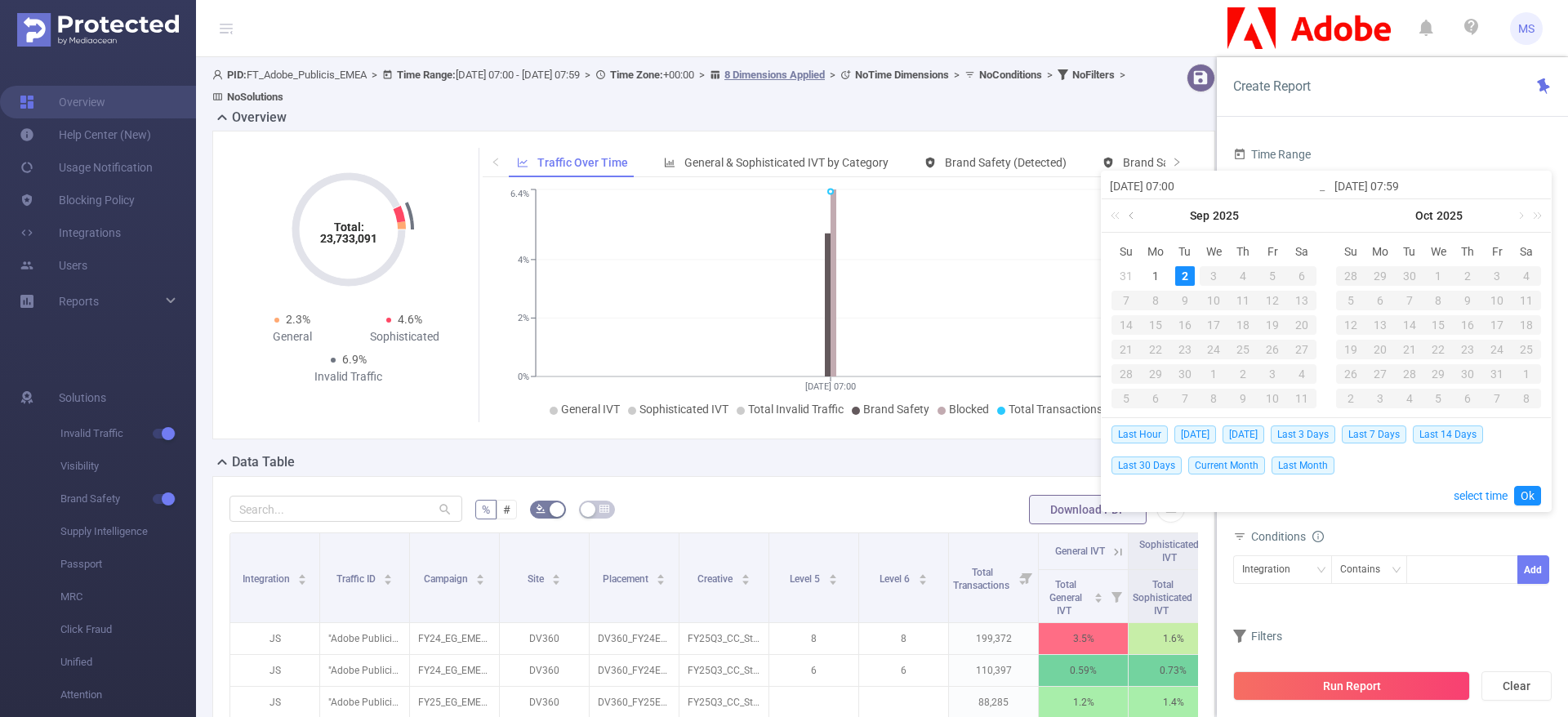
click at [1131, 215] on link at bounding box center [1133, 215] width 15 height 32
click at [920, 458] on div "Data Table" at bounding box center [721, 464] width 1016 height 23
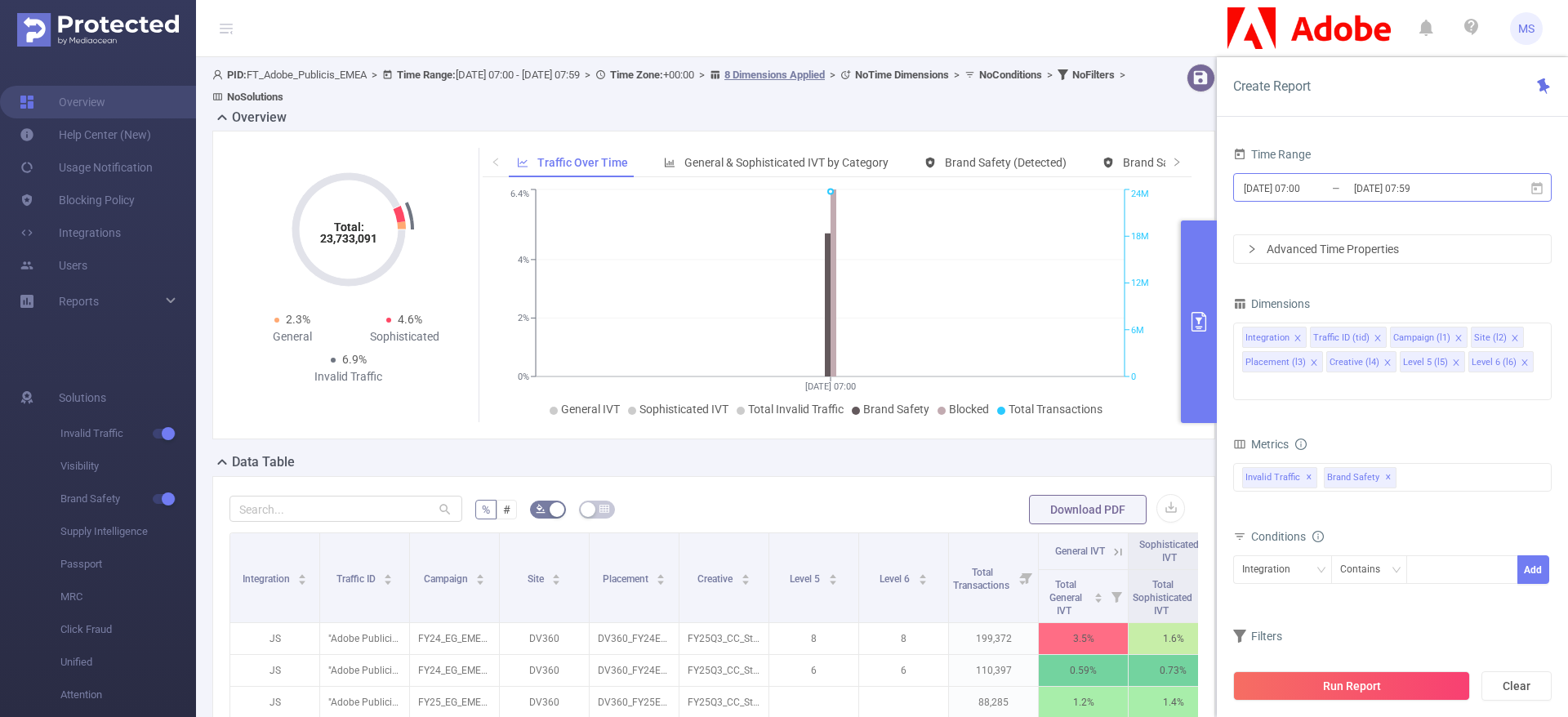
click at [1319, 191] on input "[DATE] 07:00" at bounding box center [1308, 189] width 132 height 22
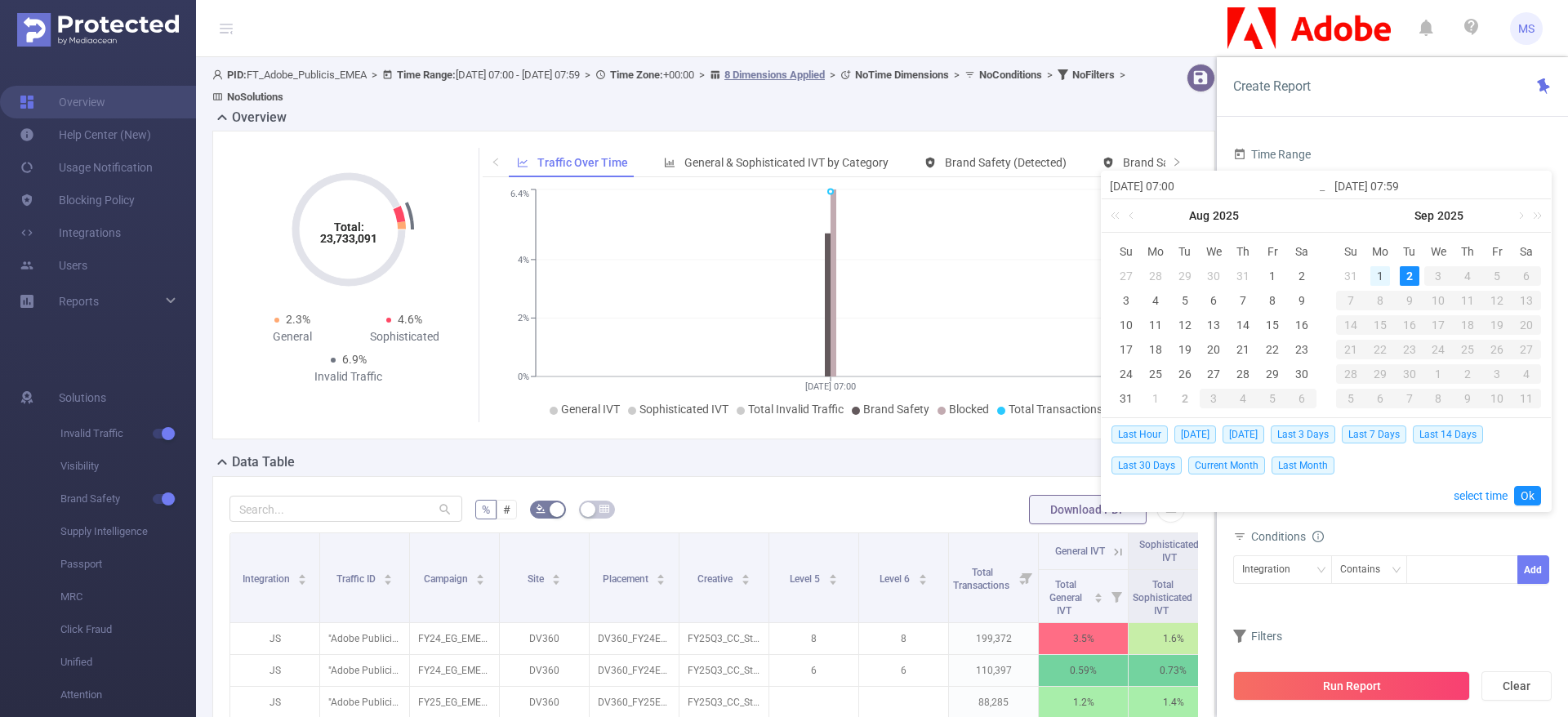
click at [1384, 271] on div "1" at bounding box center [1380, 276] width 19 height 19
click at [1380, 274] on div "1" at bounding box center [1380, 276] width 19 height 19
type input "[DATE] 07:00"
type input "[DATE] 07:59"
type input "[DATE] 07:00"
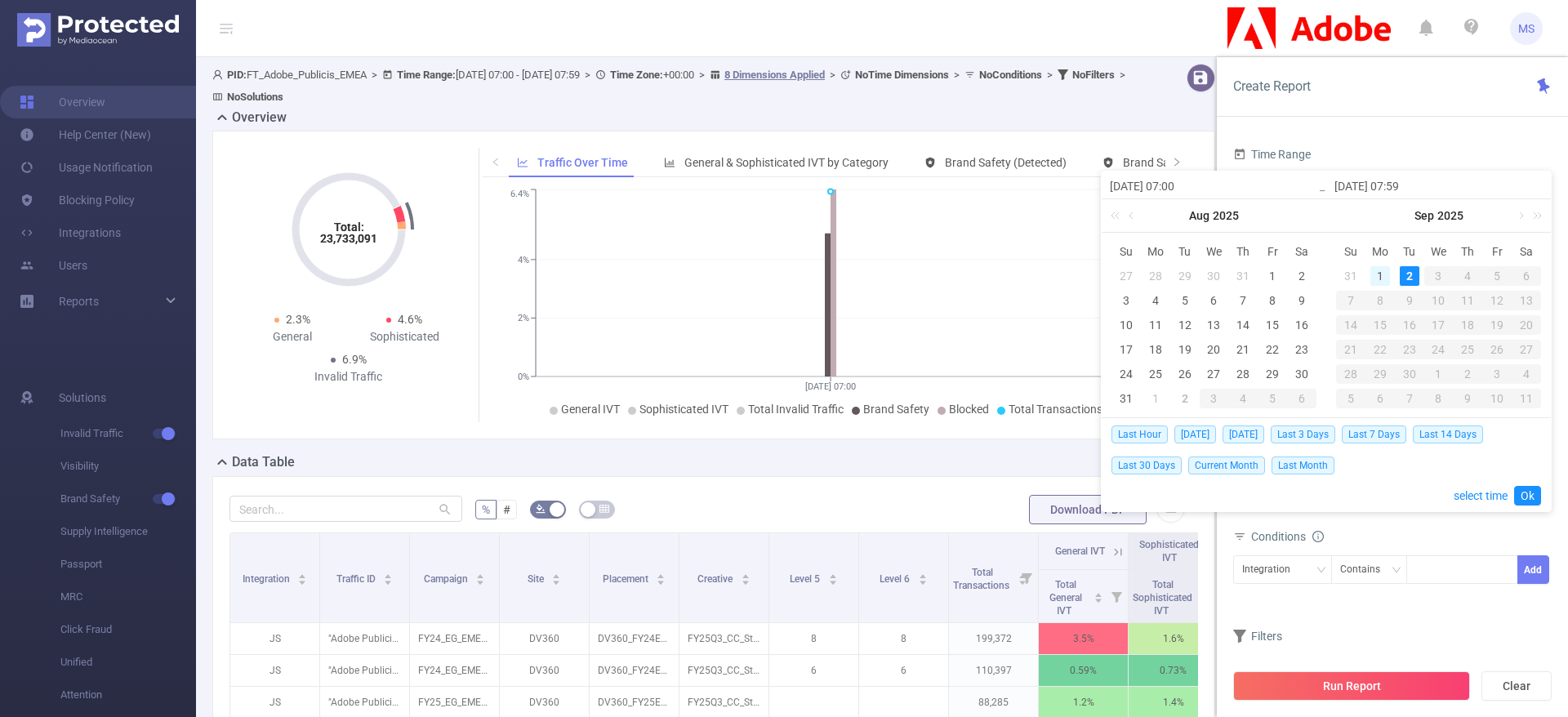
type input "[DATE] 07:59"
click at [1182, 282] on div "2" at bounding box center [1185, 276] width 19 height 19
click at [1155, 269] on div "1" at bounding box center [1155, 276] width 19 height 19
type input "[DATE] 07:59"
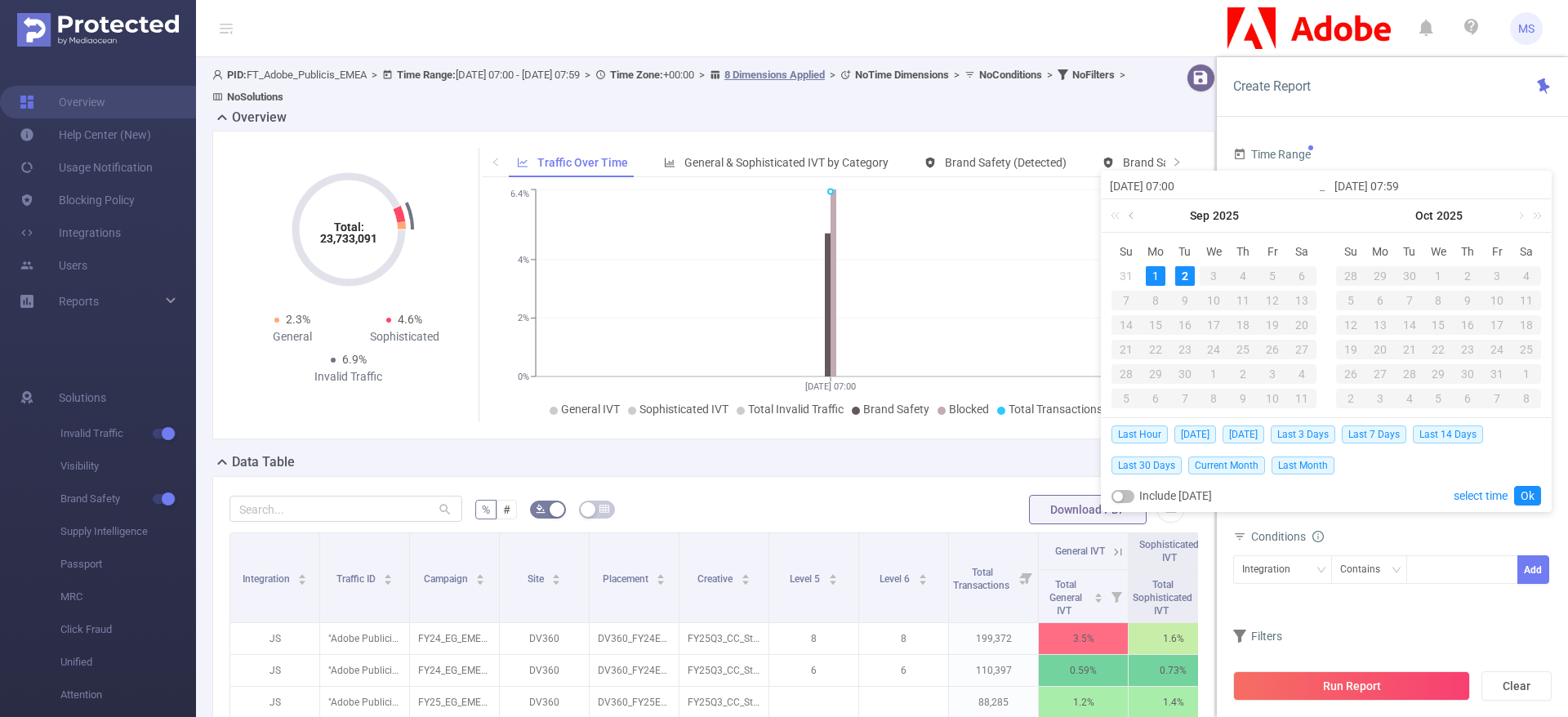
click at [1130, 216] on link at bounding box center [1133, 215] width 15 height 32
click at [1121, 400] on div "31" at bounding box center [1126, 398] width 19 height 19
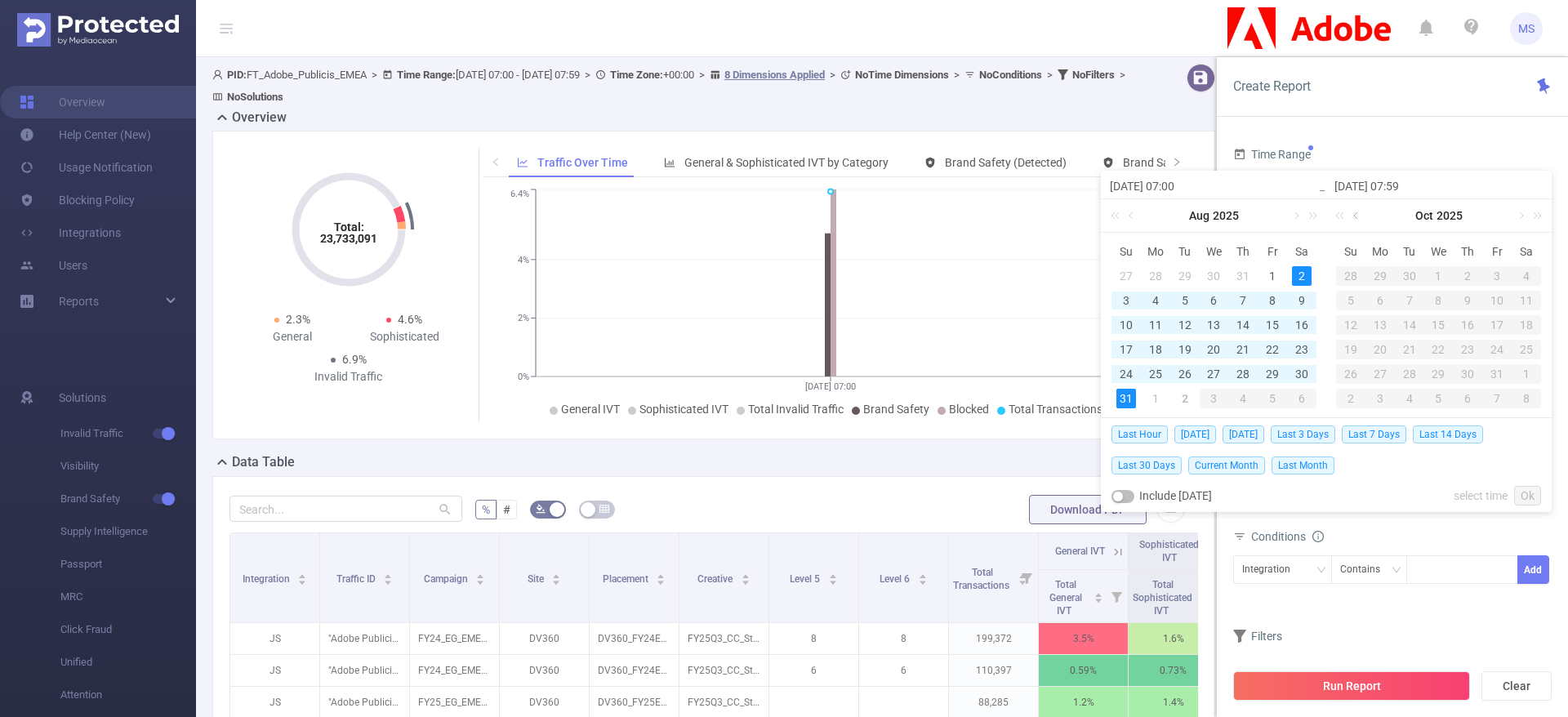
click at [1356, 213] on link at bounding box center [1357, 215] width 15 height 32
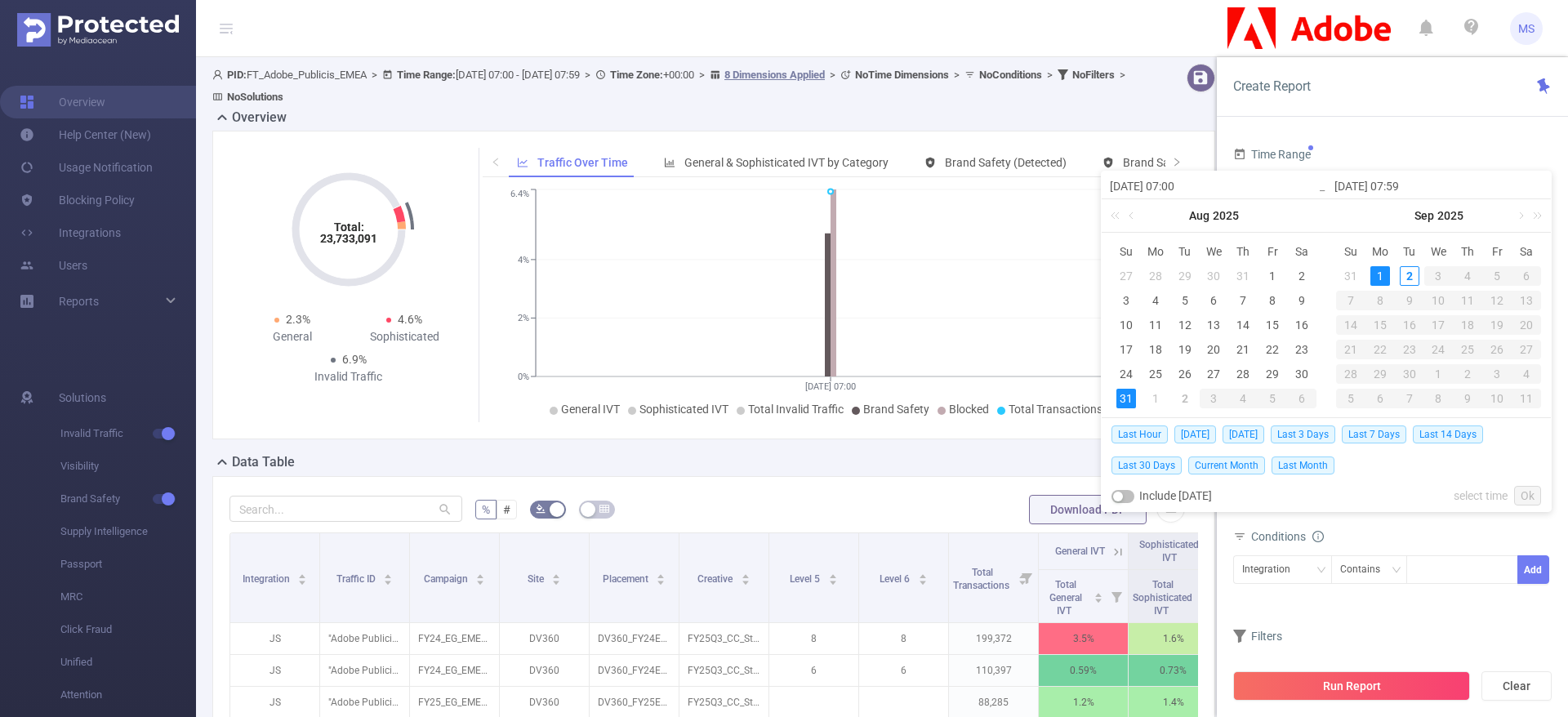
click at [1383, 277] on div "1" at bounding box center [1380, 276] width 19 height 19
type input "[DATE] 07:00"
type input "[DATE] 07:59"
type input "[DATE] 07:00"
type input "[DATE] 07:59"
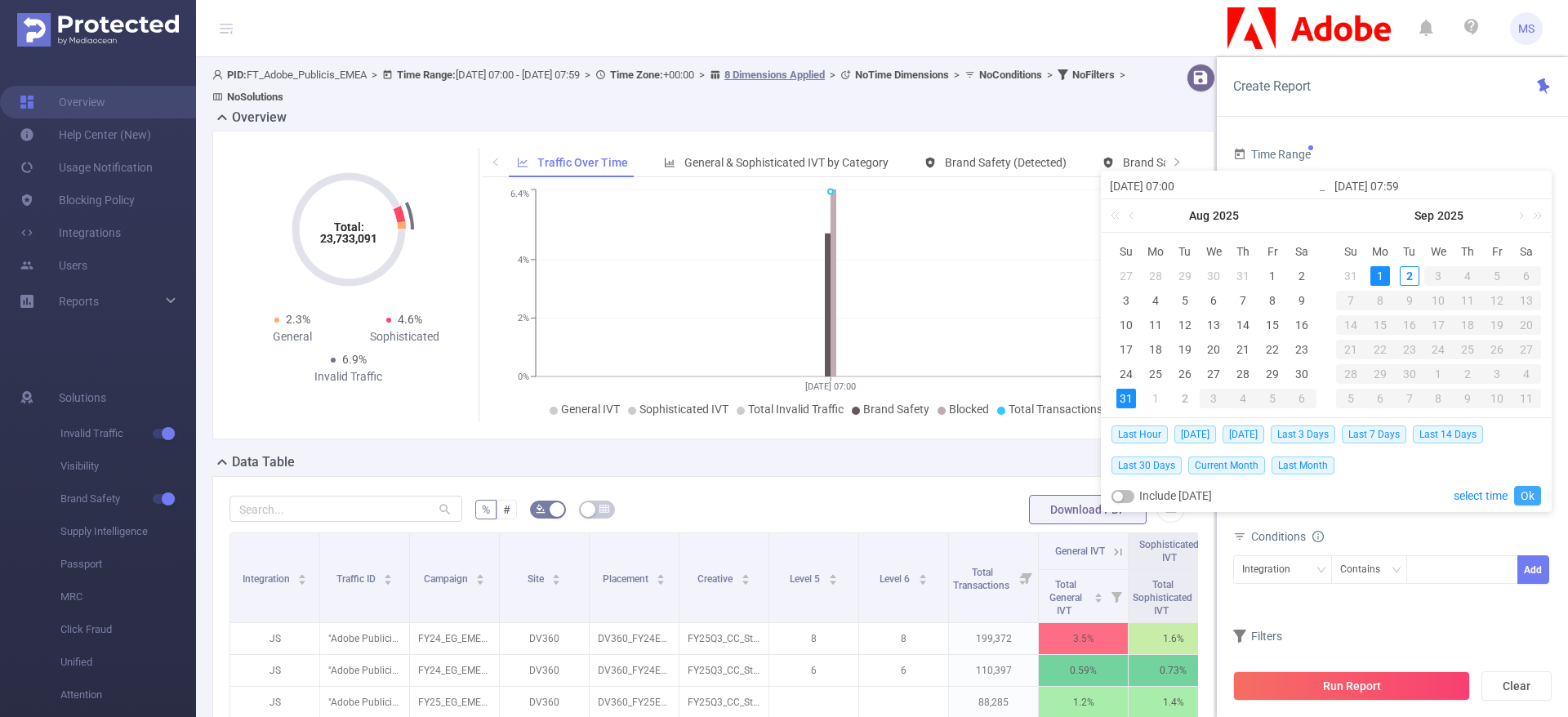
click at [1525, 492] on link "Ok" at bounding box center [1527, 495] width 27 height 19
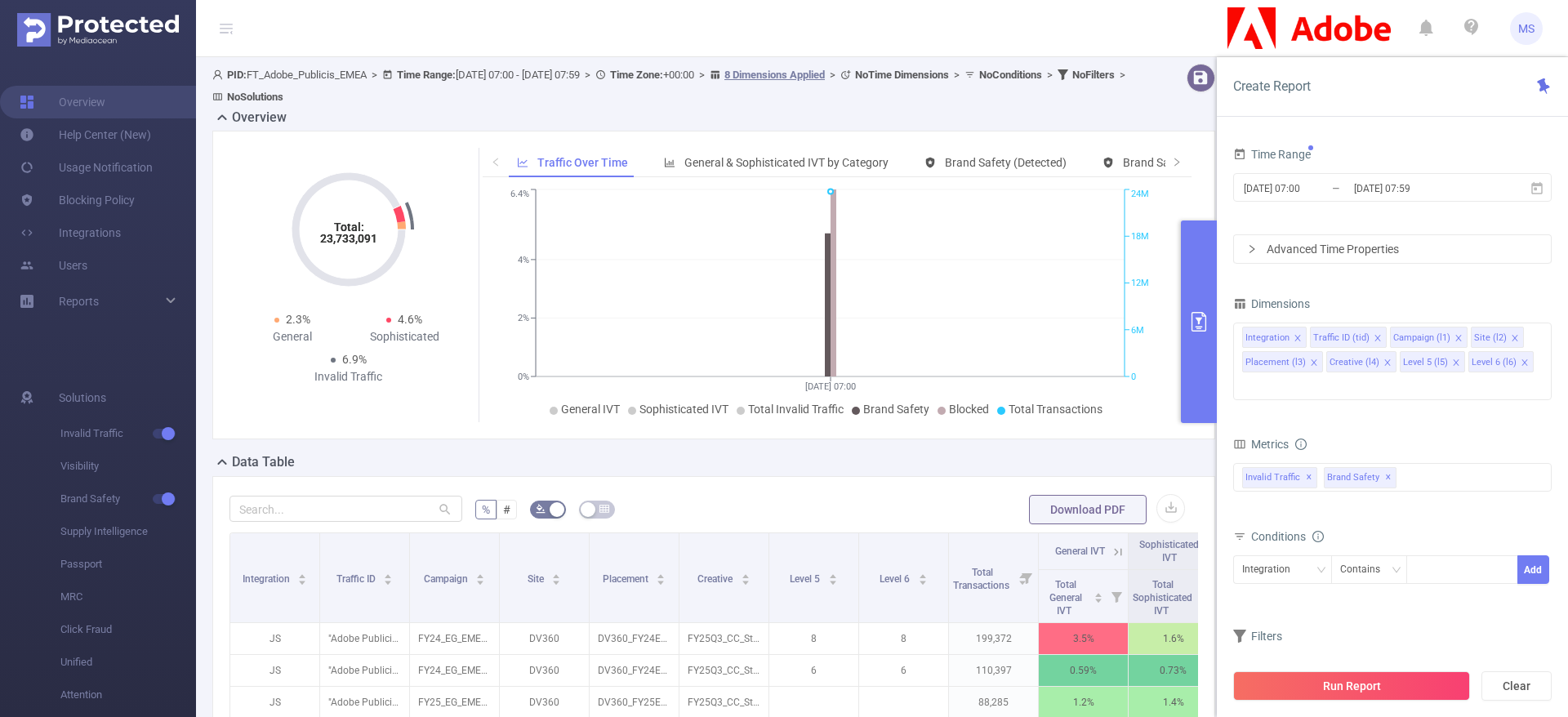
click at [1293, 247] on div "Advanced Time Properties" at bounding box center [1392, 249] width 317 height 28
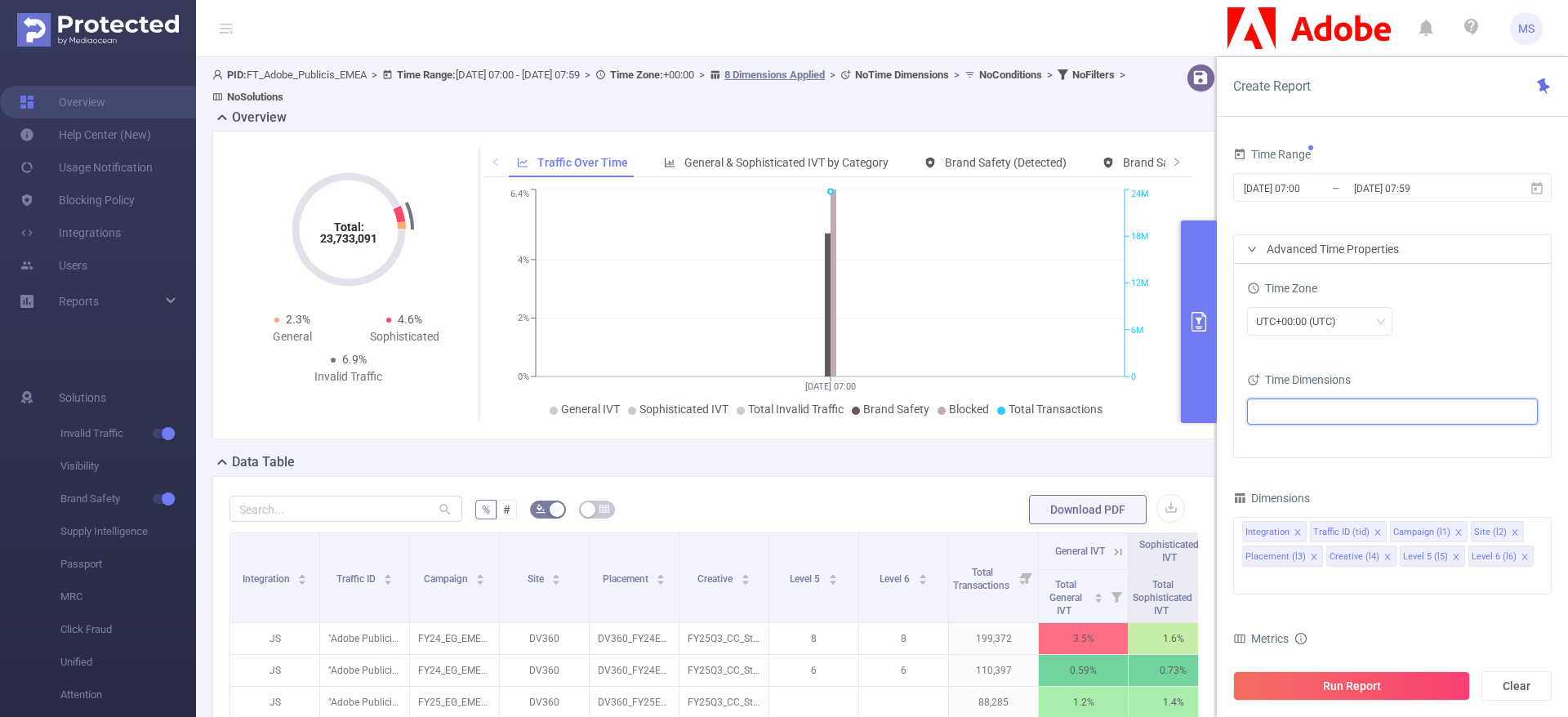
click at [1344, 404] on ul at bounding box center [1387, 412] width 268 height 24
click at [1258, 469] on icon "icon: caret-down" at bounding box center [1260, 471] width 8 height 8
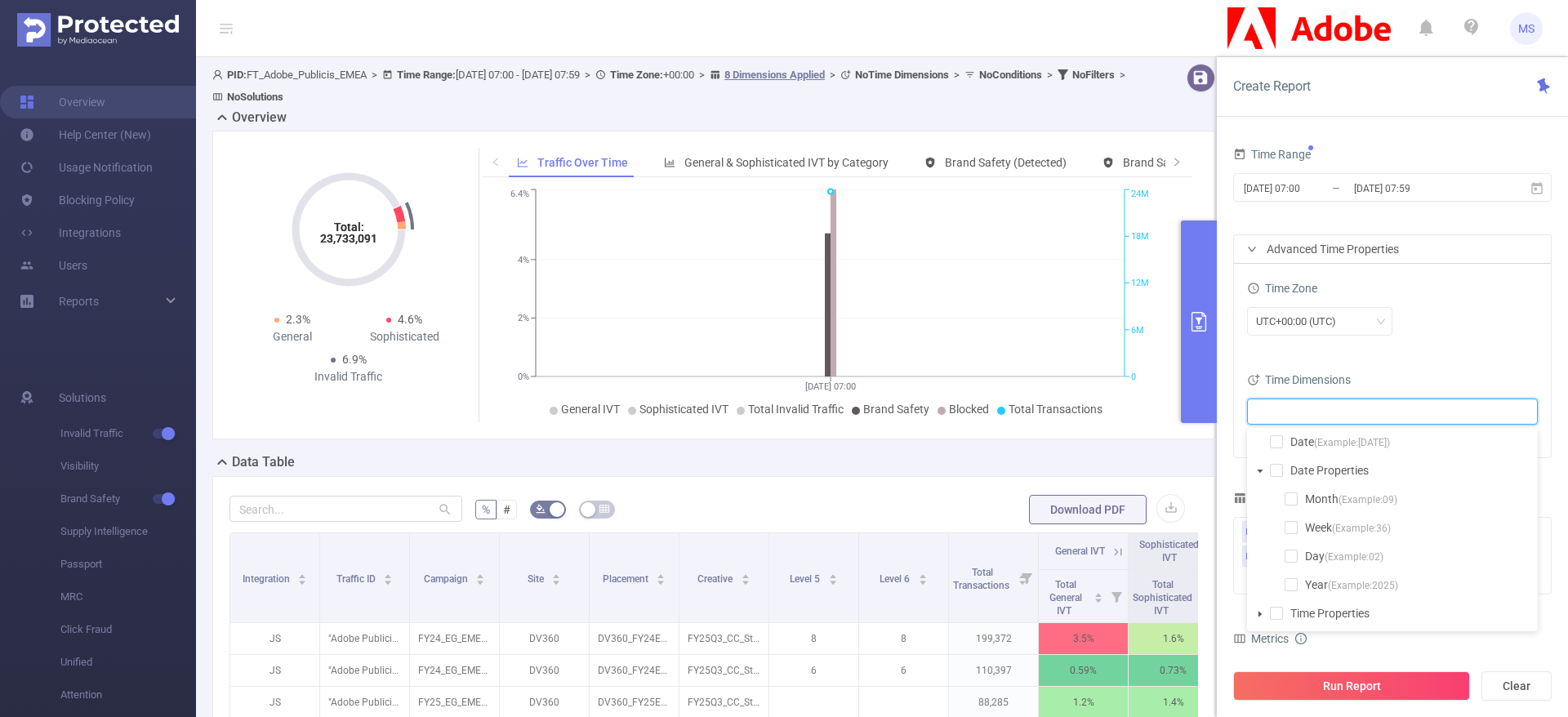
click at [1260, 468] on icon "icon: caret-down" at bounding box center [1260, 471] width 8 height 8
click at [1261, 499] on icon "icon: caret-down" at bounding box center [1261, 500] width 4 height 6
click at [1260, 496] on icon "icon: caret-down" at bounding box center [1260, 500] width 8 height 8
click at [1277, 443] on span at bounding box center [1277, 442] width 13 height 13
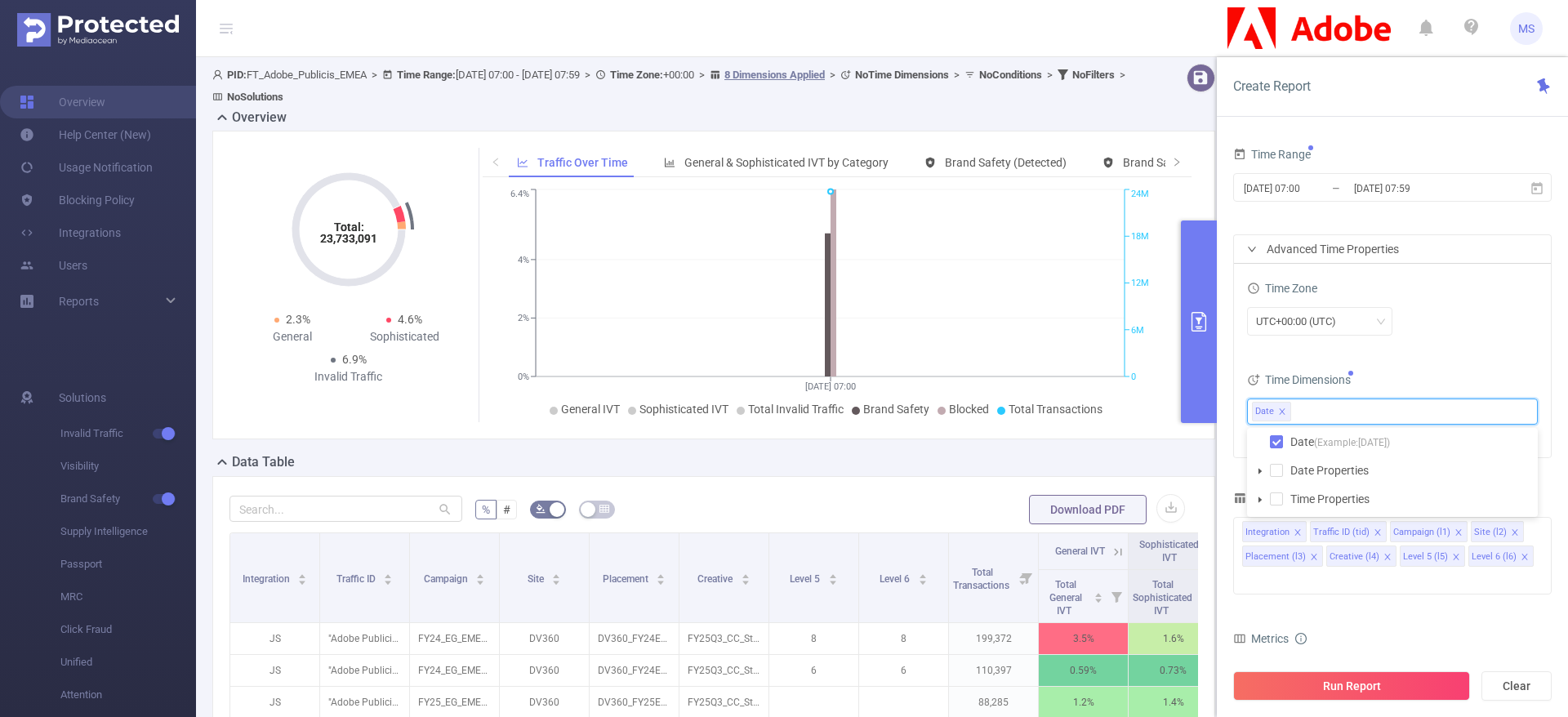
click at [1457, 315] on div "UTC+00:00 (UTC)" at bounding box center [1392, 321] width 290 height 29
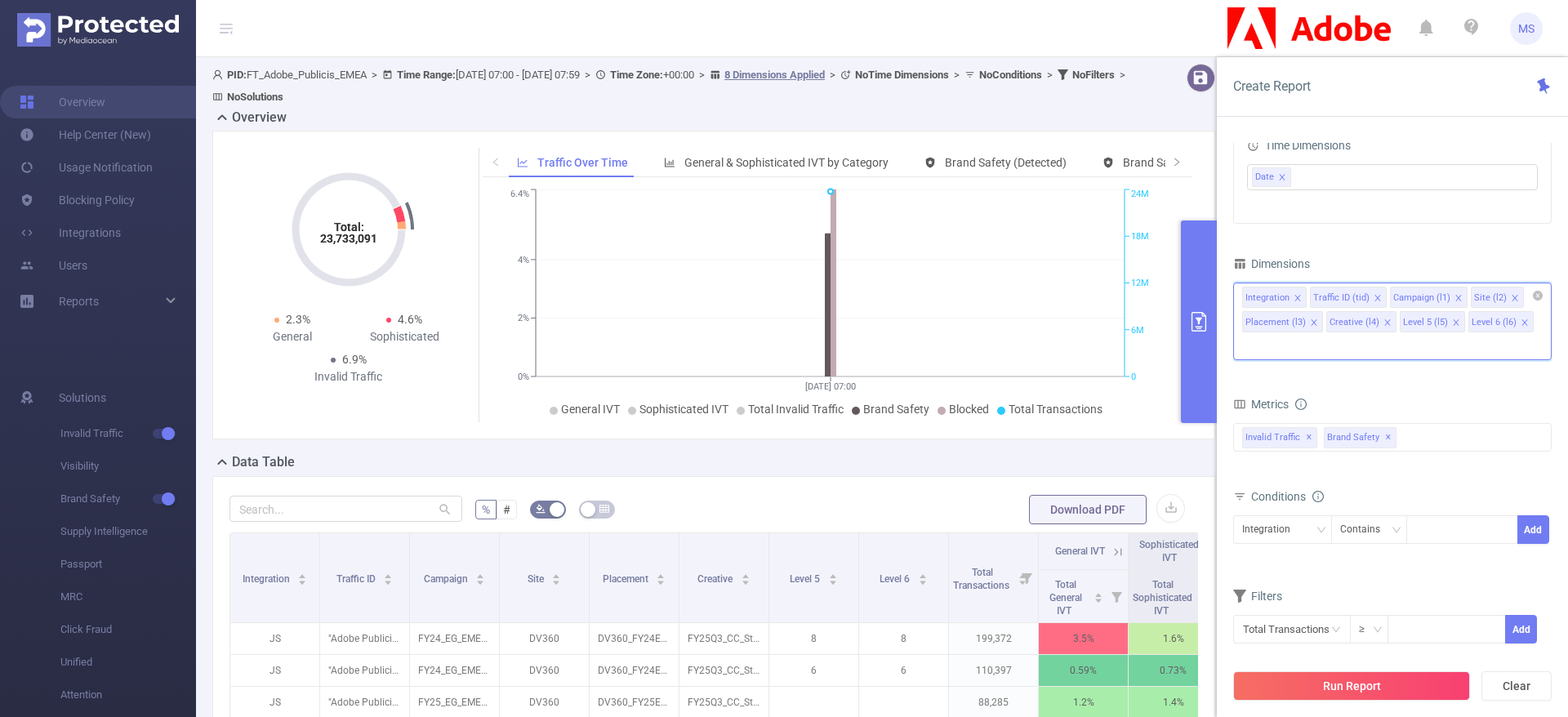
click at [1251, 336] on input at bounding box center [1246, 346] width 8 height 21
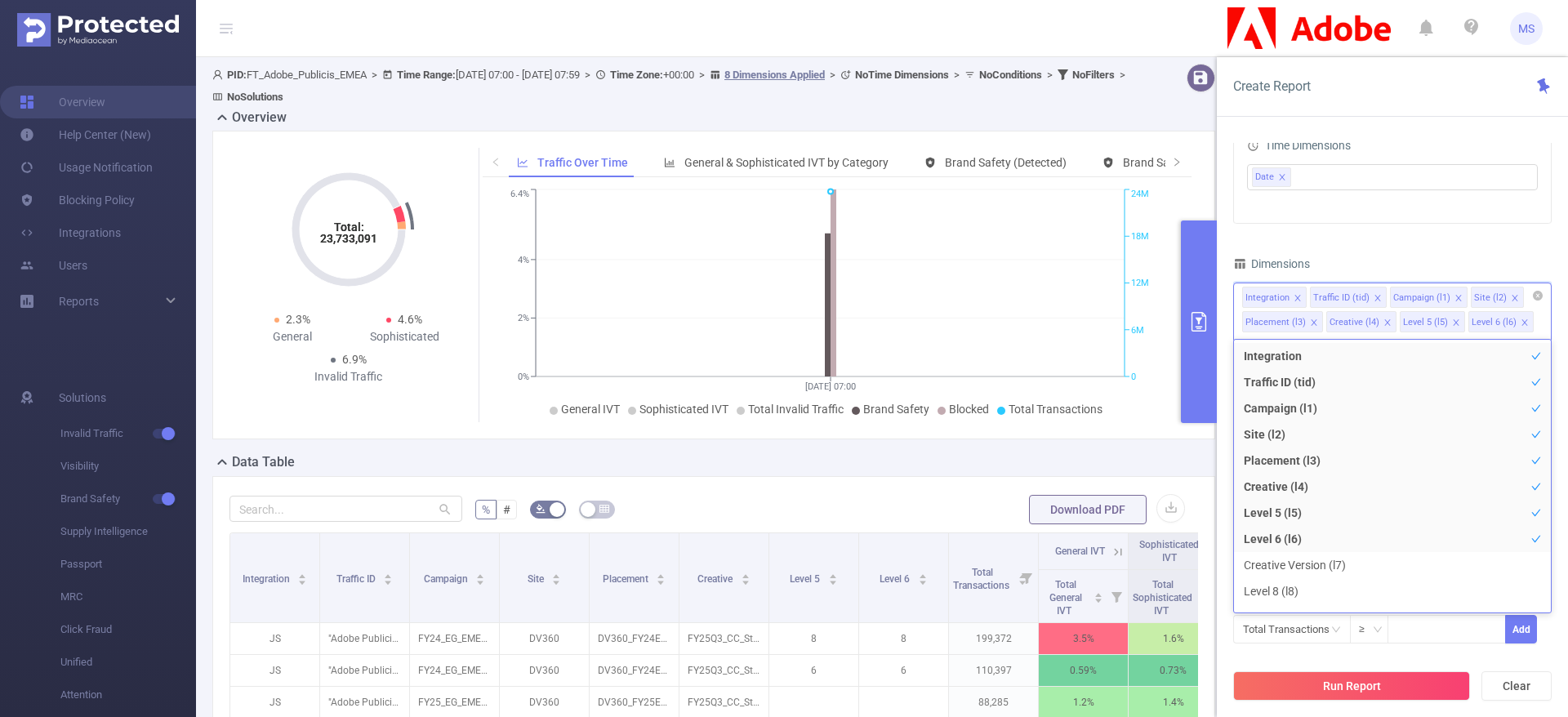
click at [1296, 295] on icon "icon: close" at bounding box center [1298, 298] width 8 height 8
click at [1308, 297] on icon "icon: close" at bounding box center [1310, 298] width 6 height 6
click at [1522, 300] on icon "icon: close" at bounding box center [1525, 298] width 6 height 6
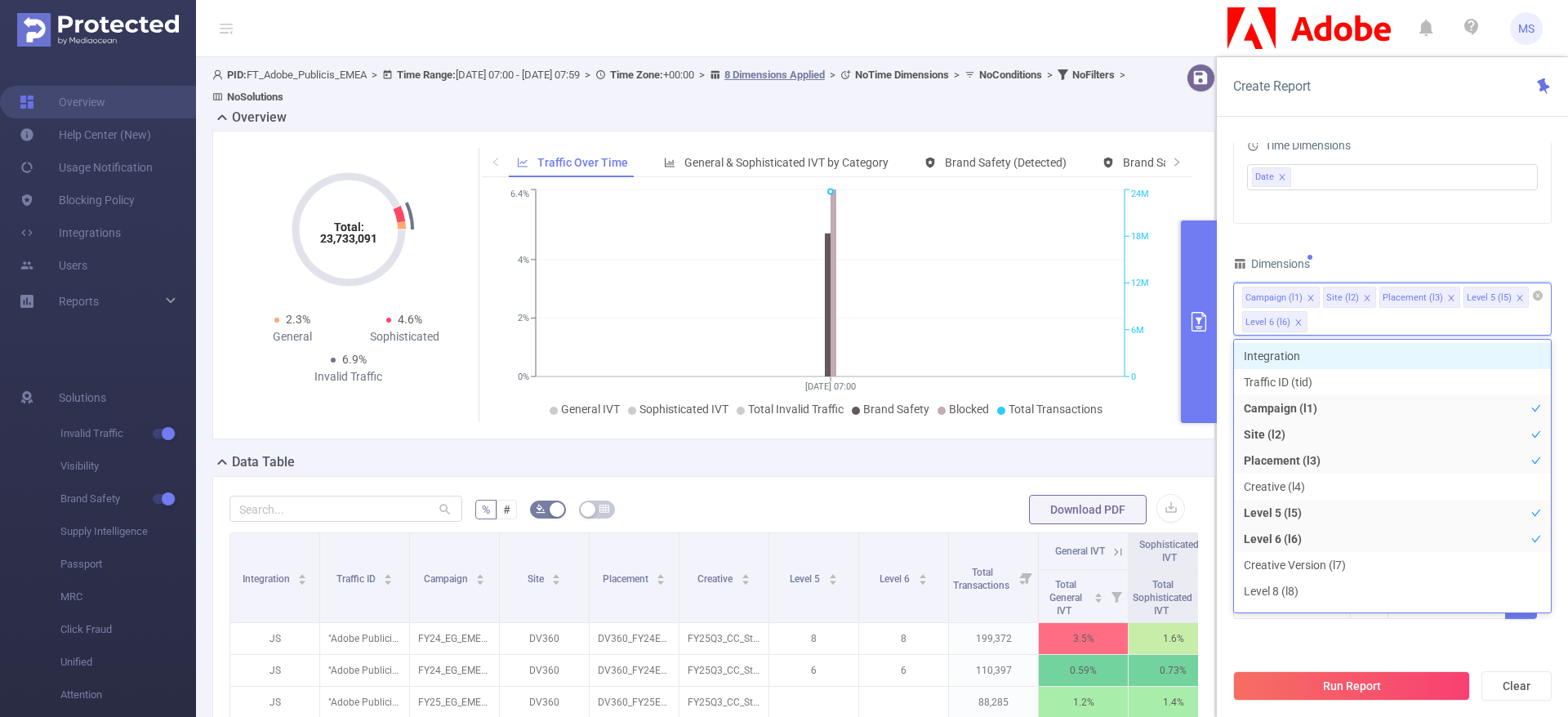
click at [1516, 295] on icon "icon: close" at bounding box center [1520, 298] width 8 height 8
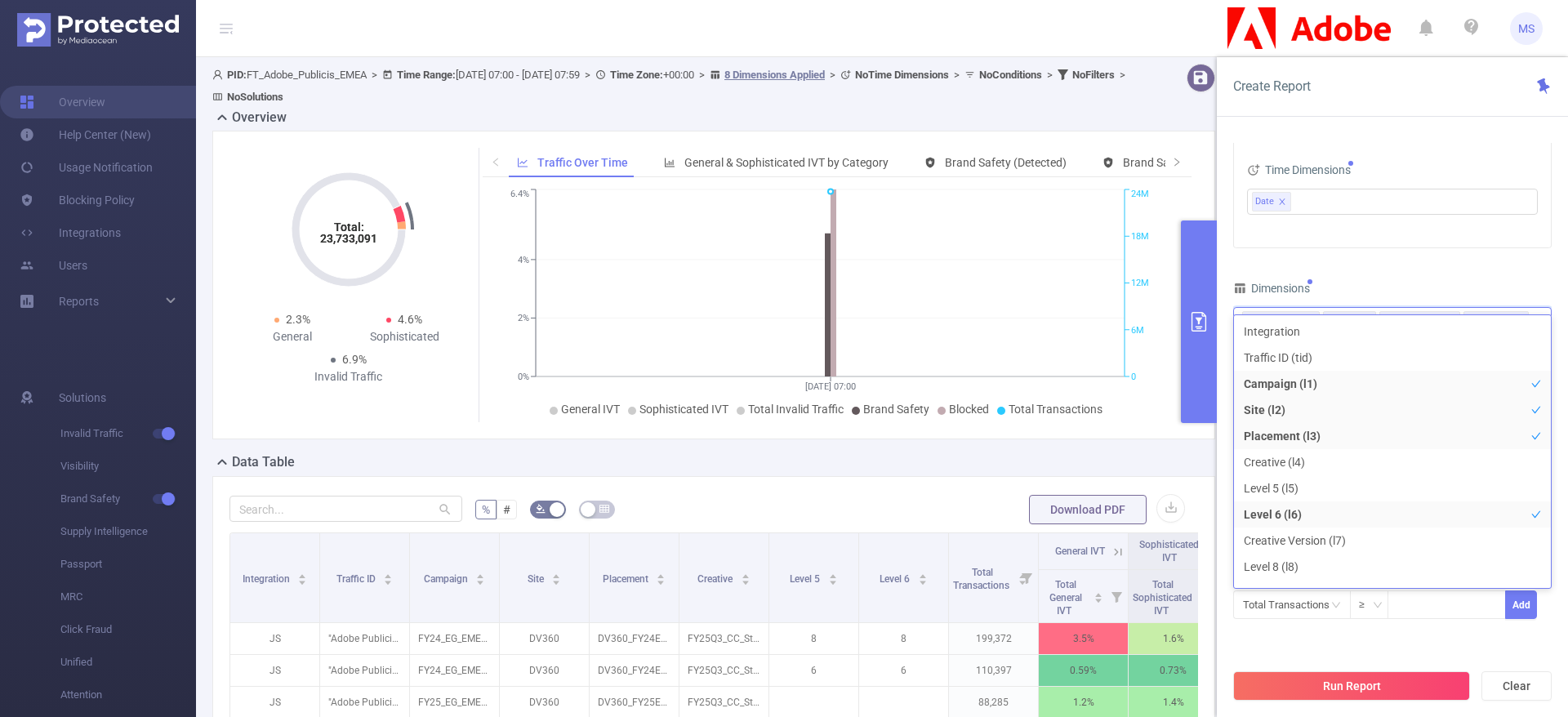
click at [1450, 284] on div "Dimensions" at bounding box center [1392, 290] width 318 height 27
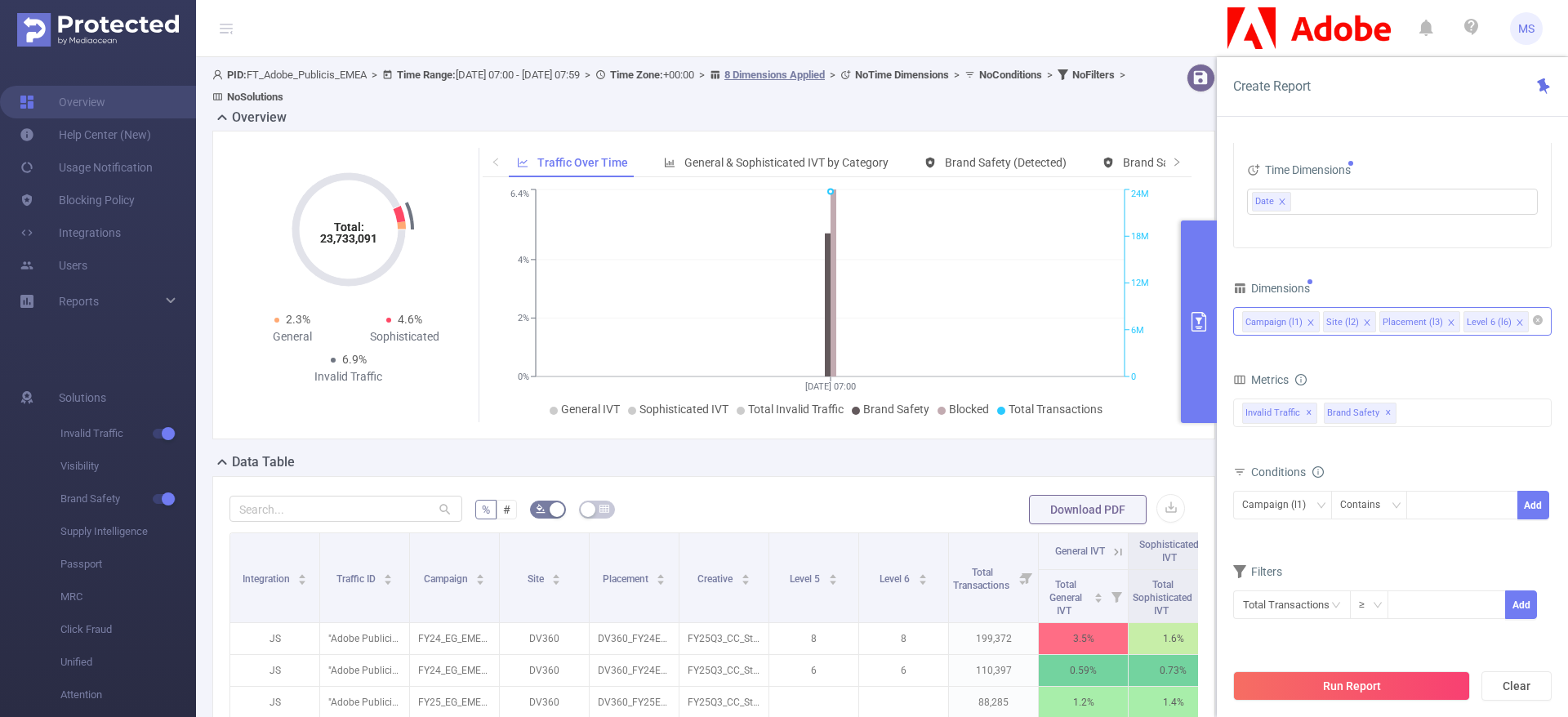
click at [1516, 318] on icon "icon: close" at bounding box center [1520, 322] width 8 height 8
click at [1476, 322] on div "Campaign (l1) Site (l2) Placement (l3)" at bounding box center [1392, 321] width 301 height 27
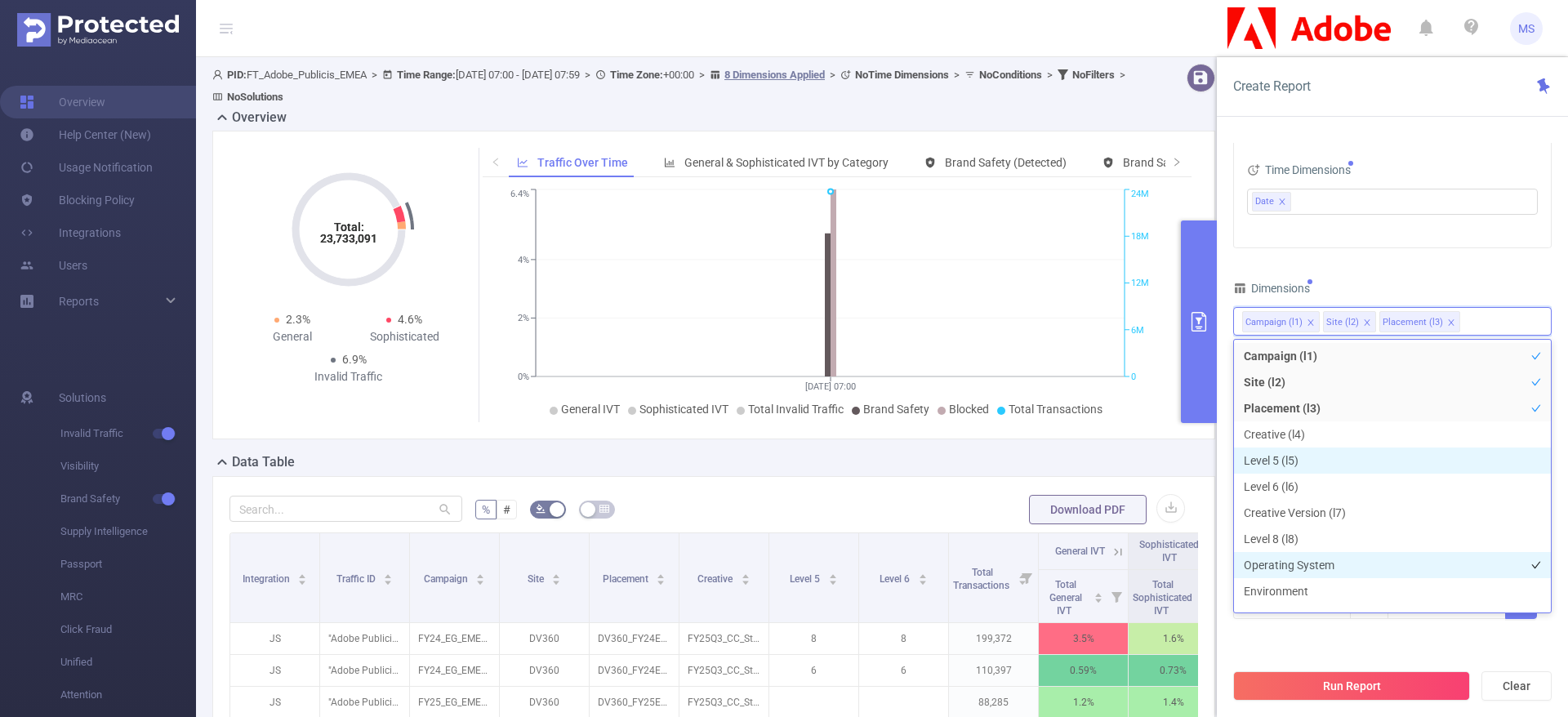
scroll to position [122, 0]
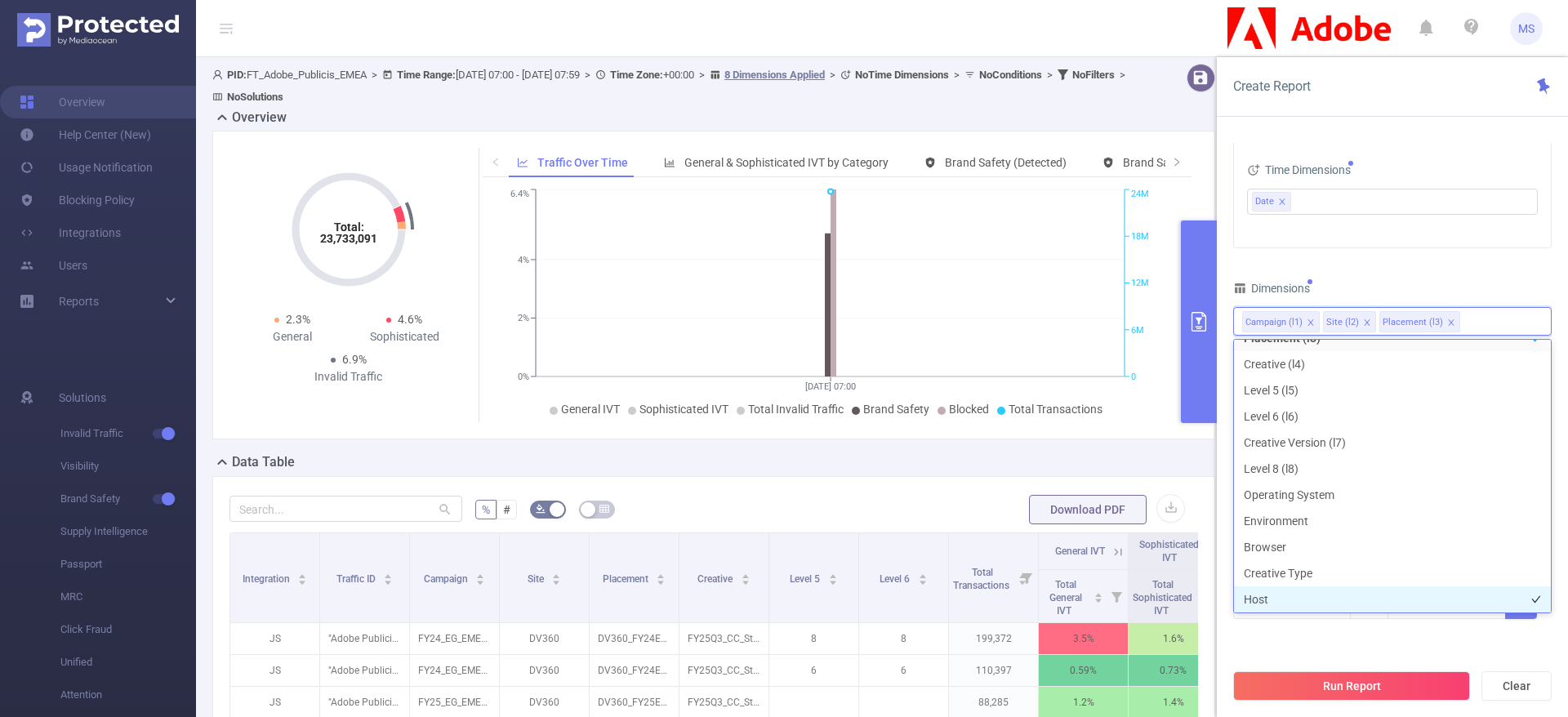
click at [1278, 597] on li "Host" at bounding box center [1392, 600] width 317 height 26
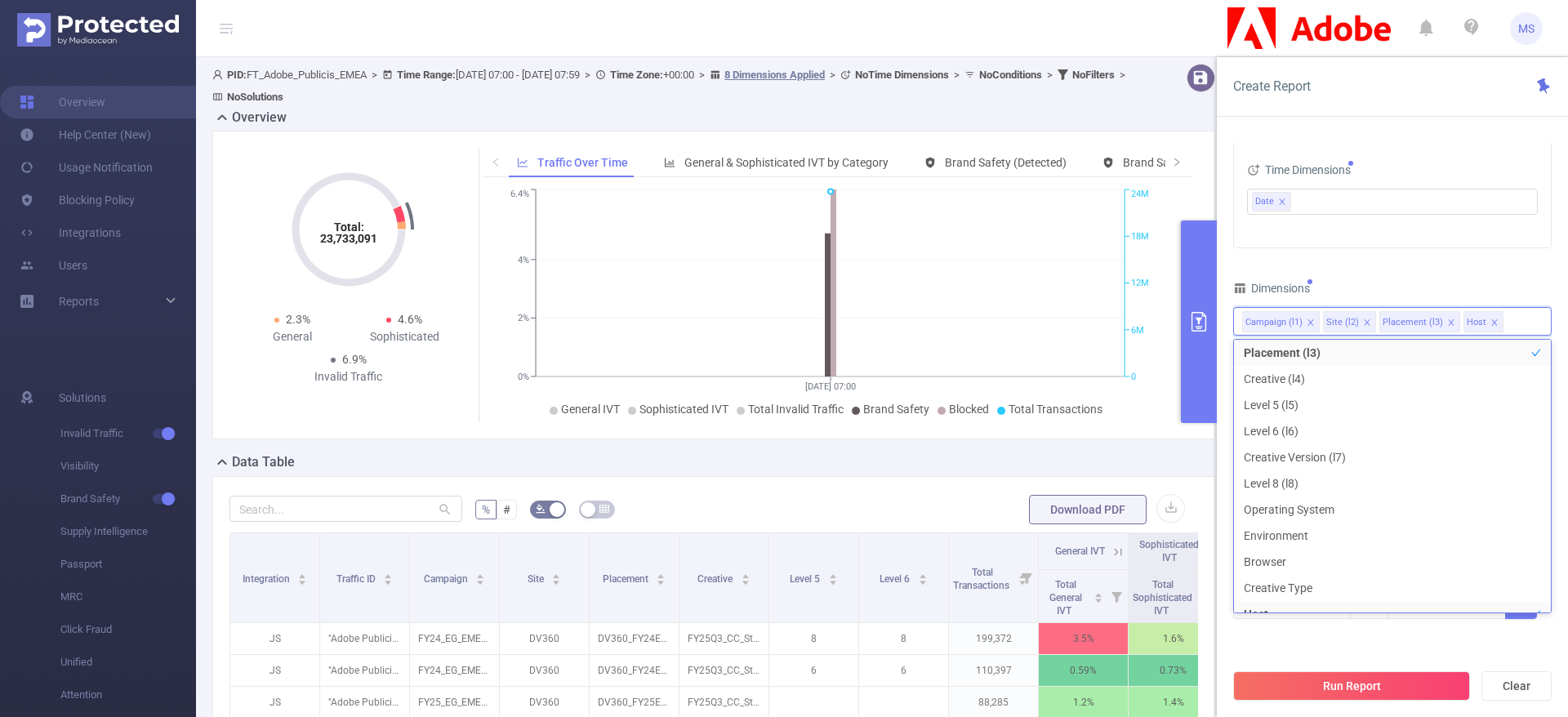
click at [1368, 278] on div "Dimensions" at bounding box center [1392, 290] width 318 height 27
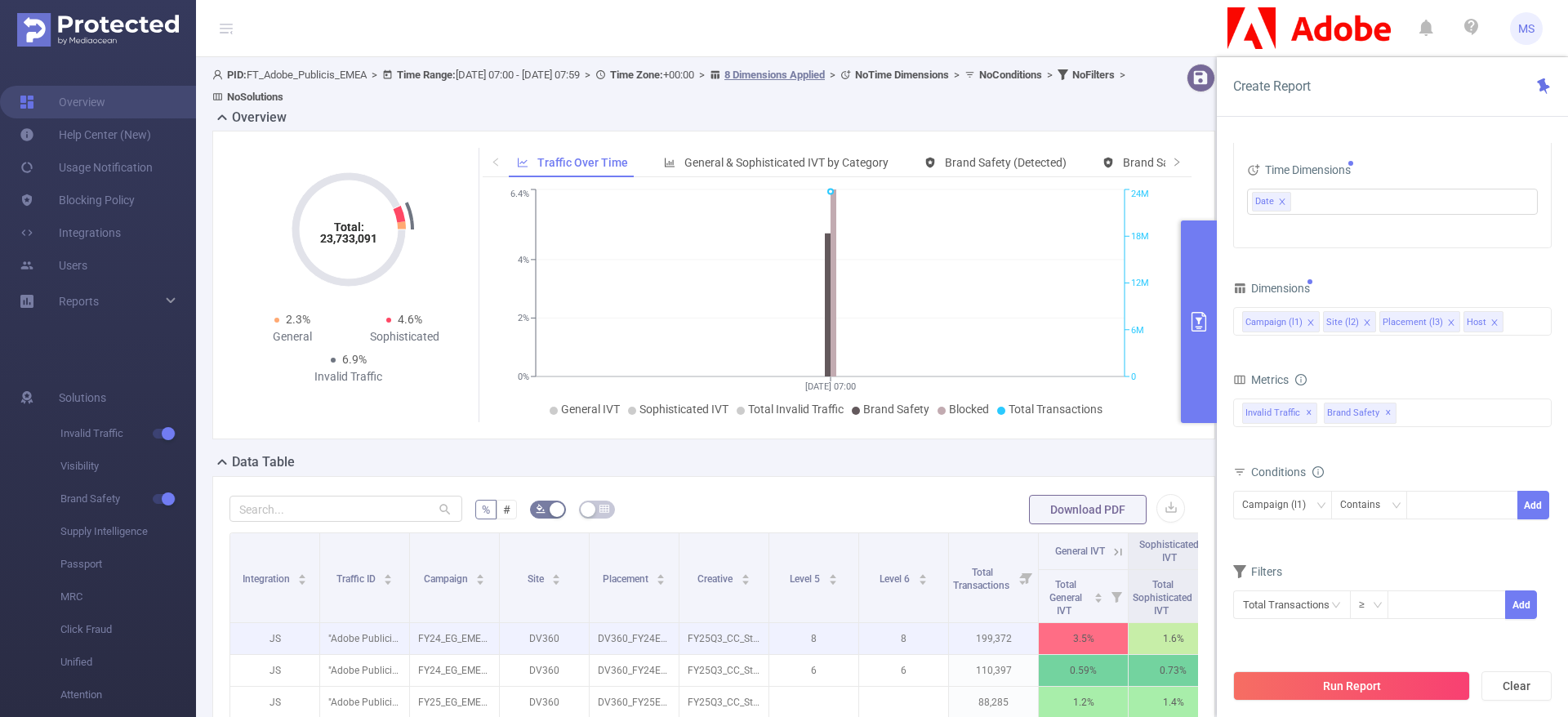
click at [955, 625] on p "199,372" at bounding box center [994, 639] width 89 height 31
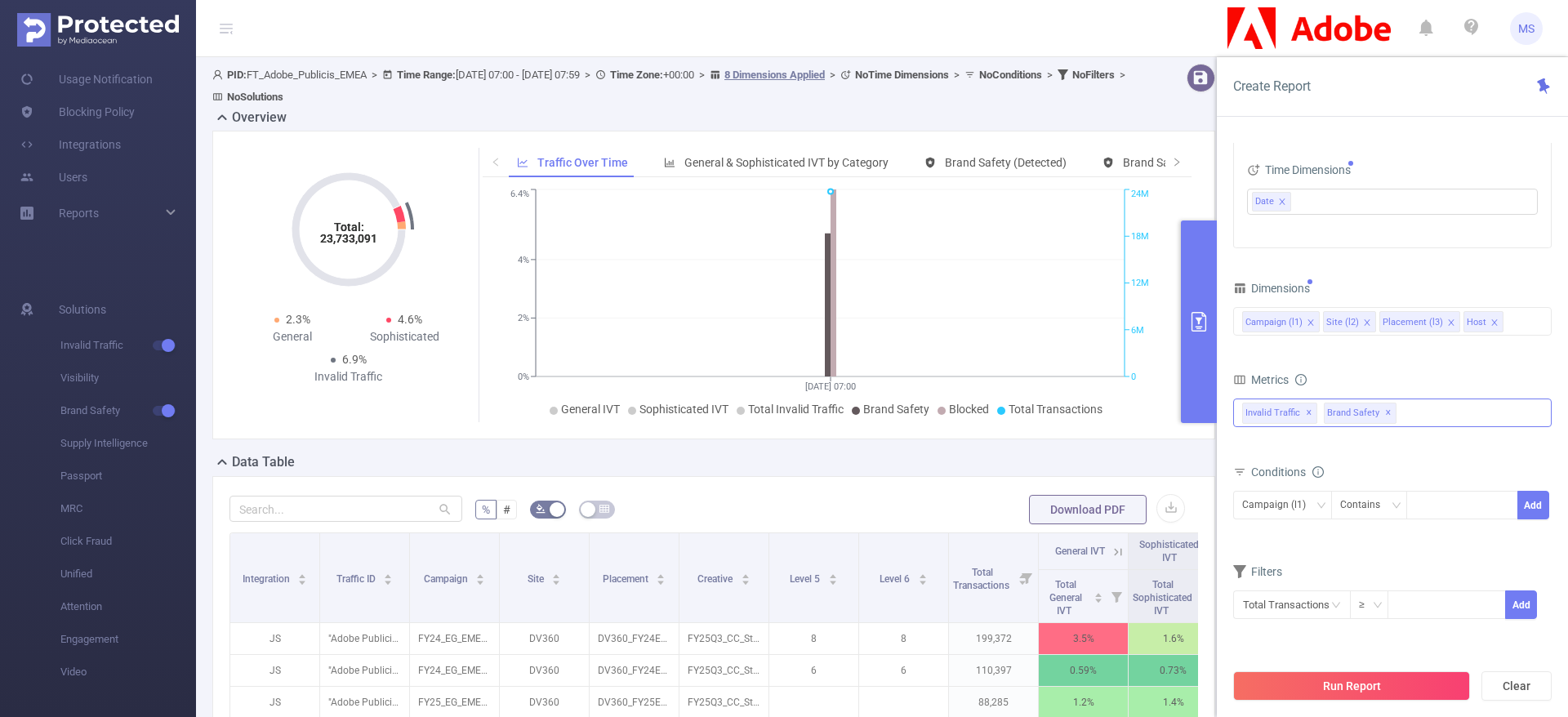
click at [1310, 413] on span "✕" at bounding box center [1309, 413] width 6 height 19
click at [1308, 412] on span "✕" at bounding box center [1306, 413] width 6 height 19
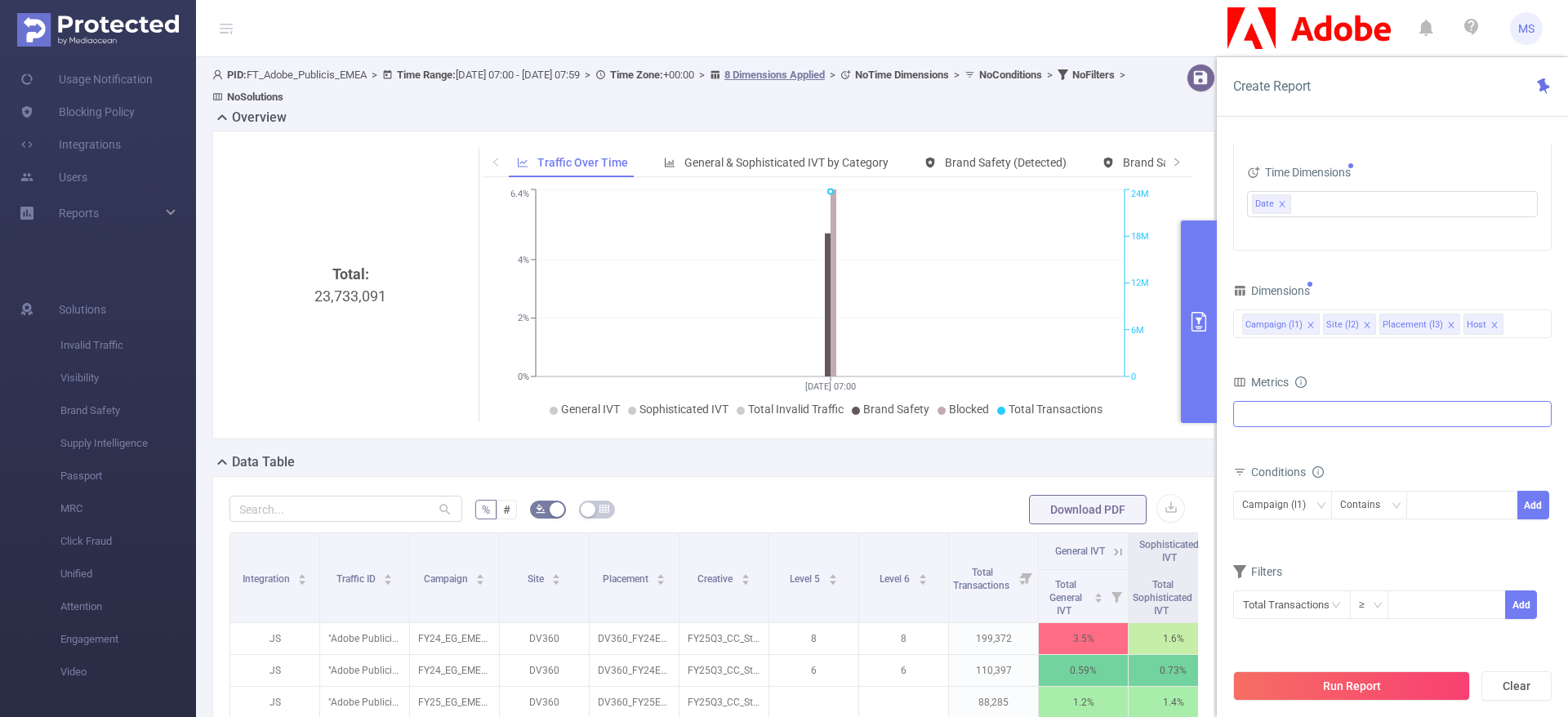
click at [1308, 418] on div at bounding box center [1392, 414] width 318 height 26
click at [1261, 422] on span at bounding box center [1260, 422] width 13 height 13
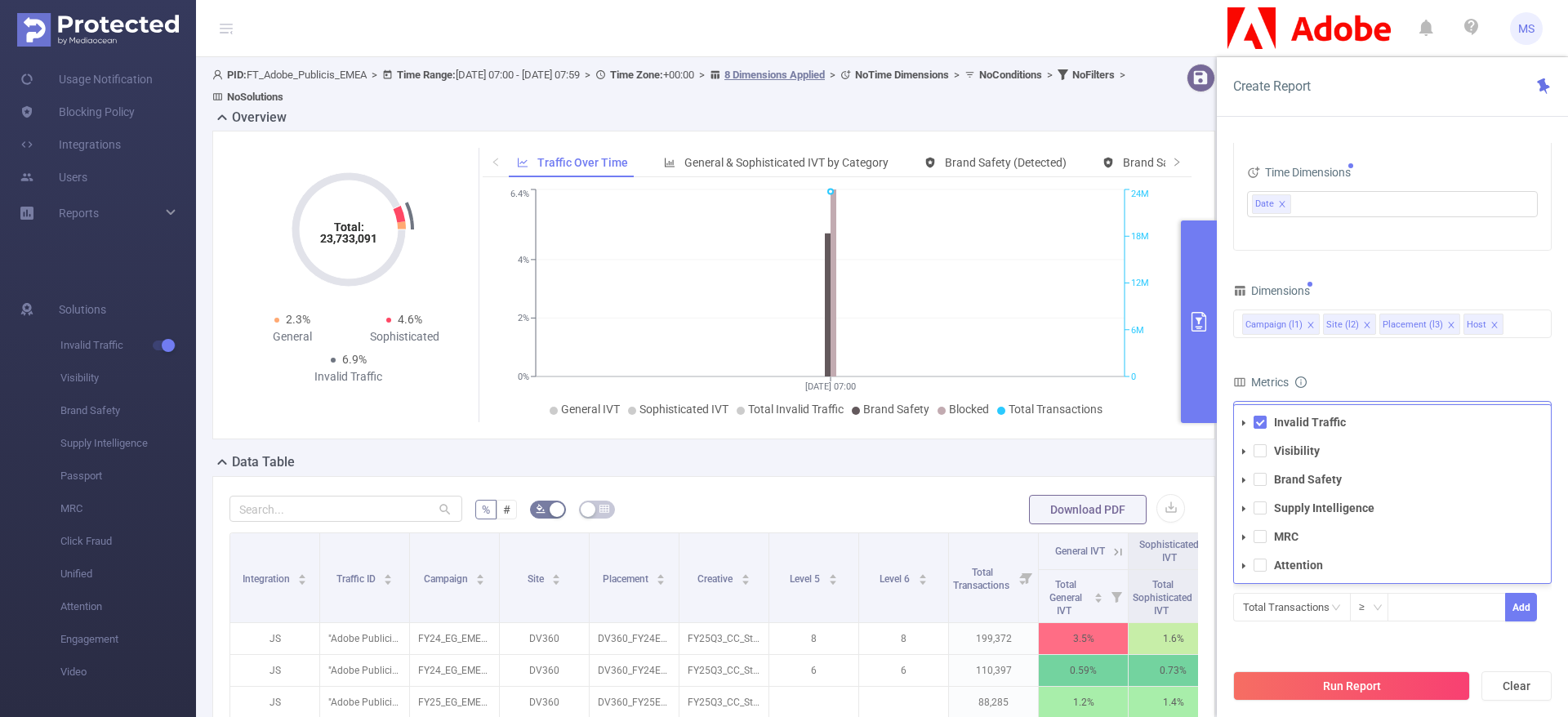
click at [1241, 419] on icon "icon: caret-down" at bounding box center [1243, 423] width 8 height 8
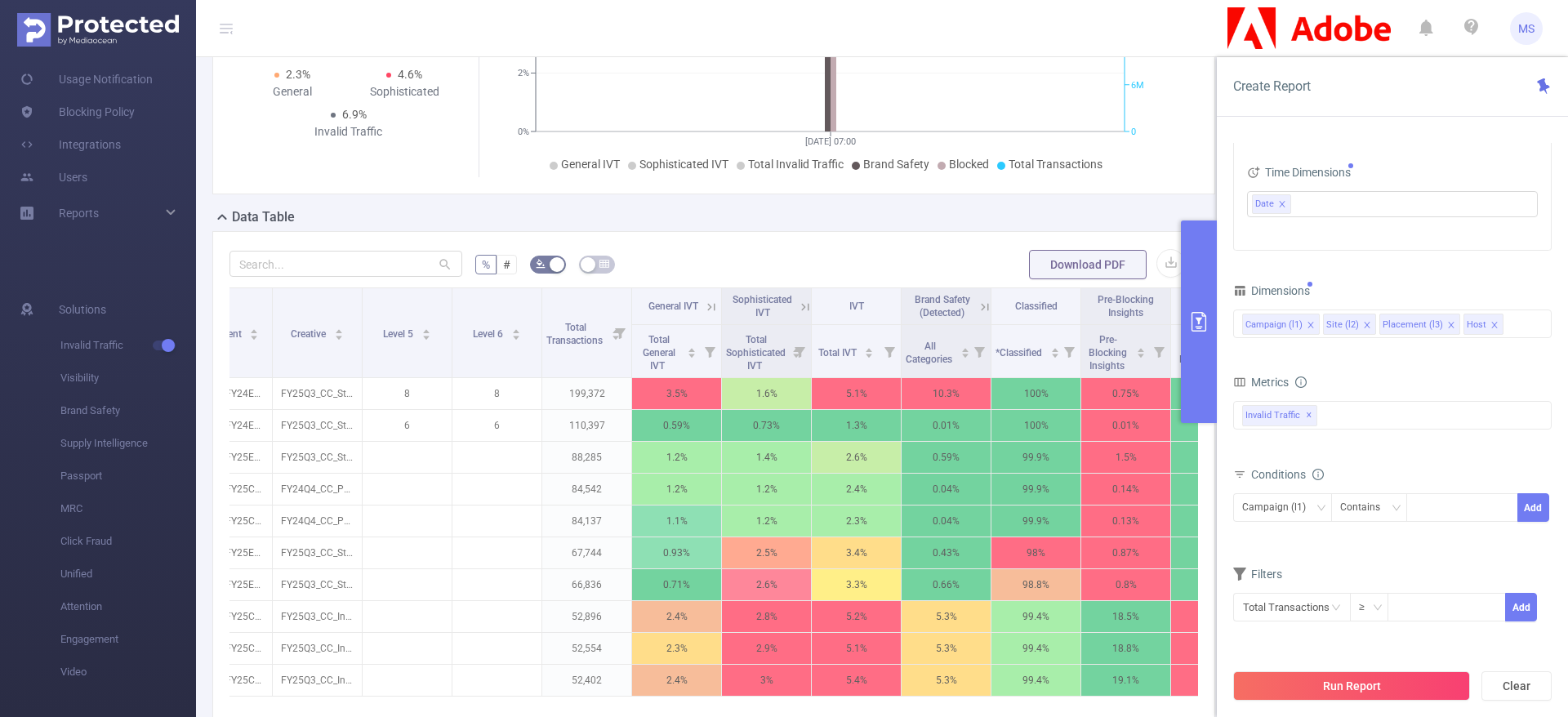
scroll to position [0, 158]
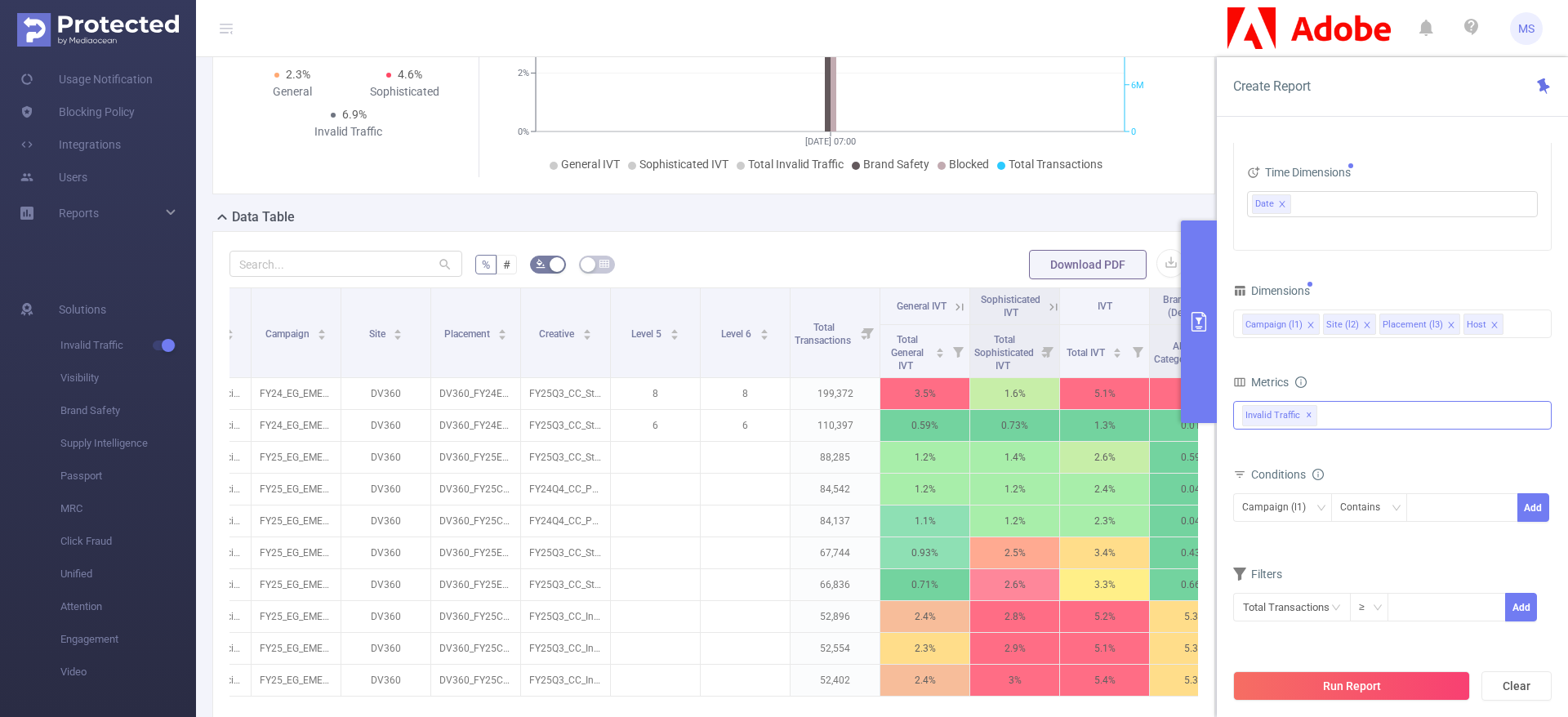
click at [1311, 415] on span "Invalid Traffic ✕" at bounding box center [1279, 415] width 75 height 21
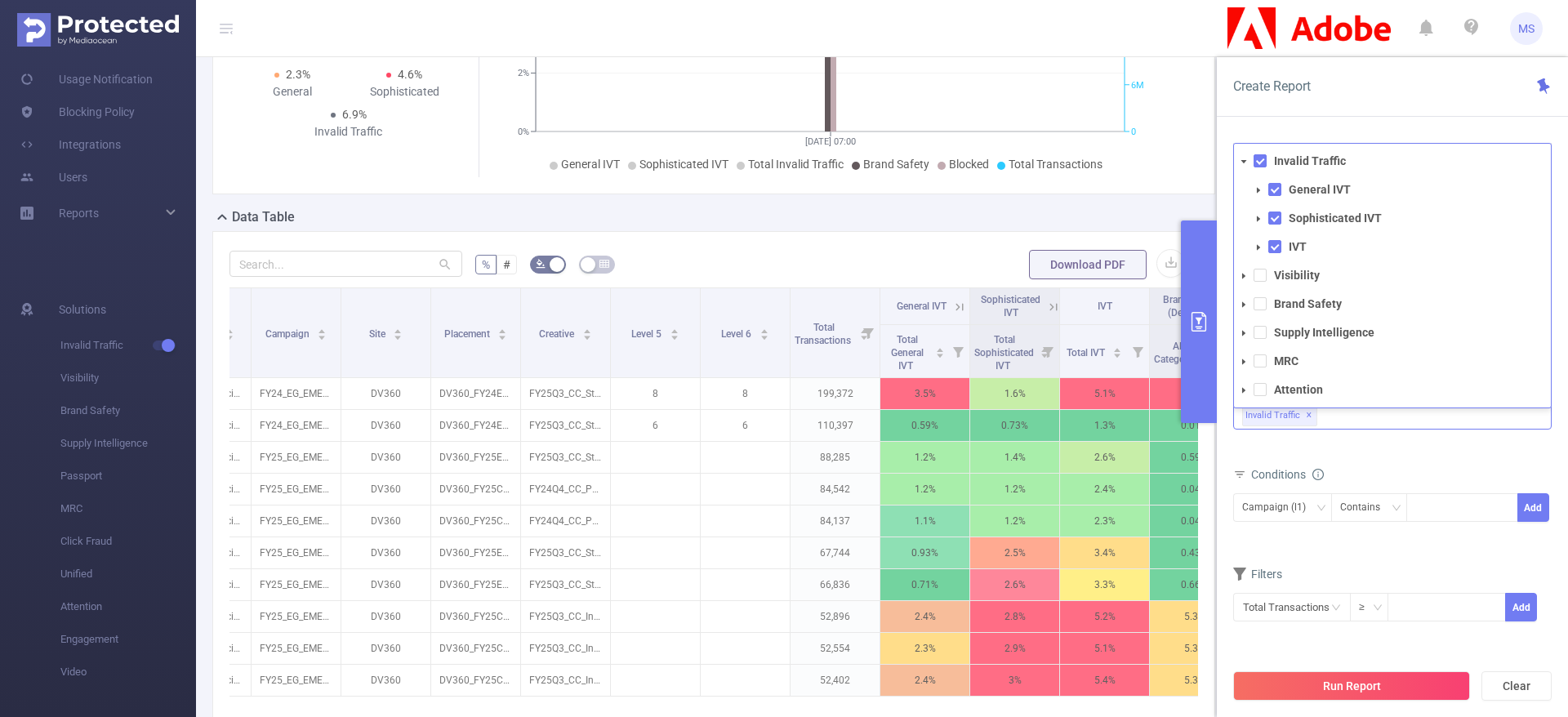
click at [1259, 150] on li "Invalid Traffic General IVT Sophisticated IVT IVT" at bounding box center [1392, 204] width 317 height 108
click at [1233, 162] on div "Invalid Traffic General IVT Sophisticated IVT IVT Visibility Brand Safety Suppl…" at bounding box center [1392, 276] width 318 height 266
click at [1243, 160] on icon "icon: caret-down" at bounding box center [1244, 162] width 6 height 4
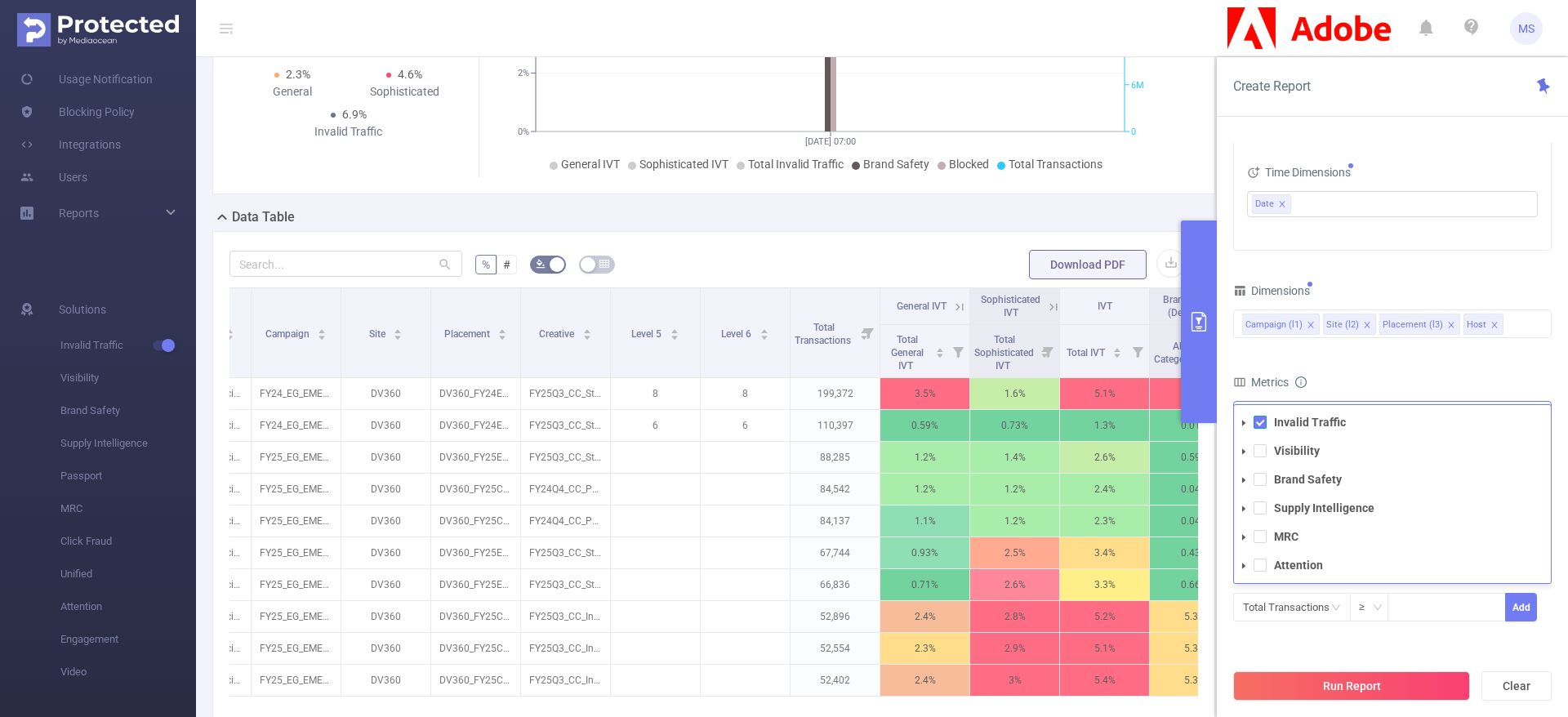
click at [1260, 424] on span at bounding box center [1260, 422] width 13 height 13
click at [1244, 452] on icon "icon: caret-down" at bounding box center [1243, 451] width 8 height 8
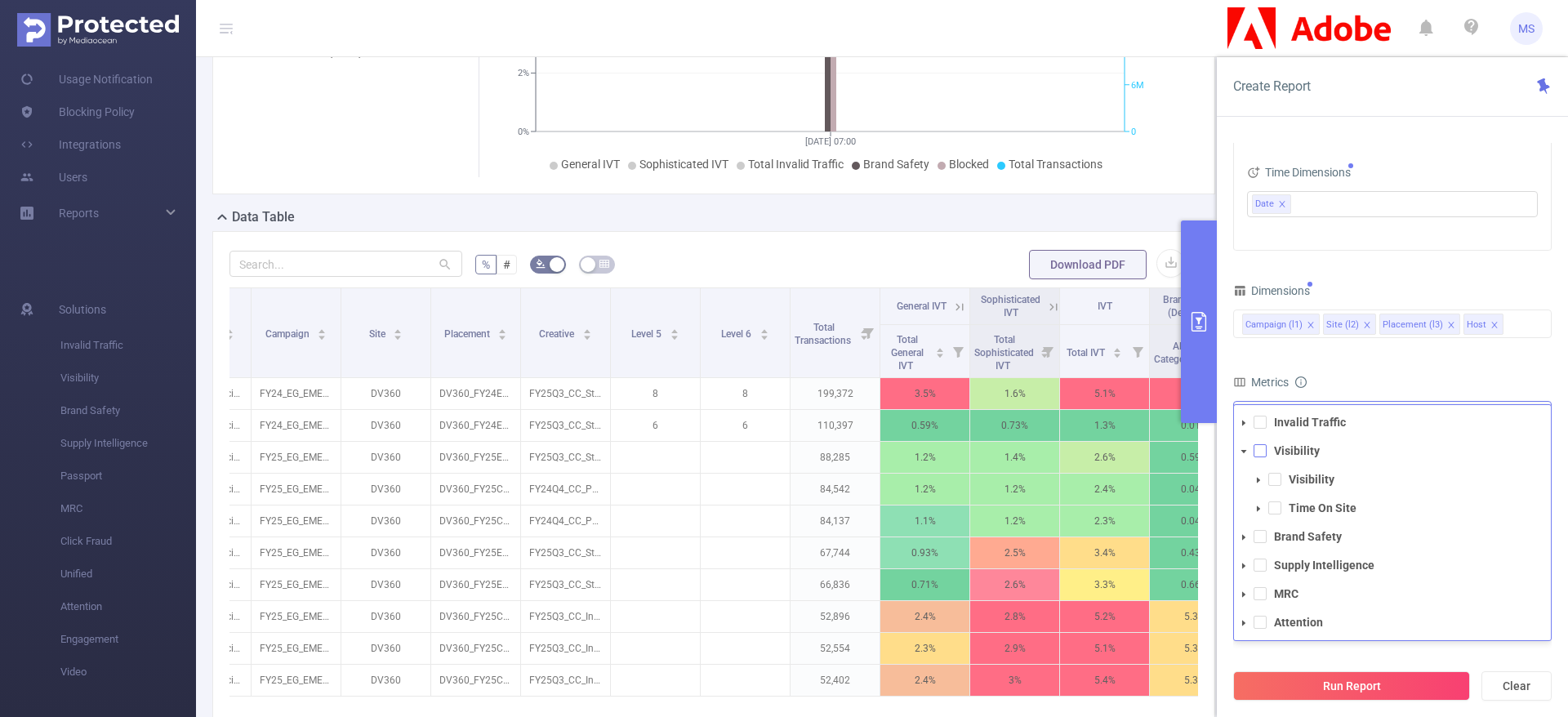
click at [1263, 452] on span at bounding box center [1260, 451] width 13 height 13
click at [1259, 450] on span at bounding box center [1260, 451] width 13 height 13
click at [1243, 451] on icon "icon: caret-down" at bounding box center [1244, 451] width 6 height 4
click at [1242, 482] on icon "icon: caret-down" at bounding box center [1243, 480] width 8 height 8
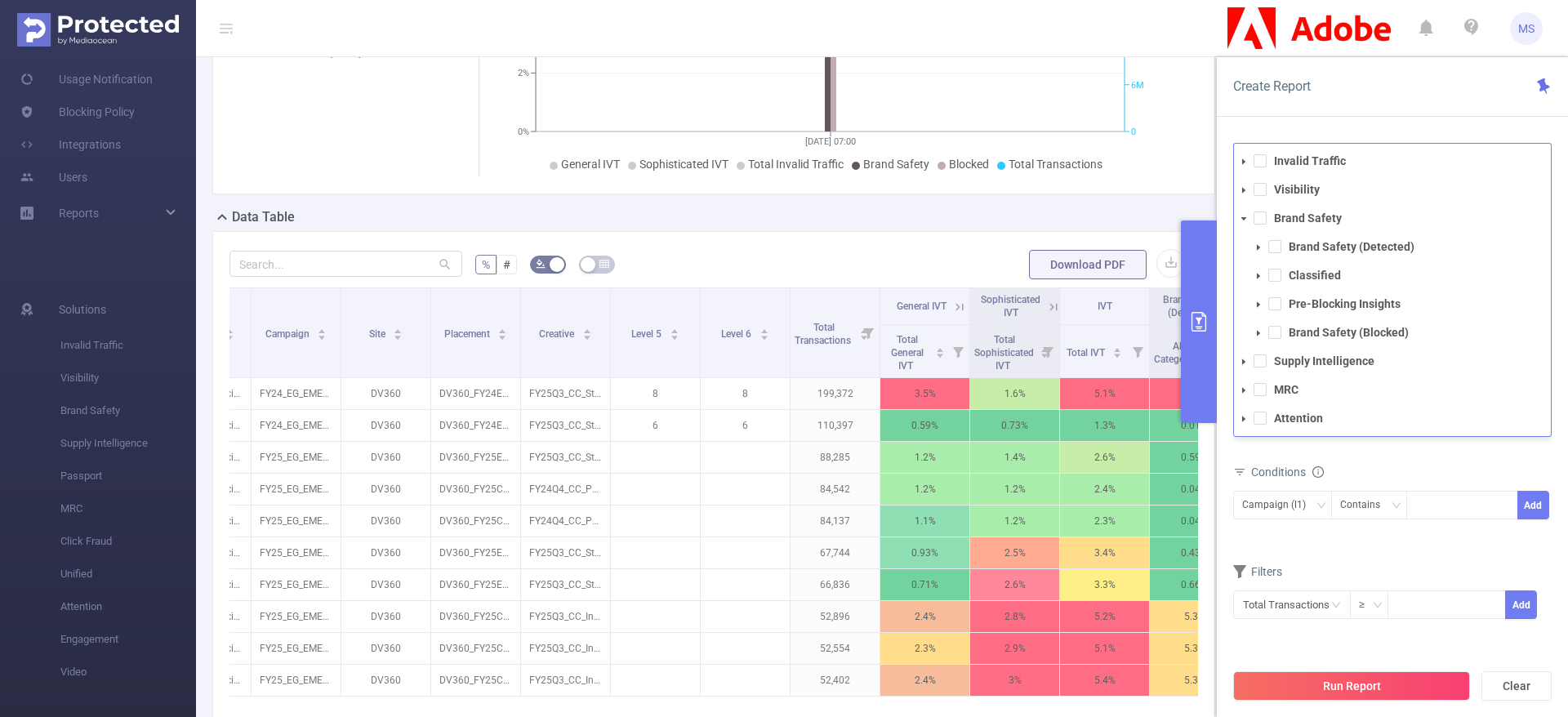
click at [1244, 216] on icon "icon: caret-down" at bounding box center [1243, 218] width 8 height 8
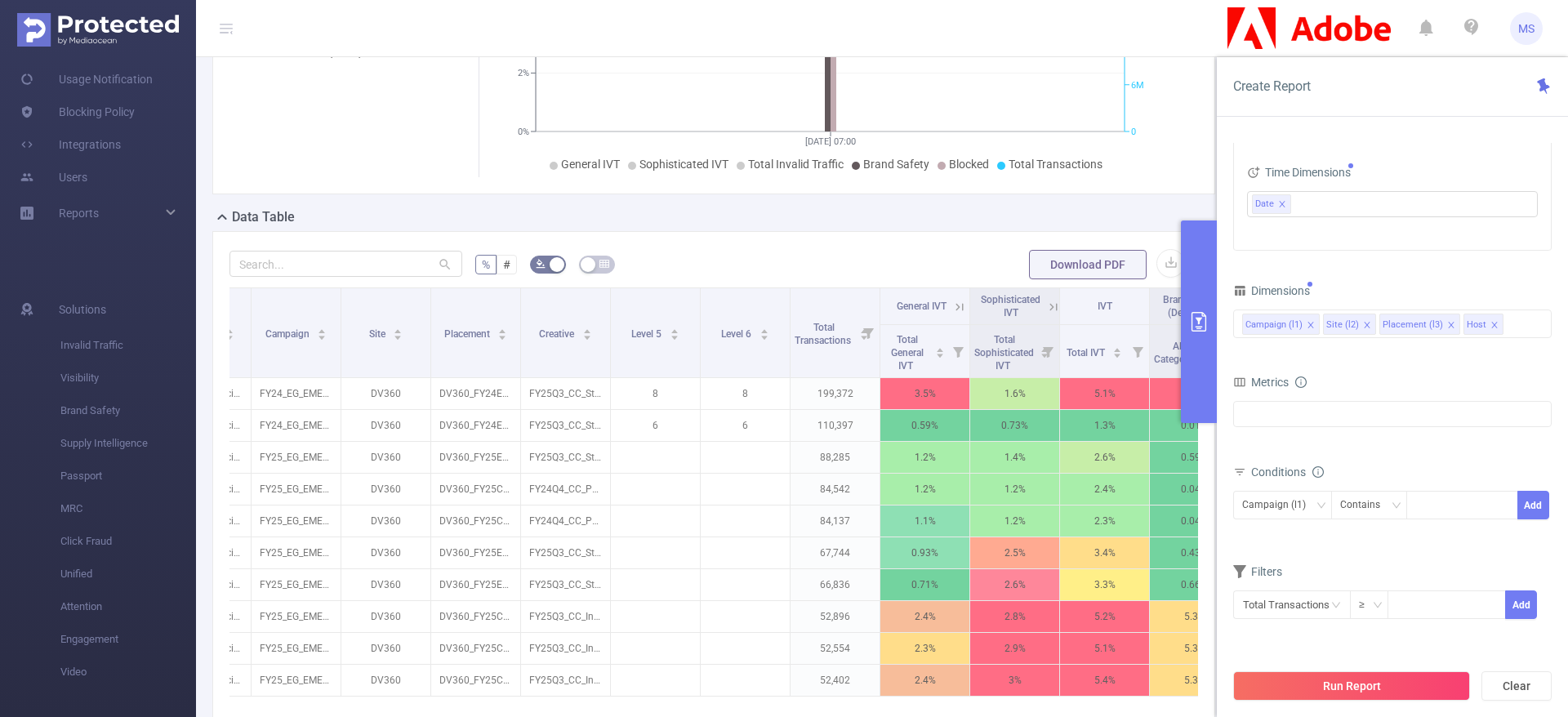
click at [1354, 353] on form "Dimensions Campaign (l1) Site (l2) Placement (l3) Host Metrics Total General IV…" at bounding box center [1392, 460] width 318 height 361
click at [1312, 419] on div "Invalid Traffic Visibility Brand Safety Supply Intelligence MRC Attention" at bounding box center [1392, 414] width 318 height 26
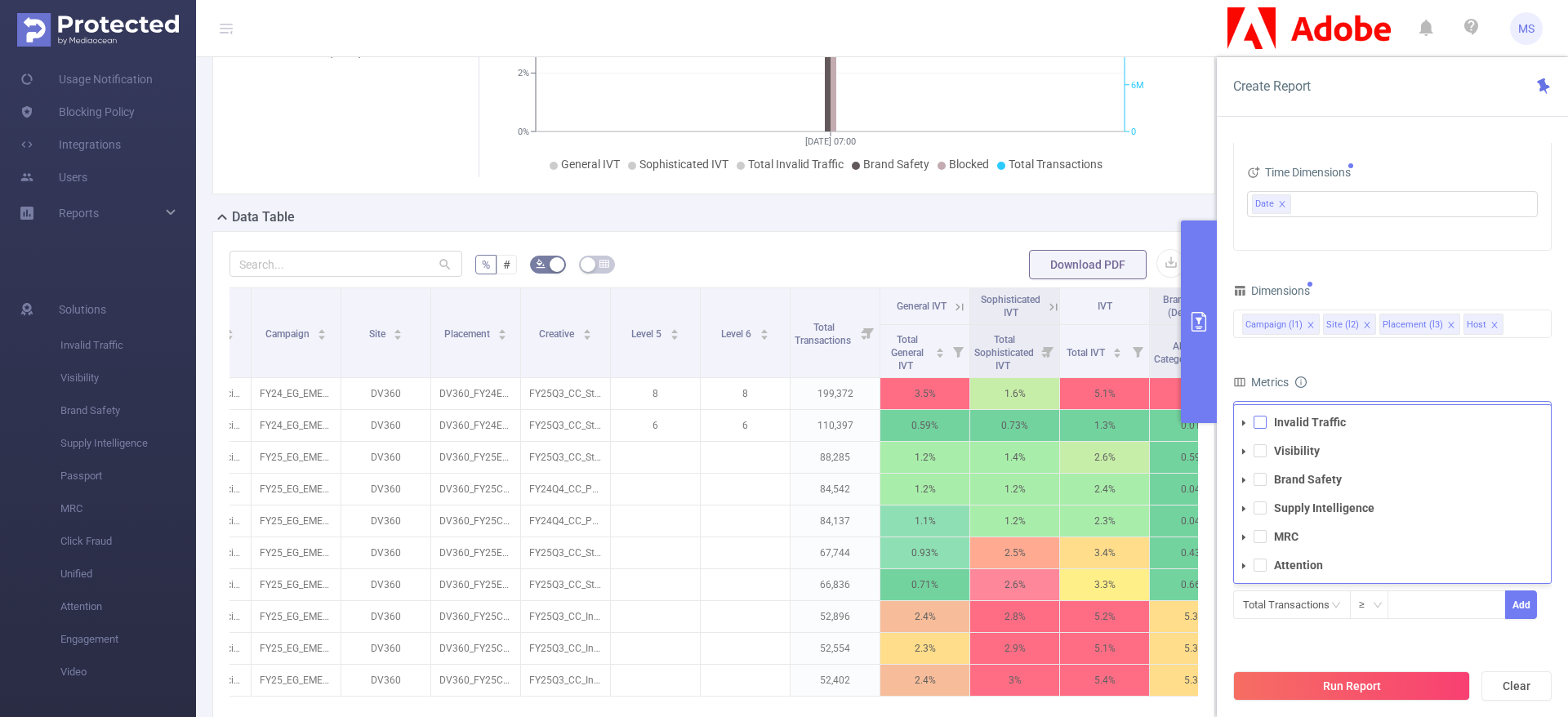
click at [1260, 426] on span at bounding box center [1260, 422] width 13 height 13
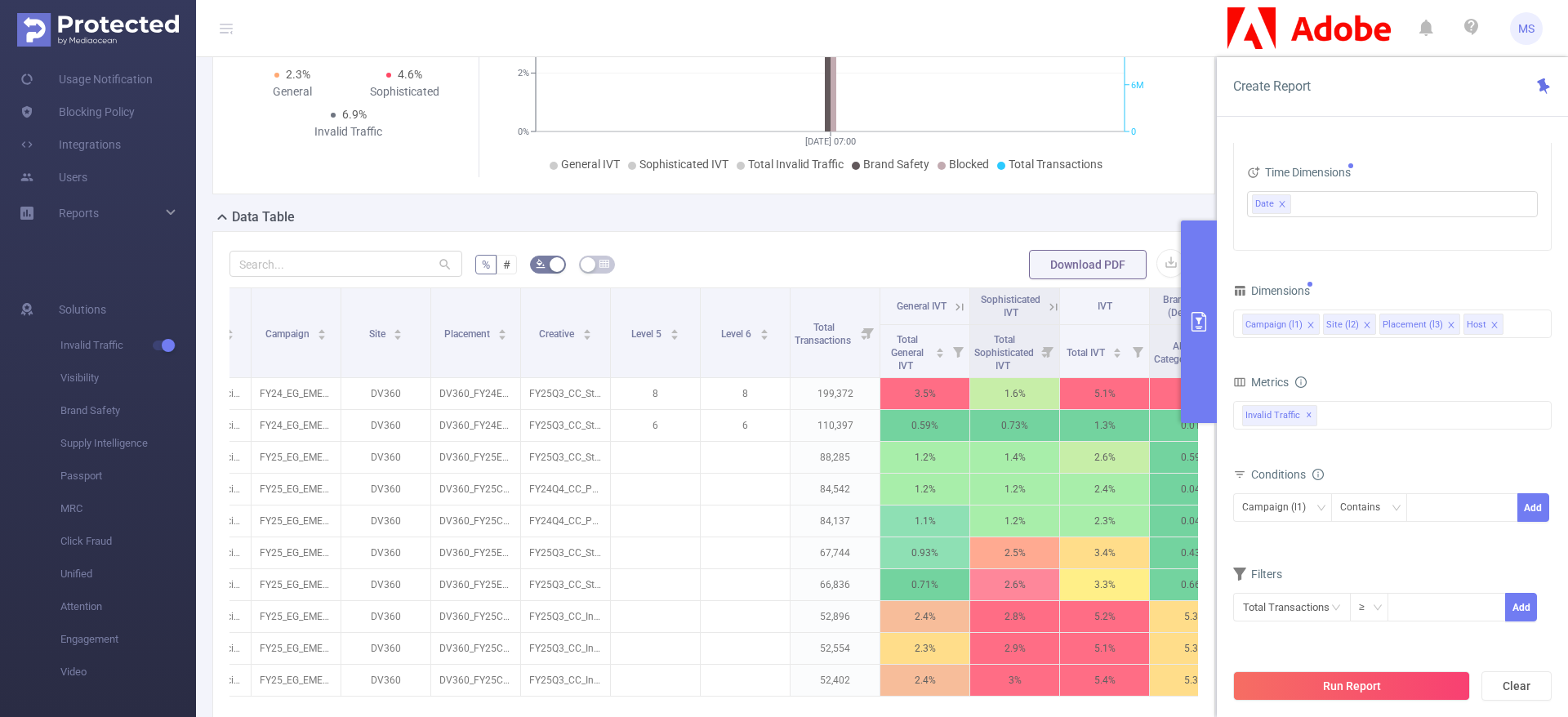
click at [1383, 366] on form "Dimensions Campaign (l1) Site (l2) Placement (l3) Host Metrics Total General IV…" at bounding box center [1392, 461] width 318 height 364
click at [1458, 511] on div at bounding box center [1463, 505] width 94 height 27
paste input "287833"
type input "287833"
click at [1457, 528] on li "287833" at bounding box center [1462, 539] width 112 height 26
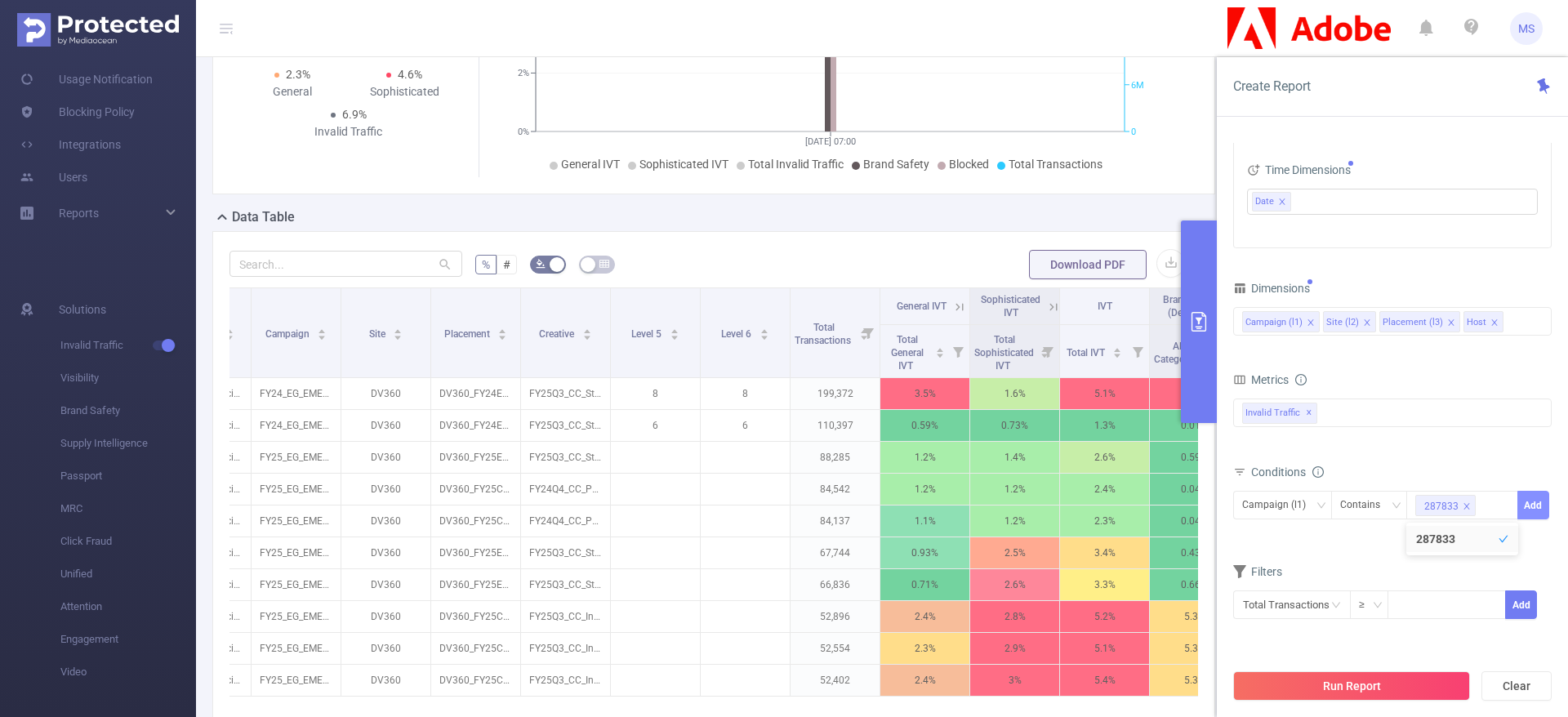
click at [1530, 506] on button "Add" at bounding box center [1533, 505] width 31 height 29
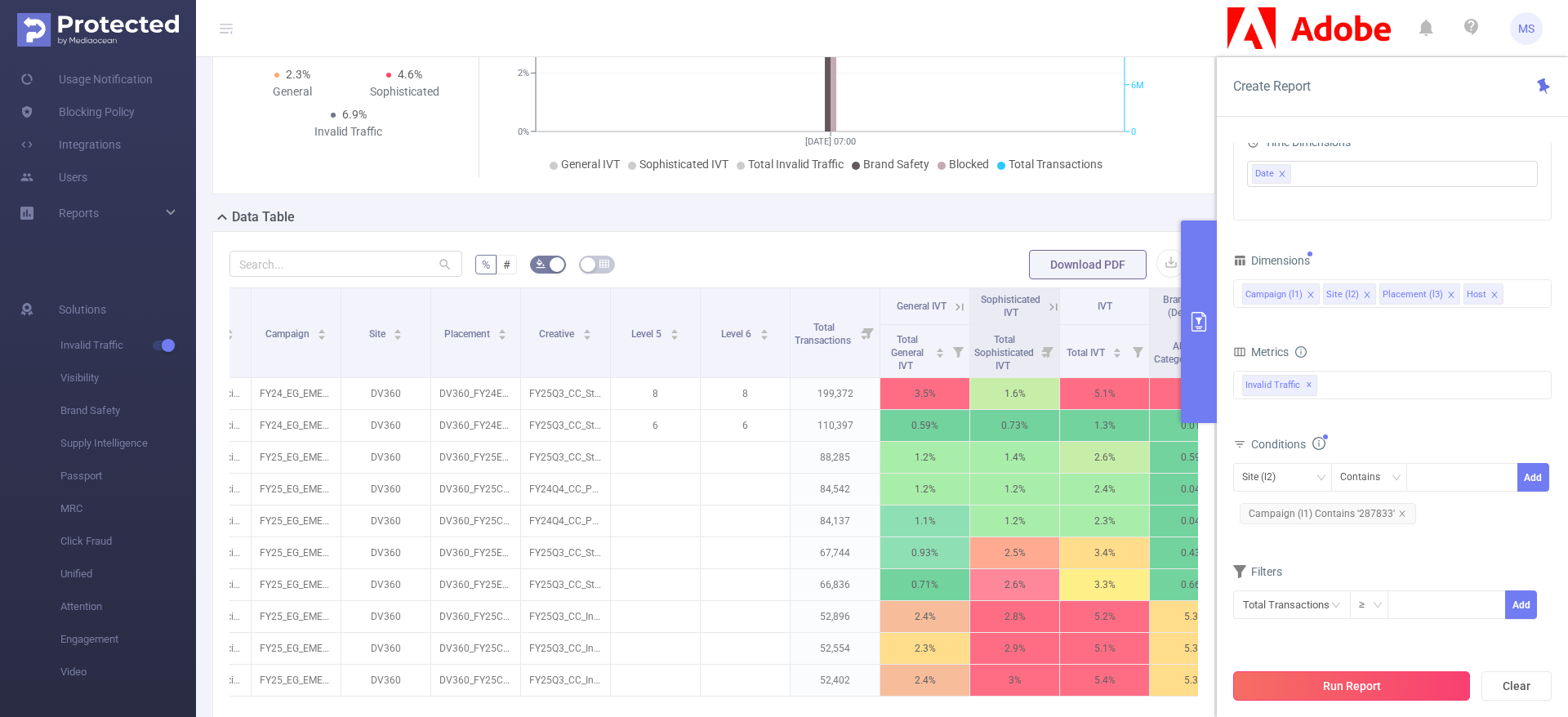
click at [1350, 686] on button "Run Report" at bounding box center [1352, 686] width 237 height 30
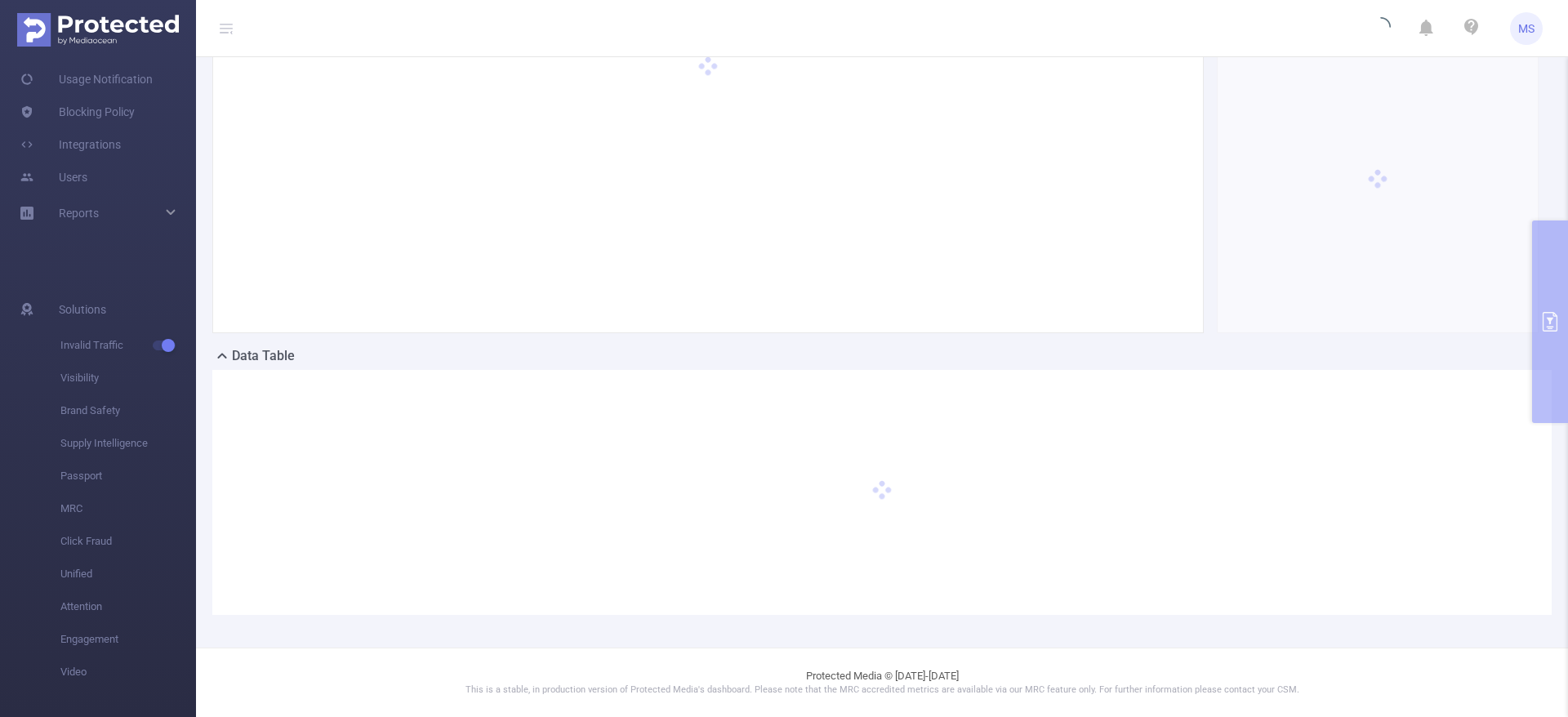
scroll to position [106, 0]
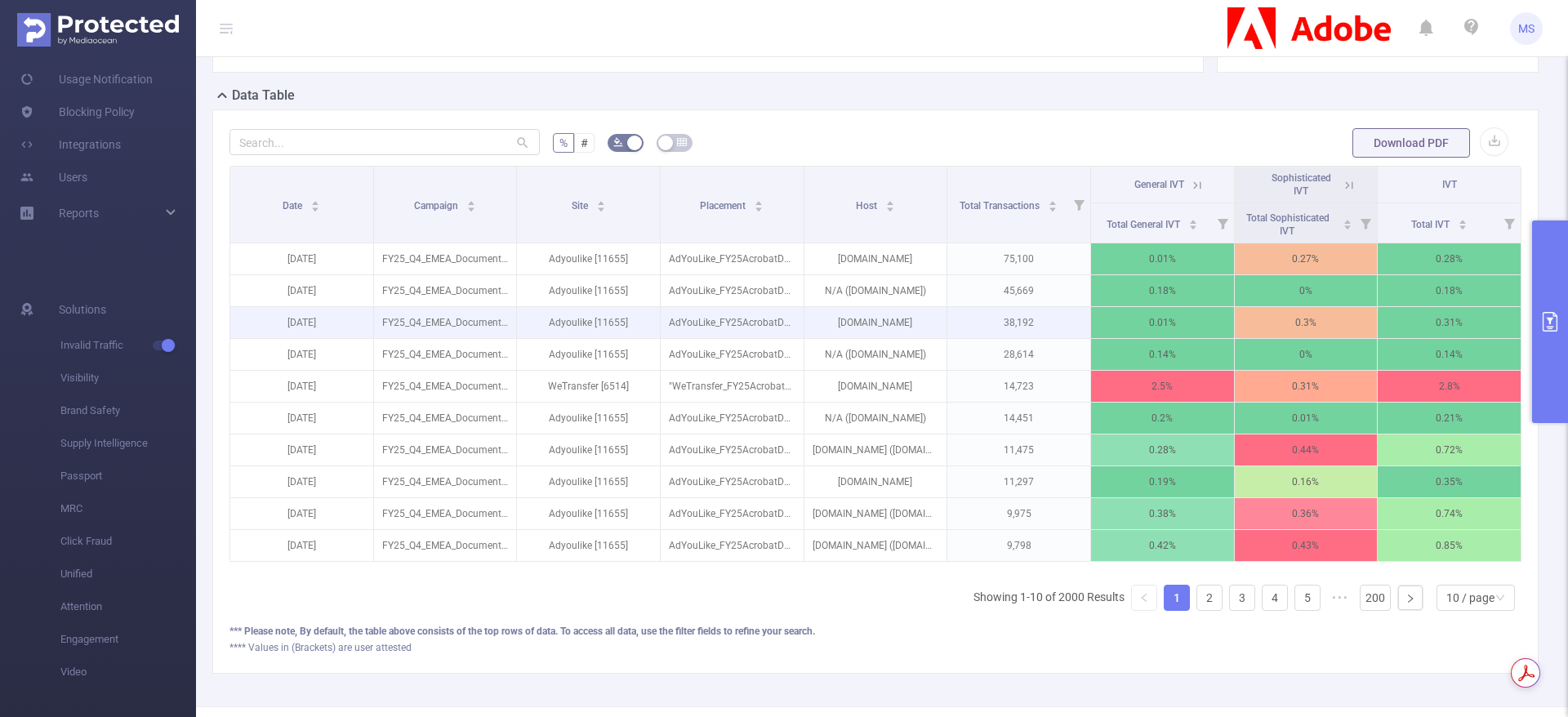
scroll to position [106, 0]
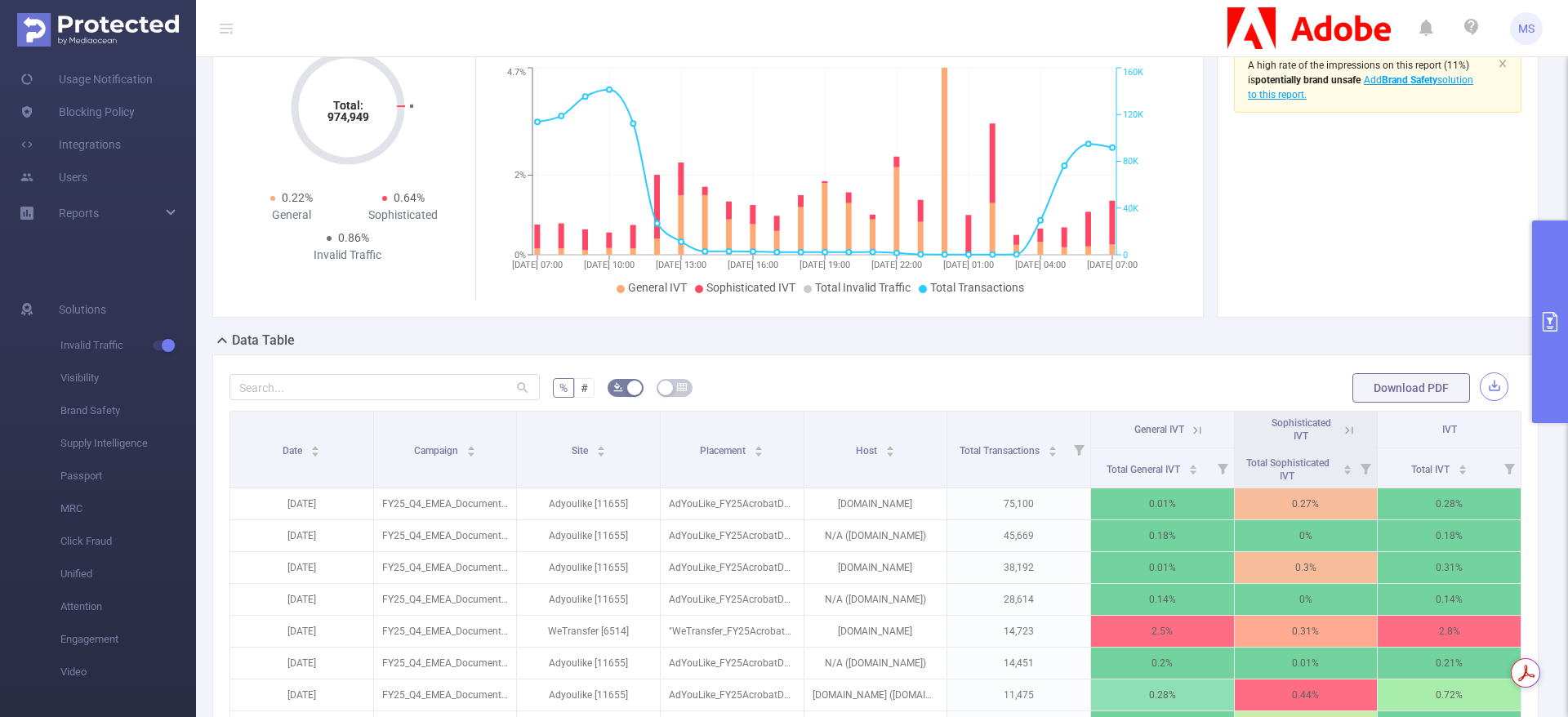
click at [1480, 402] on button "button" at bounding box center [1494, 387] width 29 height 29
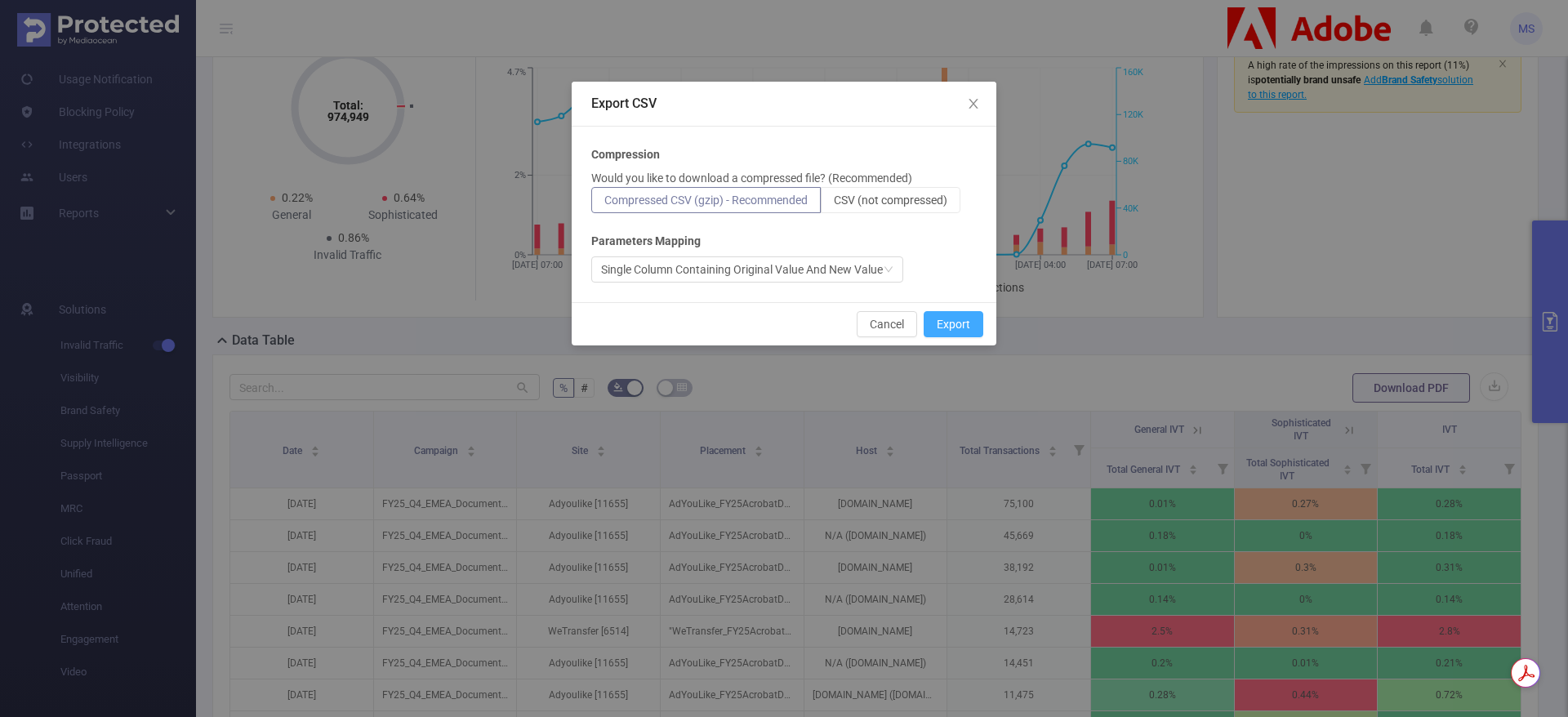
click at [956, 327] on button "Export" at bounding box center [954, 324] width 59 height 26
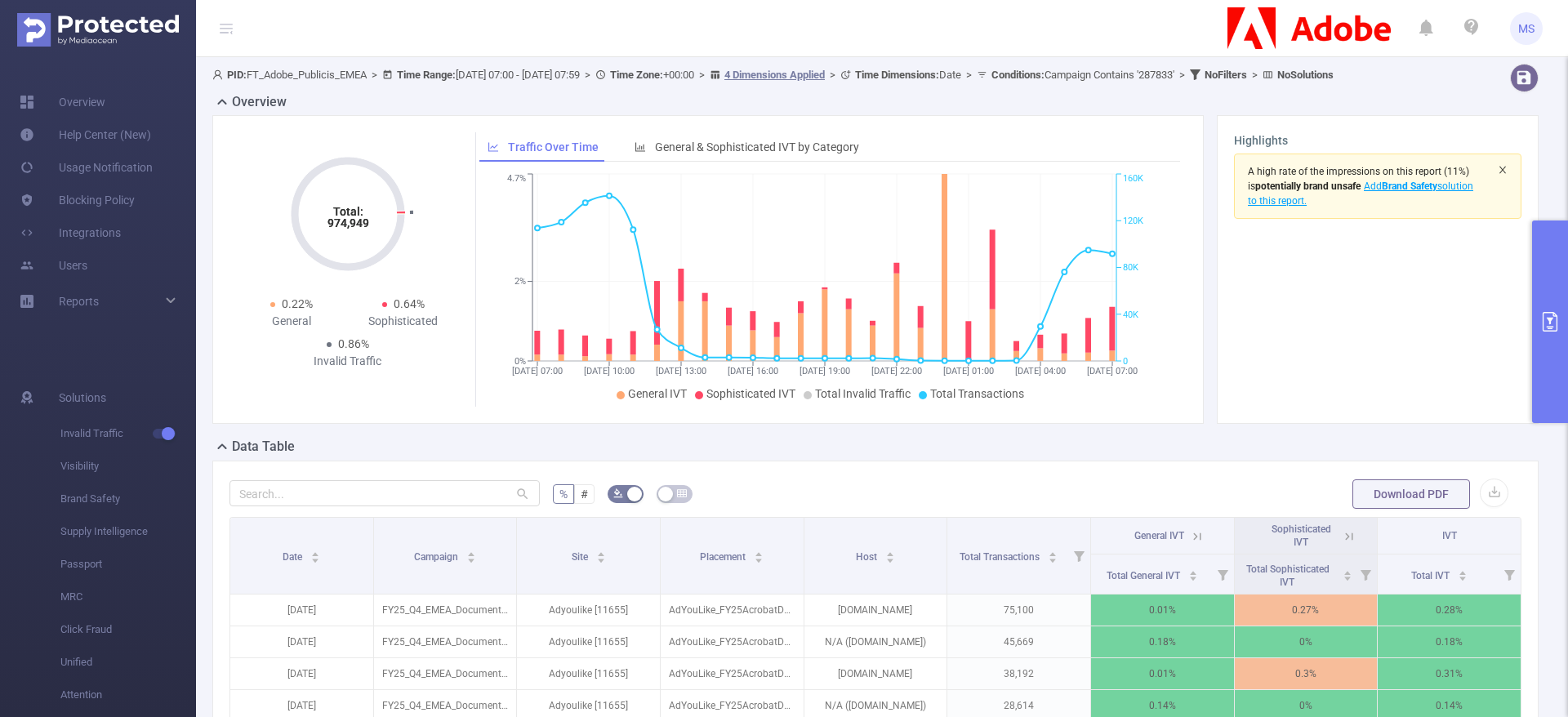
click at [1498, 175] on icon "icon: close" at bounding box center [1502, 169] width 10 height 10
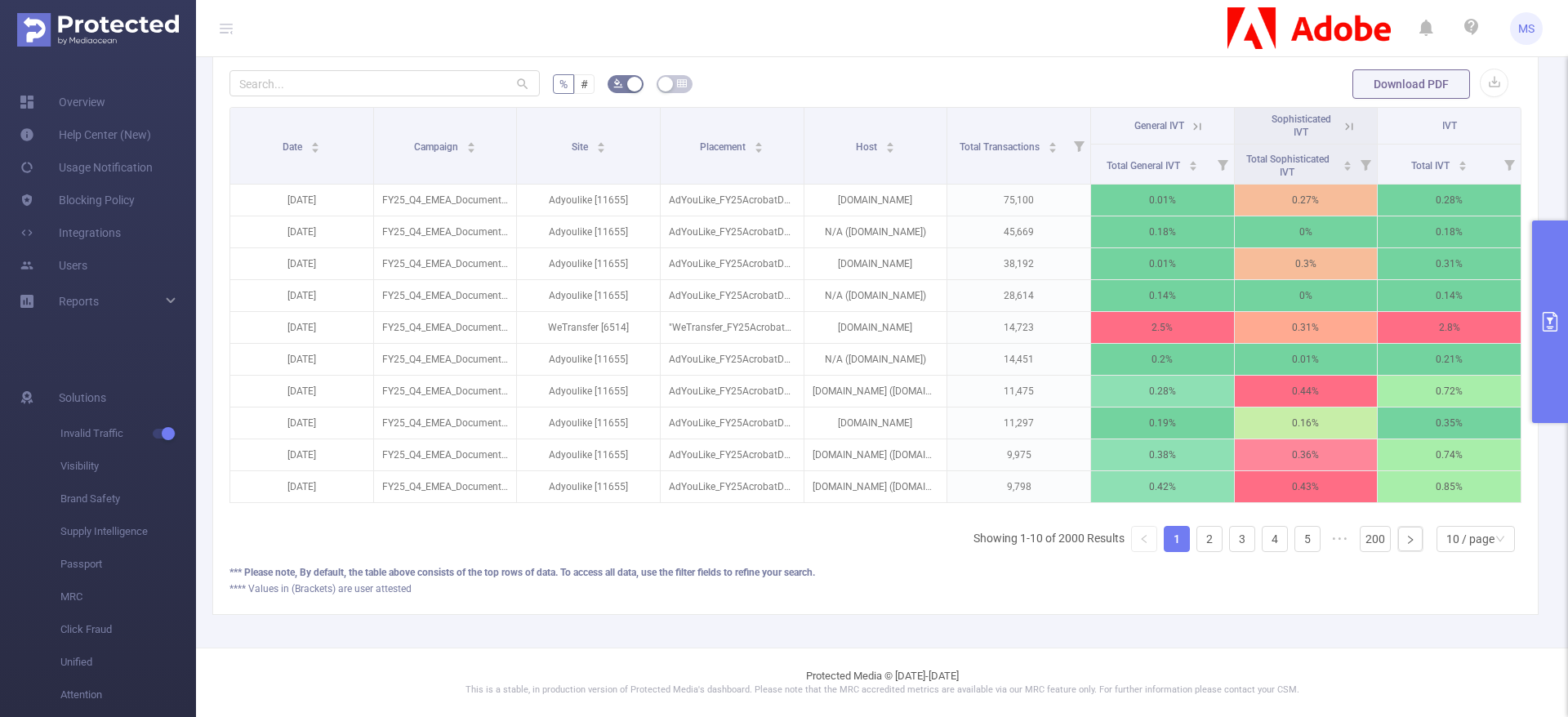
scroll to position [0, 4]
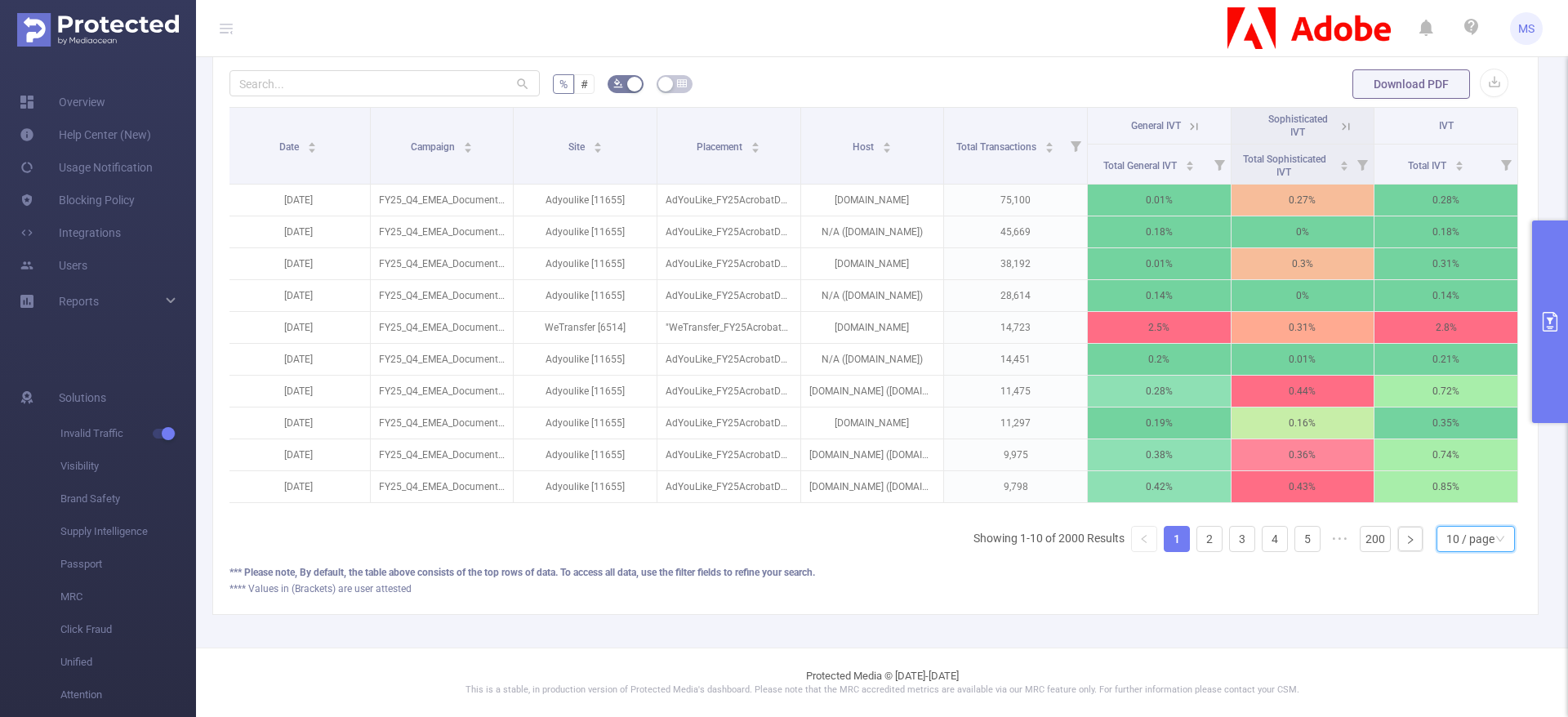
click at [1448, 533] on div "10 / page" at bounding box center [1471, 538] width 48 height 24
click at [1451, 515] on li "50 / page" at bounding box center [1456, 528] width 79 height 26
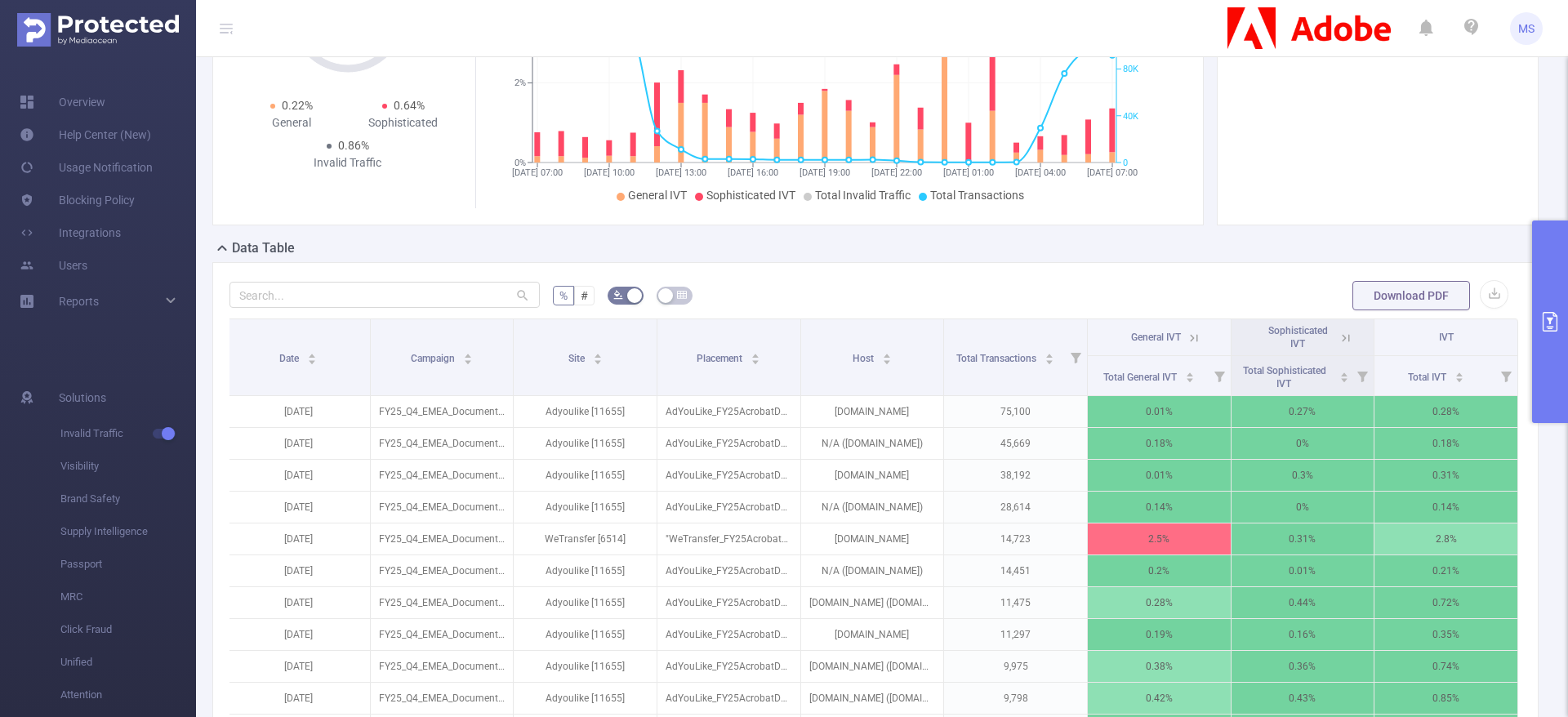
scroll to position [367, 0]
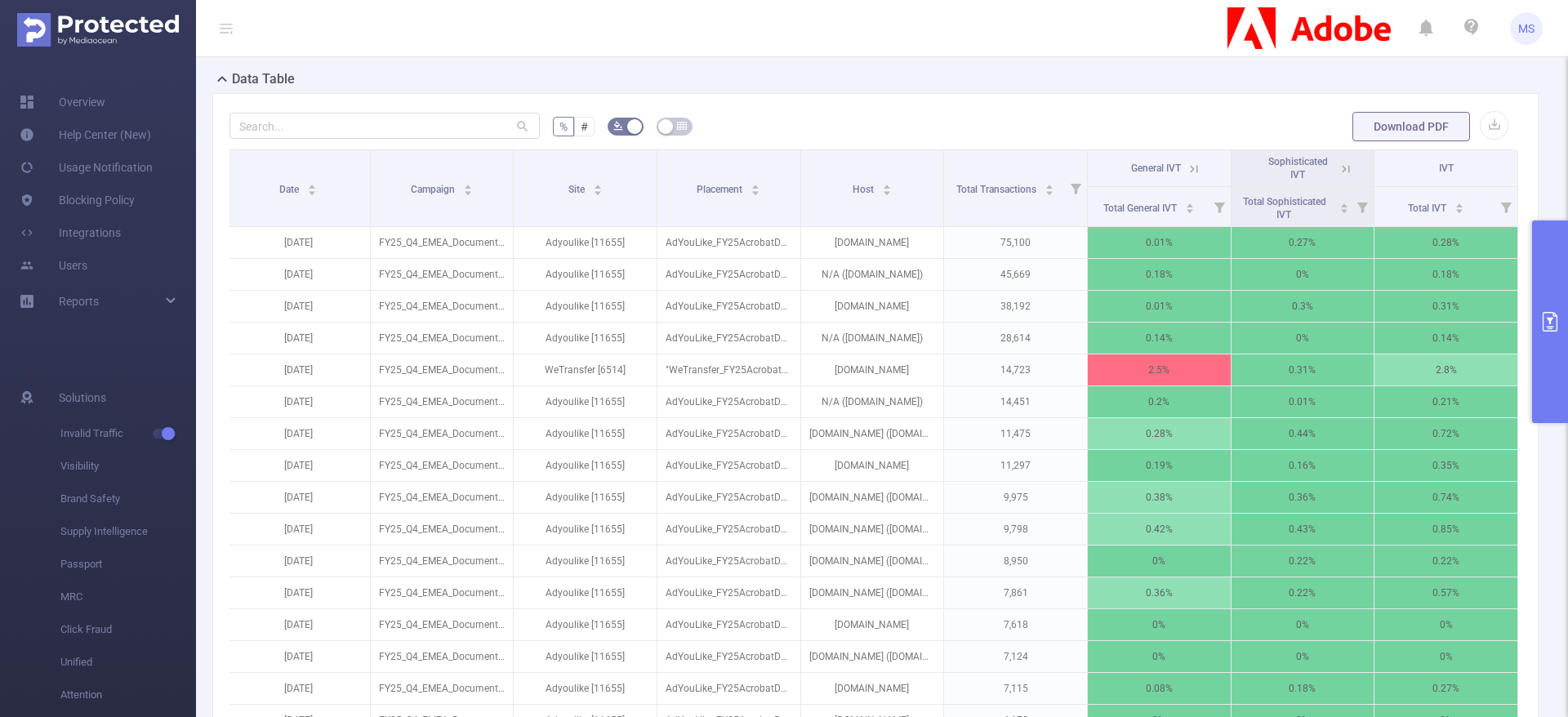
click at [1551, 339] on button "primary" at bounding box center [1549, 321] width 36 height 203
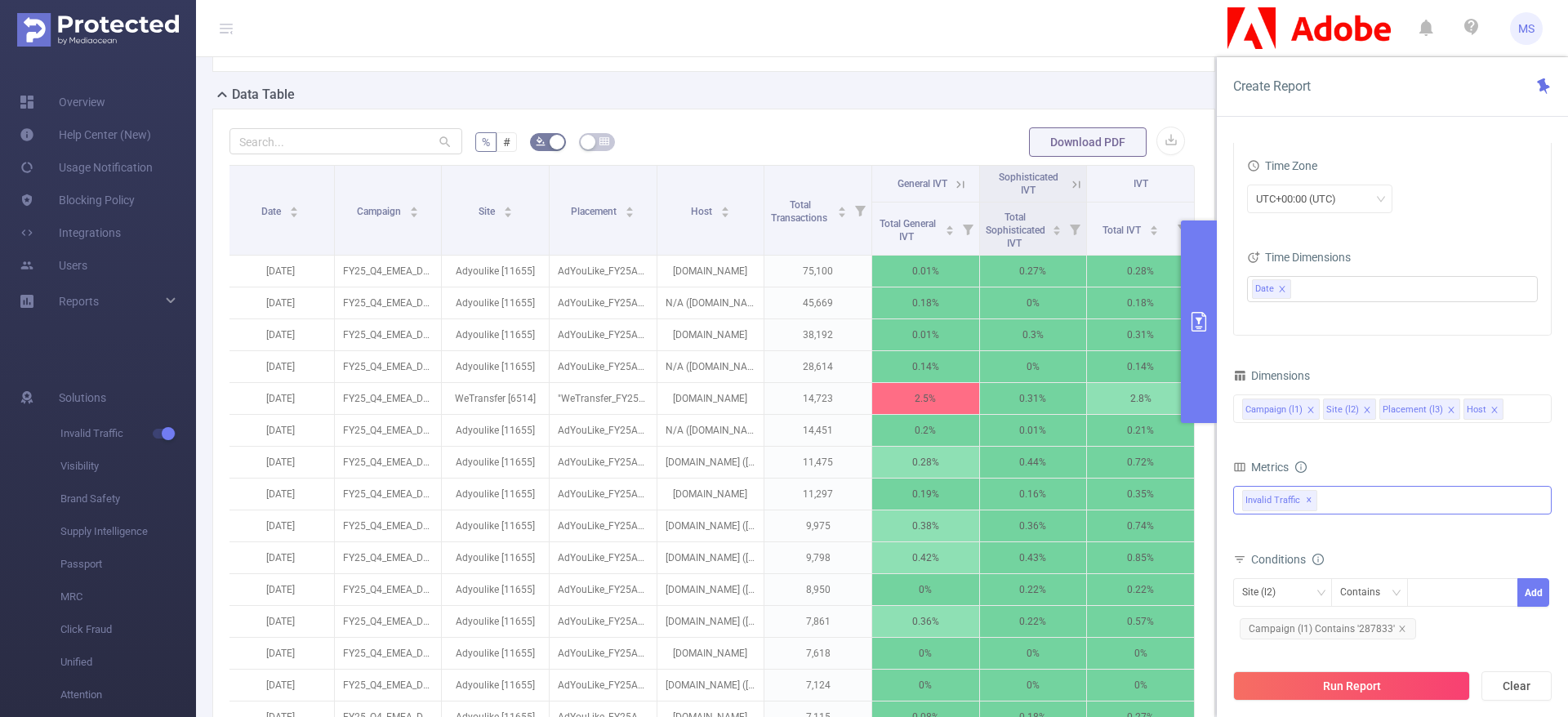
click at [1309, 499] on span "✕" at bounding box center [1309, 501] width 6 height 19
click at [1347, 496] on div at bounding box center [1392, 499] width 318 height 26
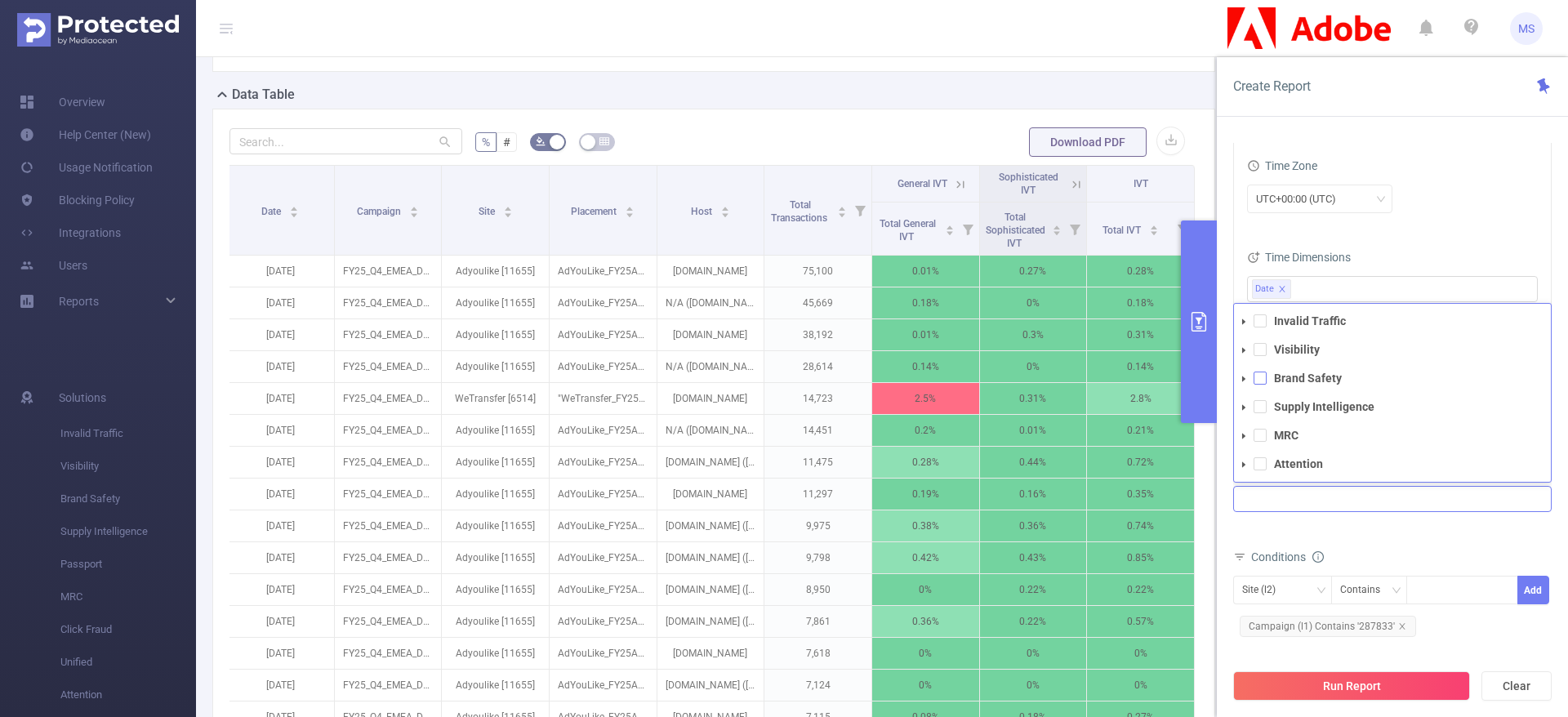
click at [1263, 378] on span at bounding box center [1260, 378] width 13 height 13
click at [1434, 526] on div "Total General IVT Data Centers Disclosed Bots Known Crawlers Irregular Activity…" at bounding box center [1392, 510] width 318 height 48
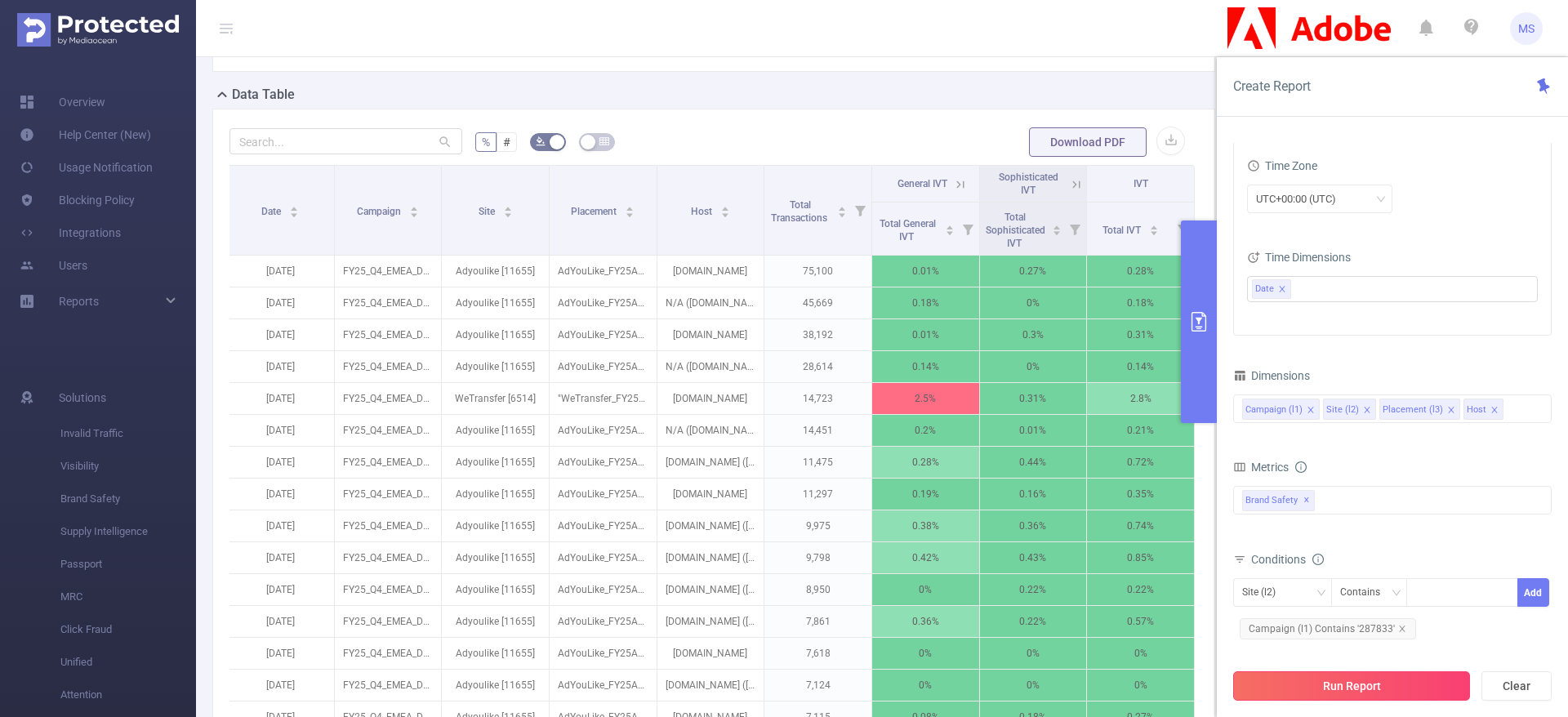
click at [1382, 686] on button "Run Report" at bounding box center [1352, 686] width 237 height 30
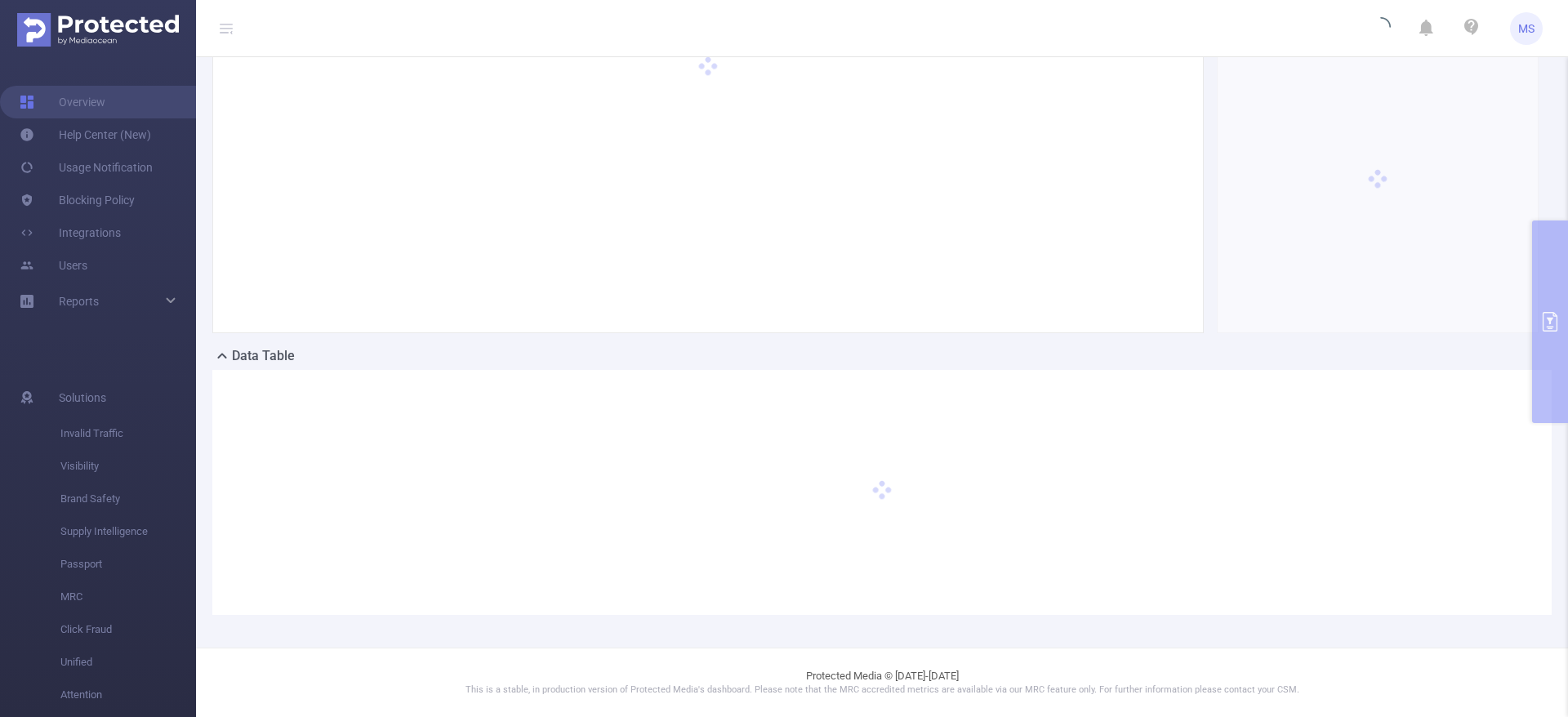
scroll to position [0, 0]
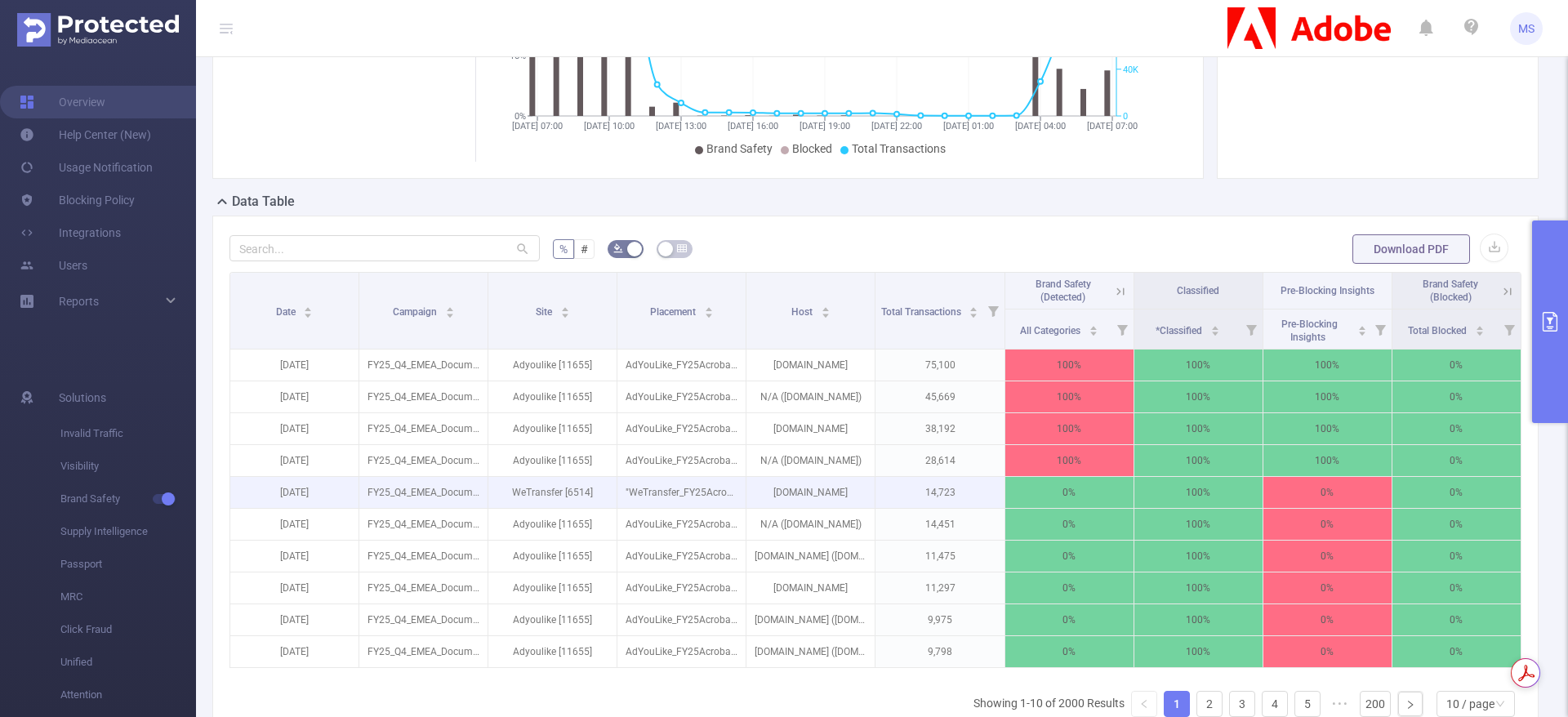
scroll to position [367, 0]
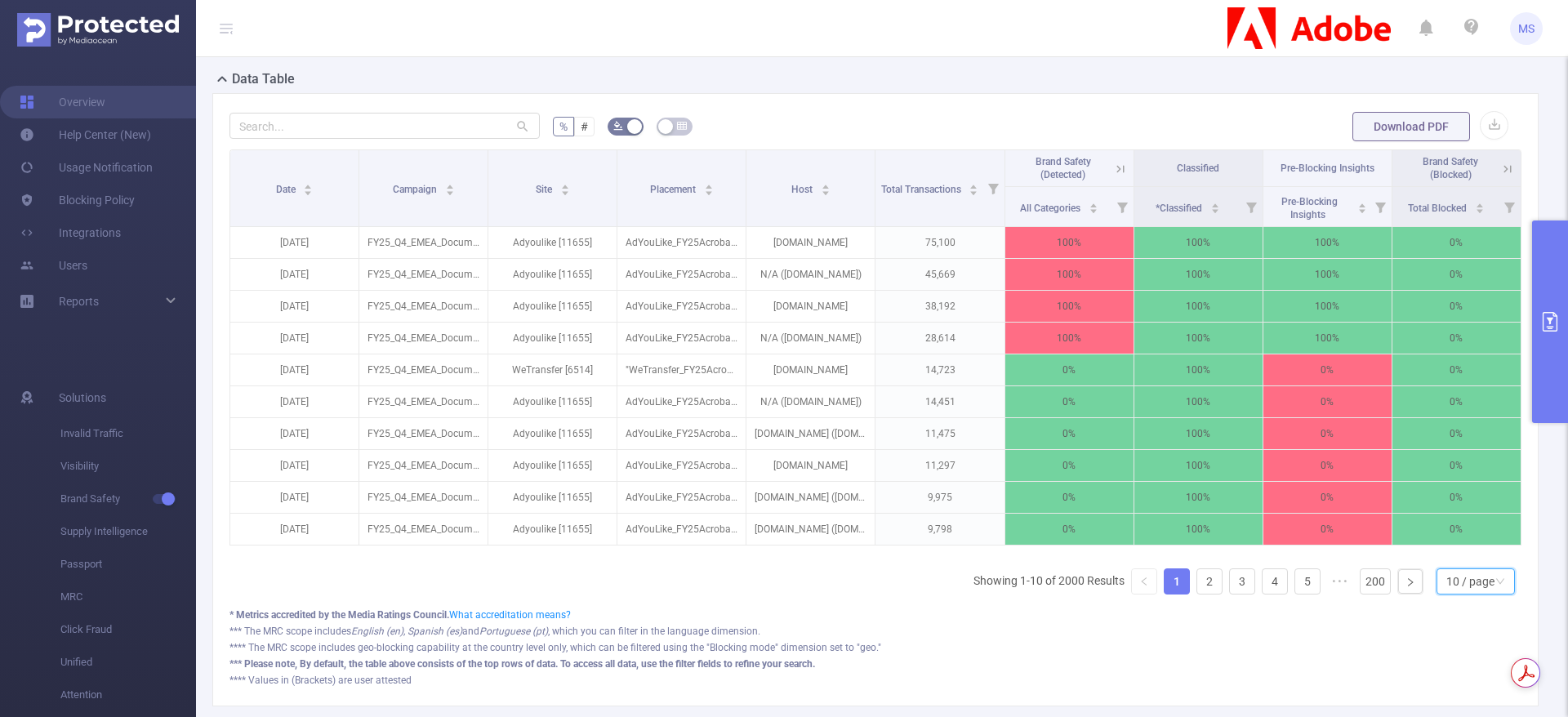
click at [1462, 594] on div "10 / page" at bounding box center [1471, 581] width 48 height 24
click at [1454, 583] on li "50 / page" at bounding box center [1456, 571] width 79 height 26
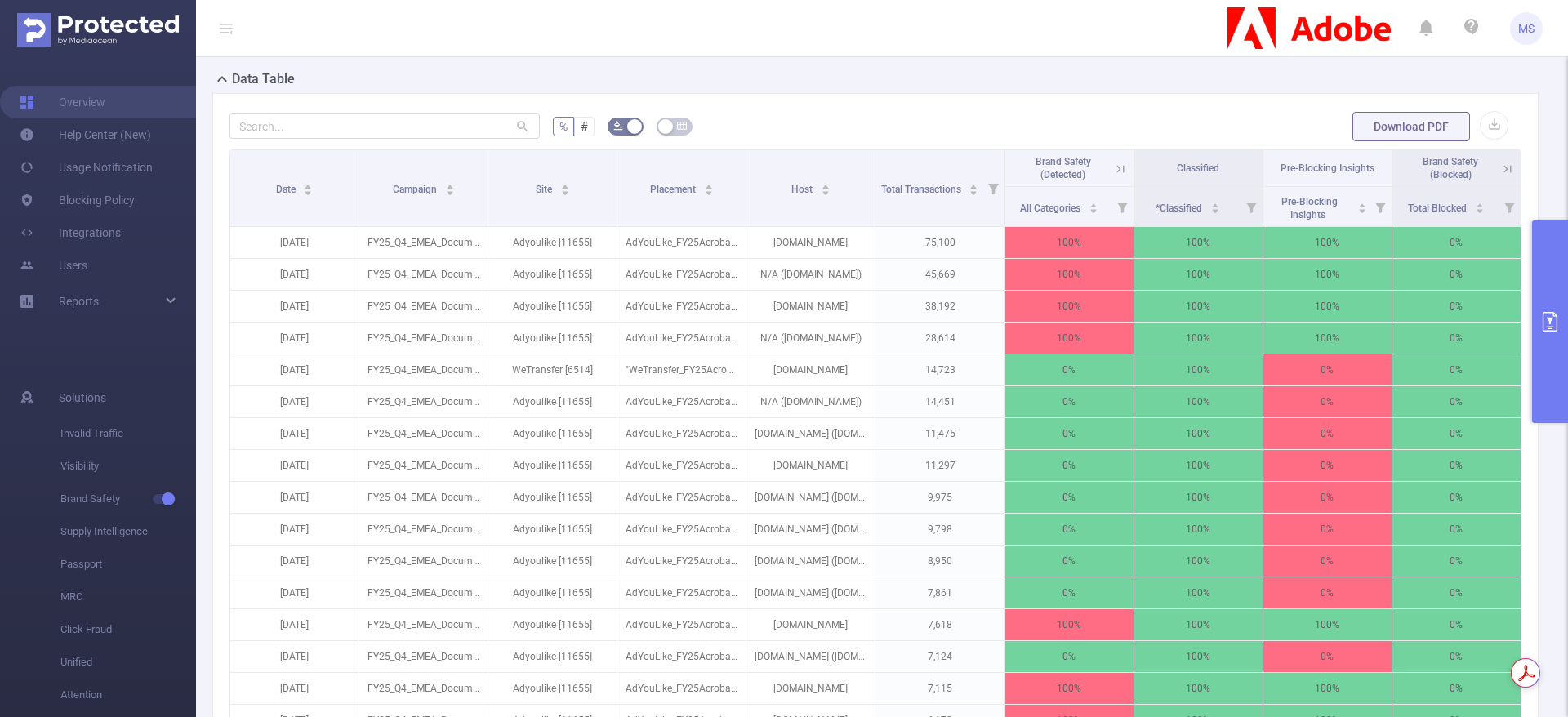
click at [1500, 177] on icon at bounding box center [1508, 169] width 15 height 15
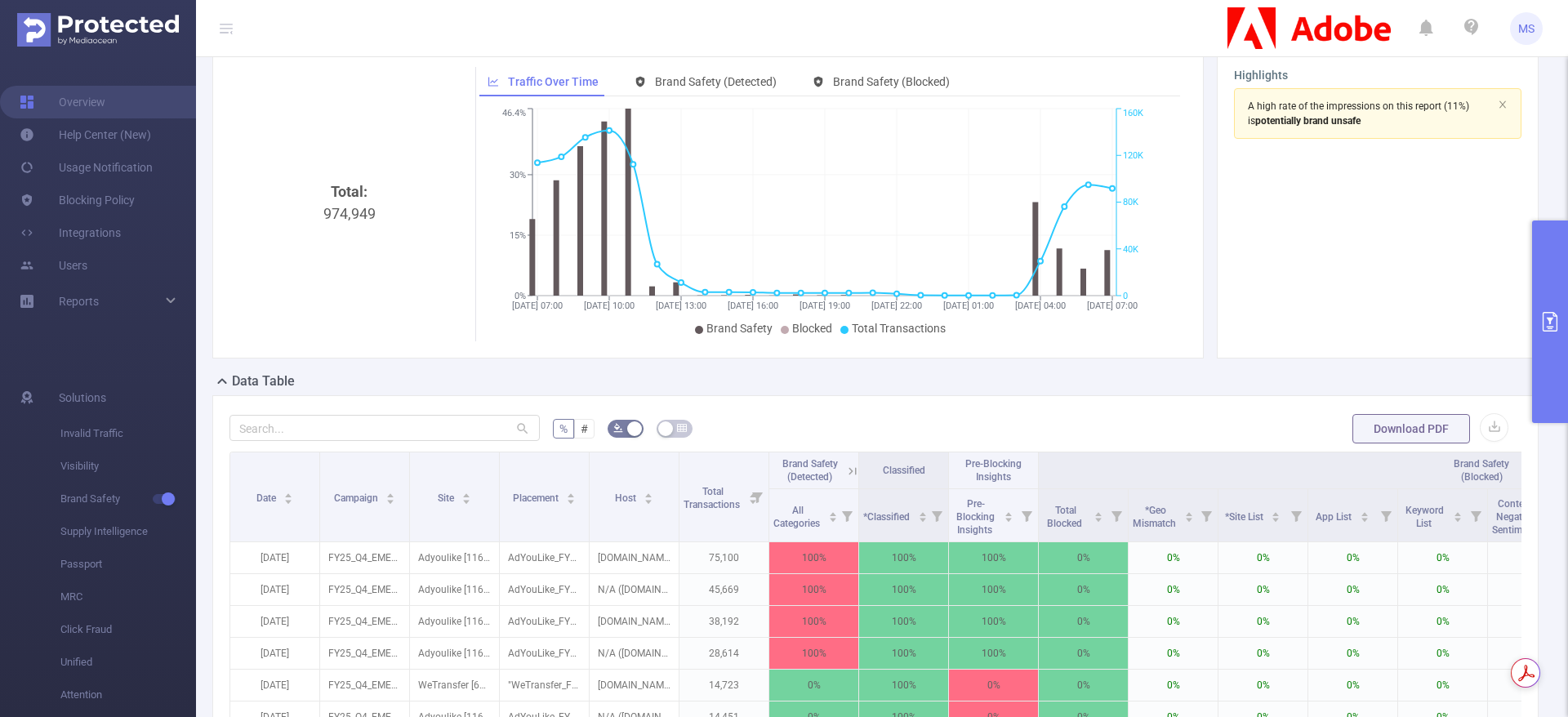
scroll to position [0, 0]
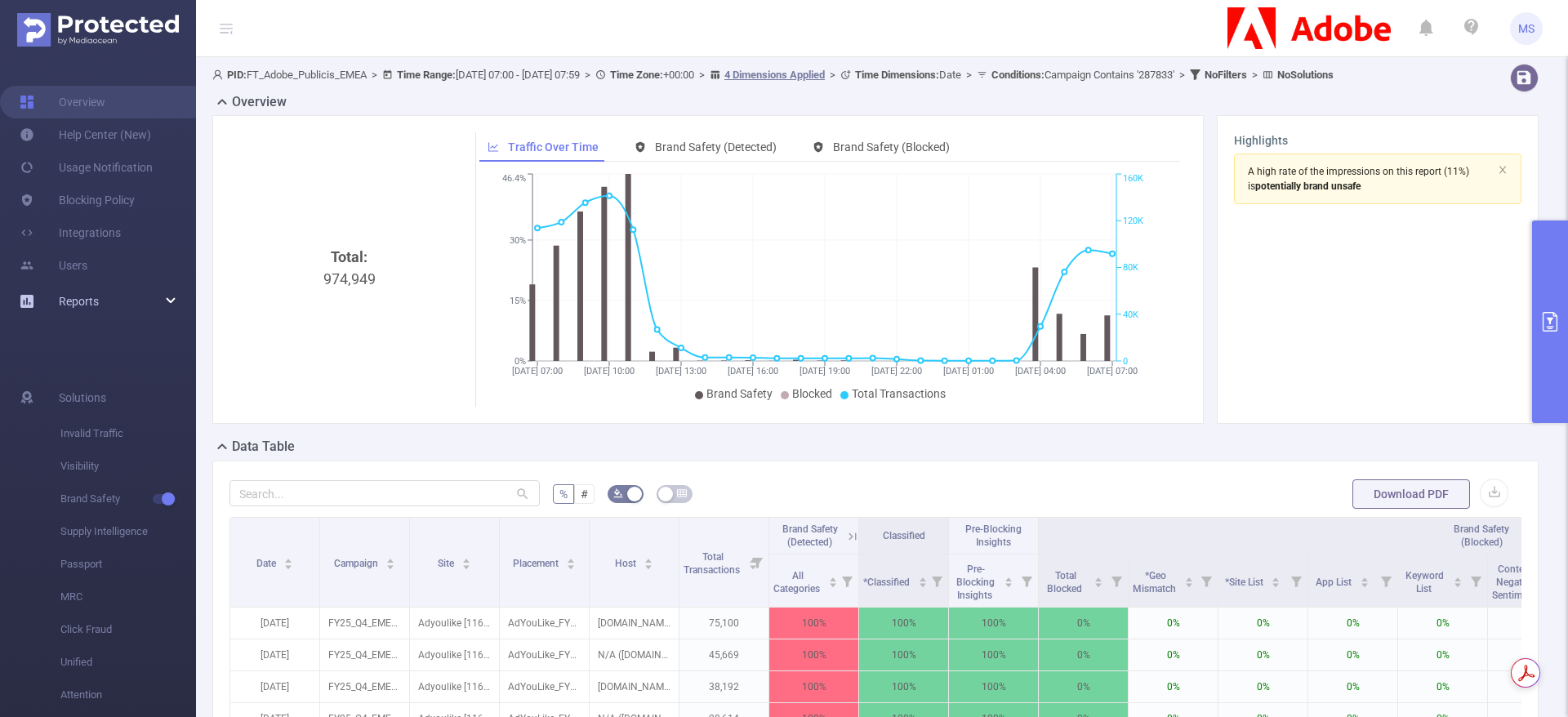
click at [100, 310] on div "Reports" at bounding box center [98, 301] width 196 height 32
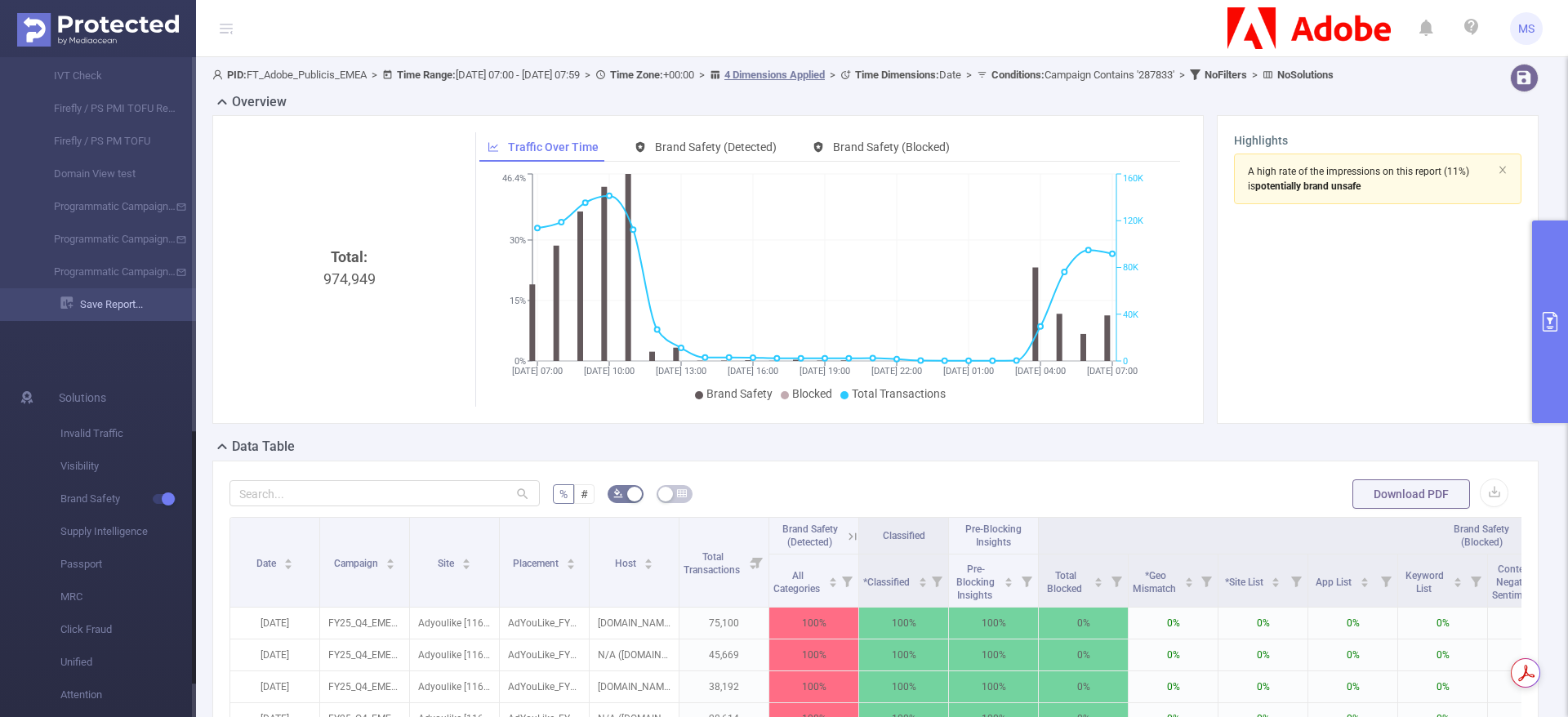
click at [98, 303] on link "Save Report..." at bounding box center [128, 304] width 136 height 32
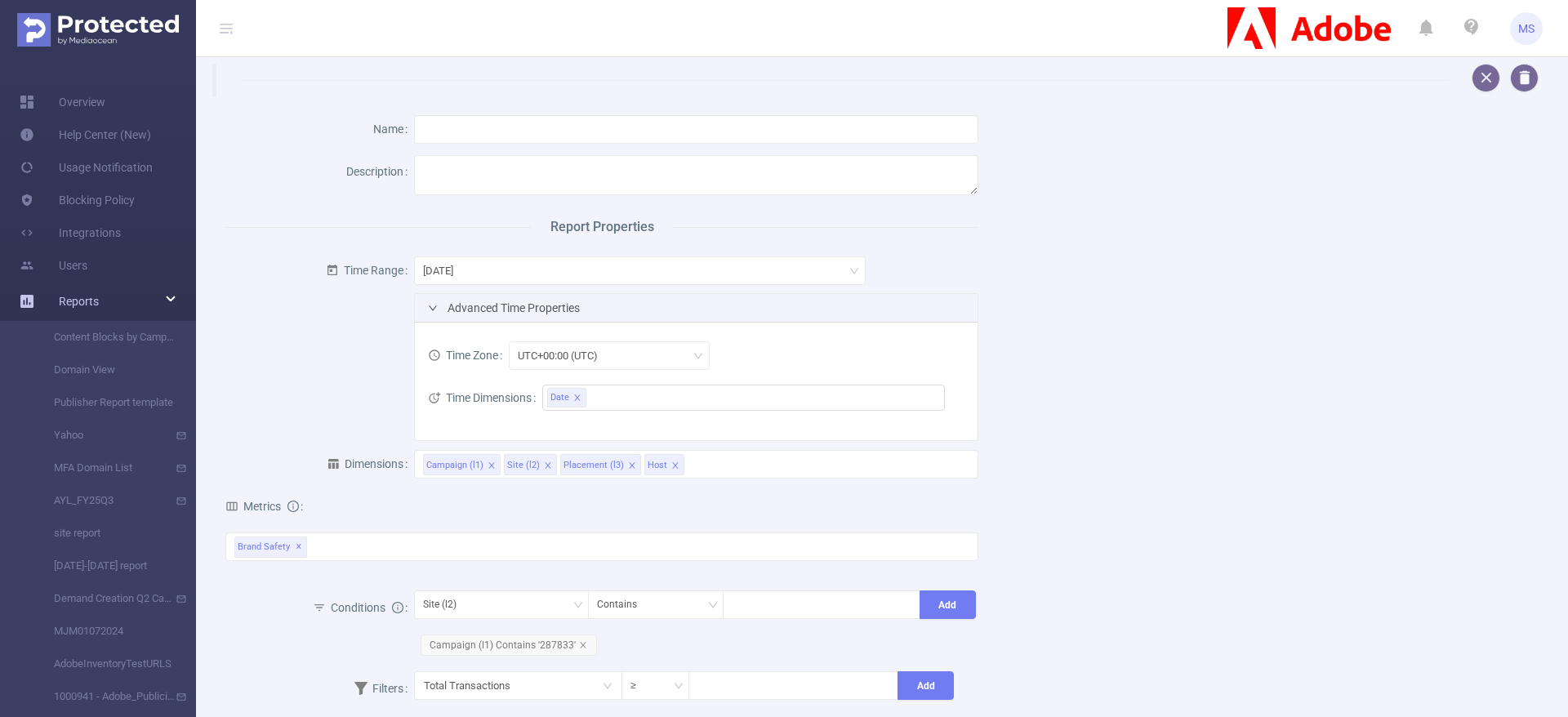
click at [106, 301] on div "Reports" at bounding box center [98, 301] width 196 height 32
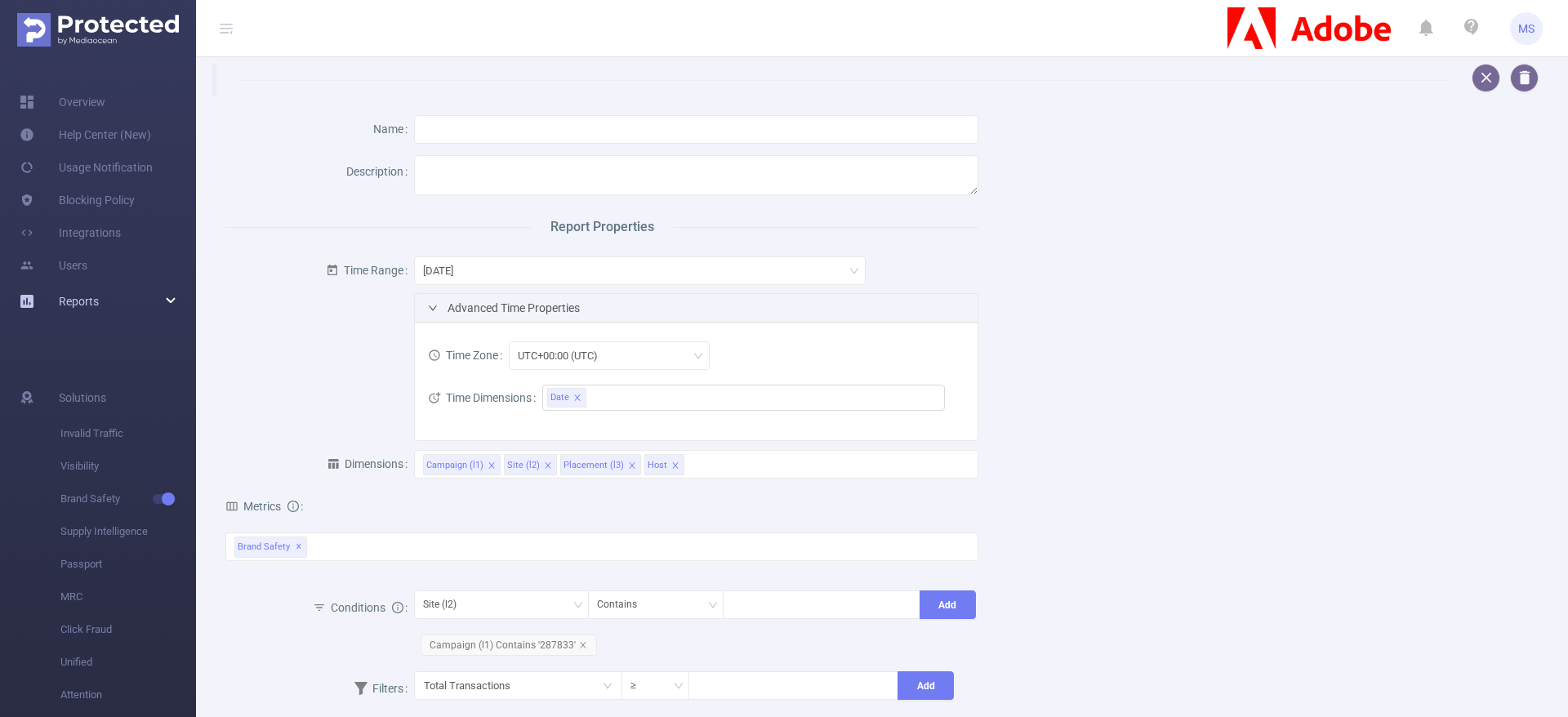
click at [106, 301] on div "Reports" at bounding box center [98, 301] width 196 height 32
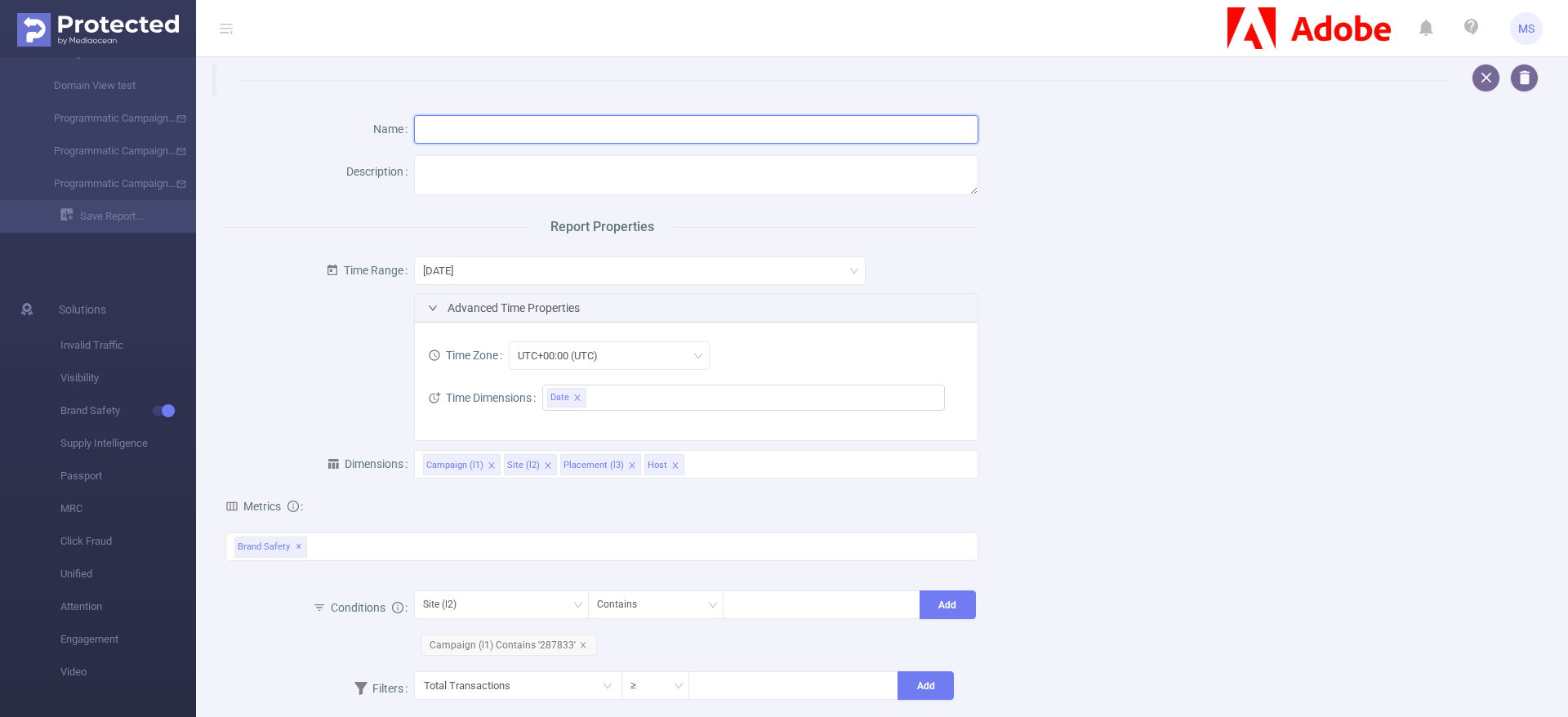
click at [607, 131] on input "text" at bounding box center [697, 129] width 565 height 29
click at [620, 186] on textarea at bounding box center [697, 175] width 565 height 40
click at [617, 268] on div "[DATE]" at bounding box center [639, 270] width 434 height 27
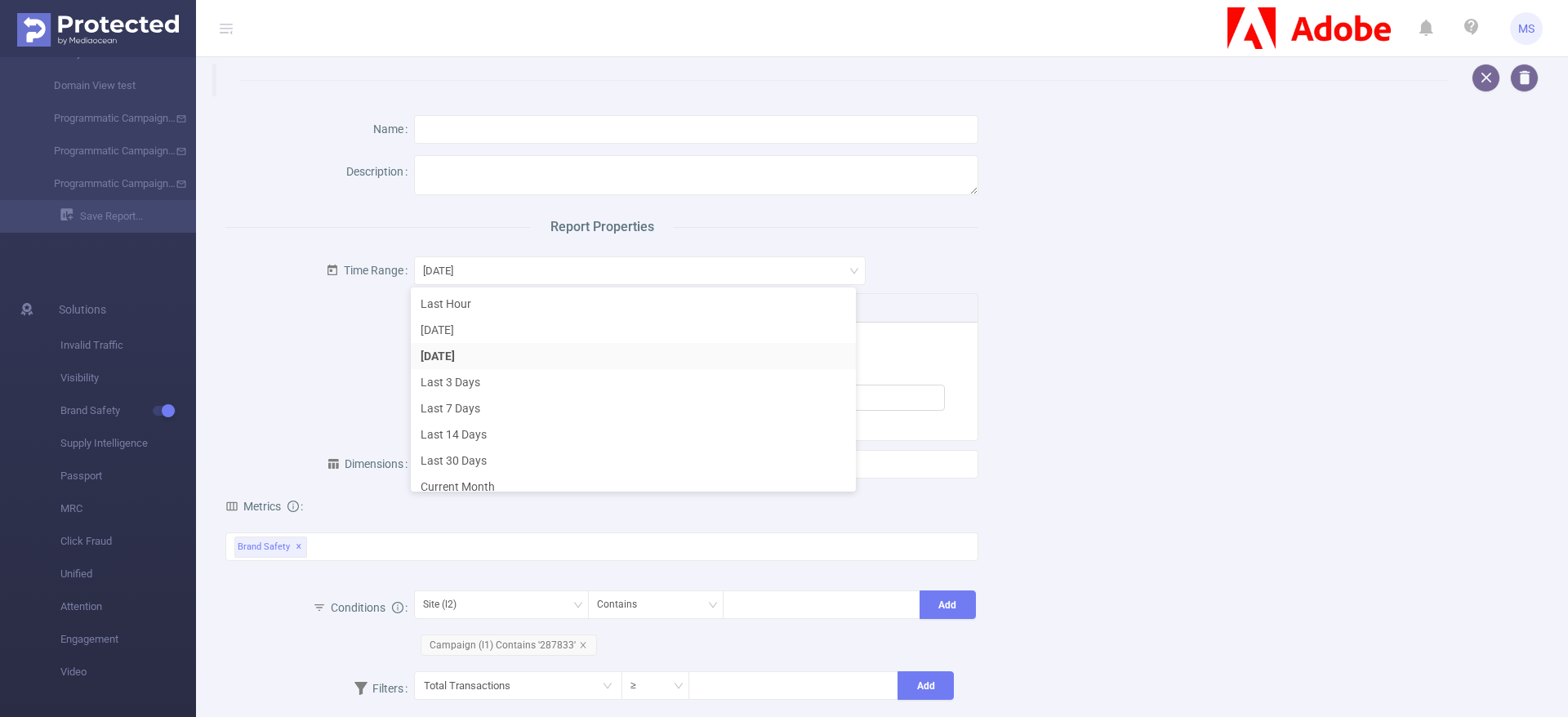
click at [1063, 227] on div "Name Description Report Properties Time Range Yesterday Advanced Time Propertie…" at bounding box center [875, 477] width 1340 height 763
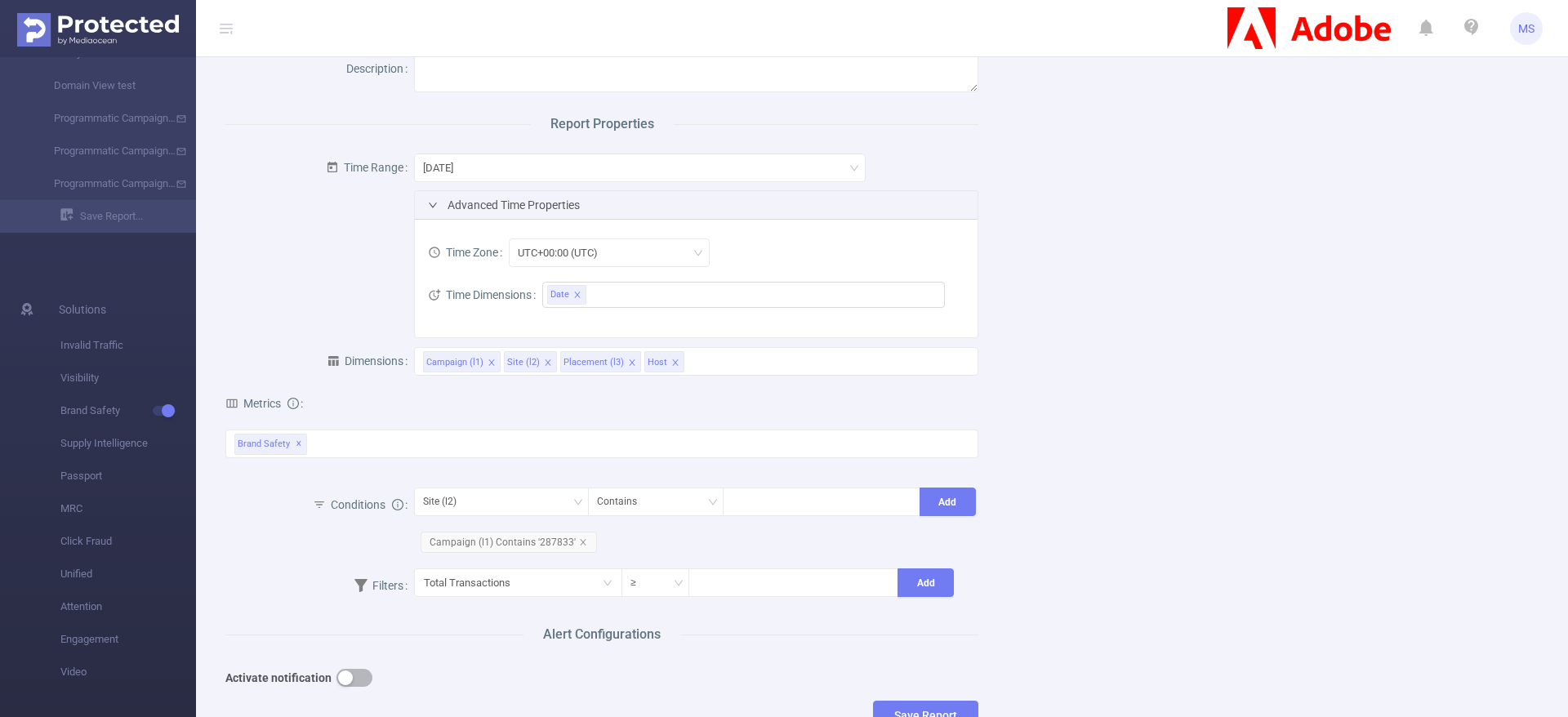
scroll to position [243, 0]
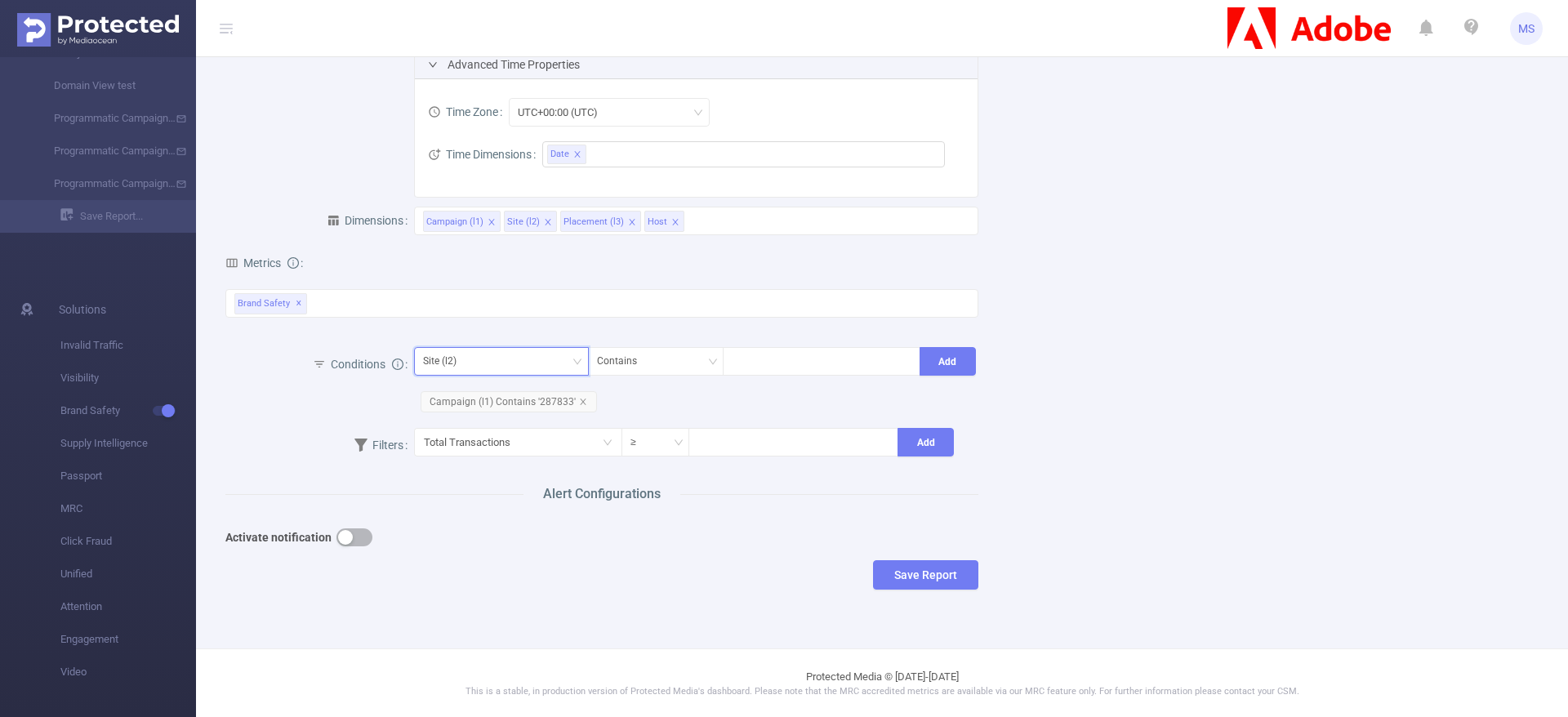
click at [564, 354] on div "Site (l2)" at bounding box center [501, 361] width 157 height 27
click at [784, 375] on div at bounding box center [821, 361] width 198 height 29
click at [646, 403] on div "Site (l2) Contains Add Campaign (l1) Contains '287833'" at bounding box center [697, 383] width 565 height 71
click at [360, 539] on button "button" at bounding box center [354, 537] width 36 height 18
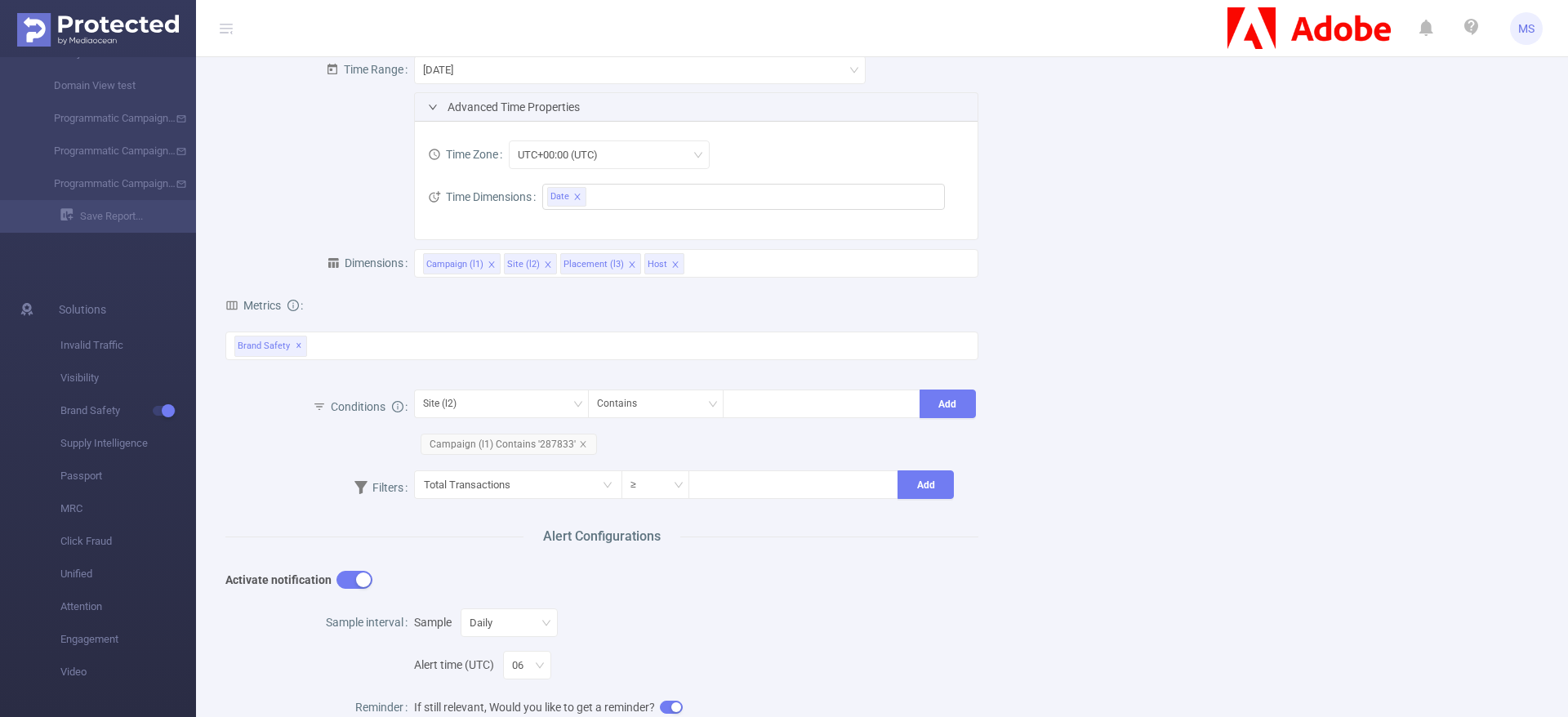
scroll to position [0, 0]
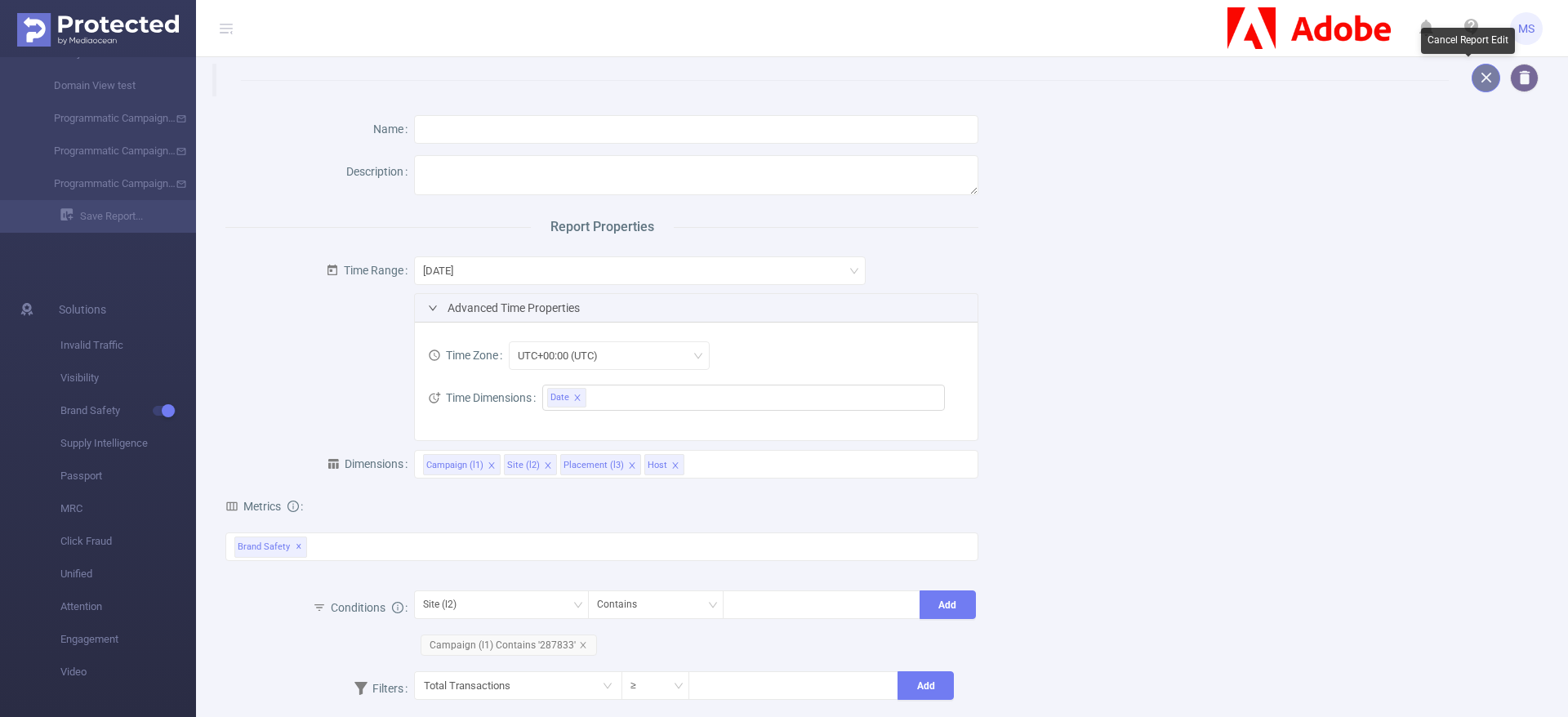
click at [1472, 73] on button "button" at bounding box center [1486, 78] width 29 height 29
